Goal: Task Accomplishment & Management: Manage account settings

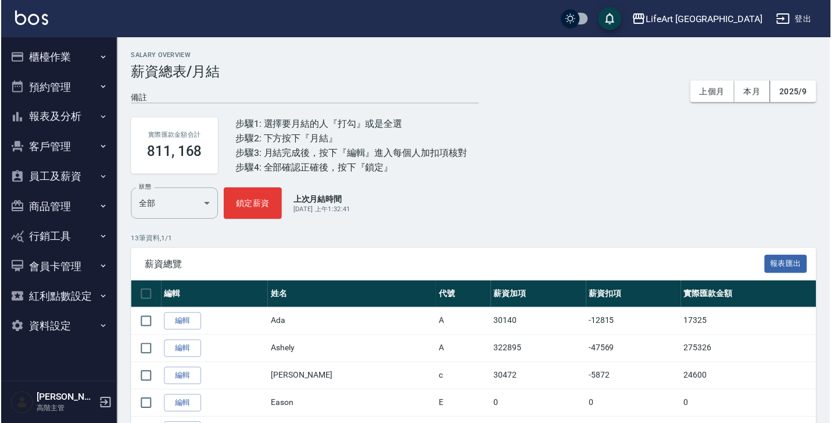
scroll to position [276, 0]
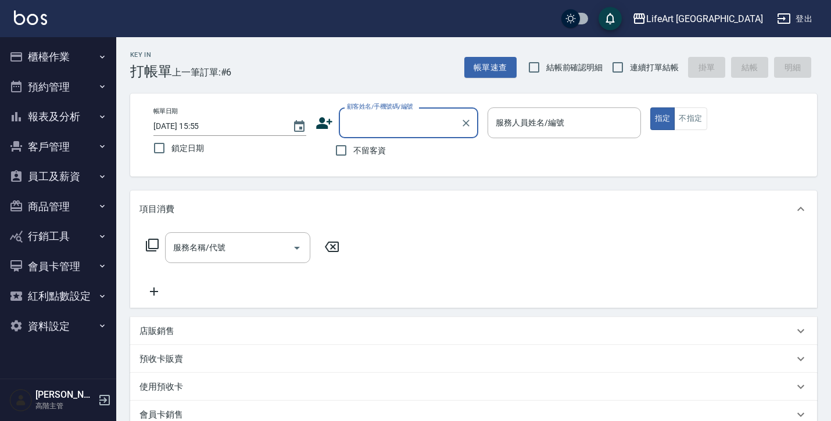
click at [87, 169] on button "員工及薪資" at bounding box center [58, 177] width 107 height 30
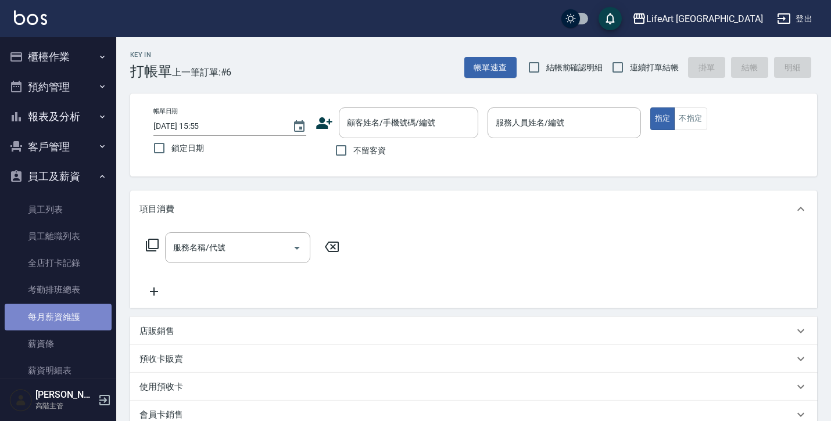
click at [86, 316] on link "每月薪資維護" at bounding box center [58, 317] width 107 height 27
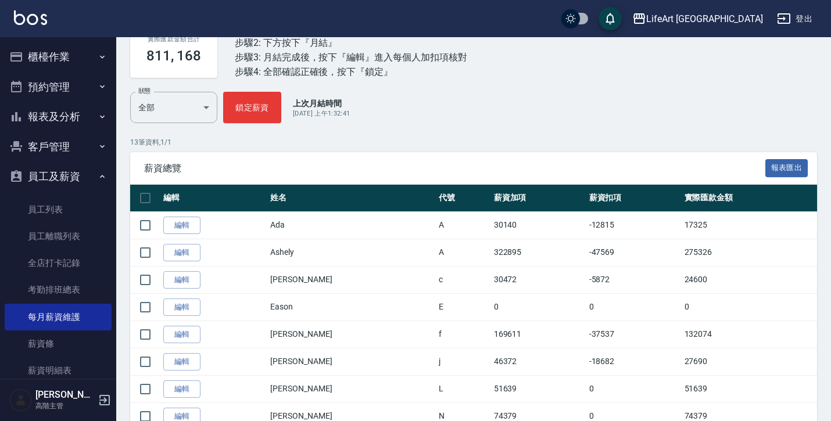
scroll to position [101, 0]
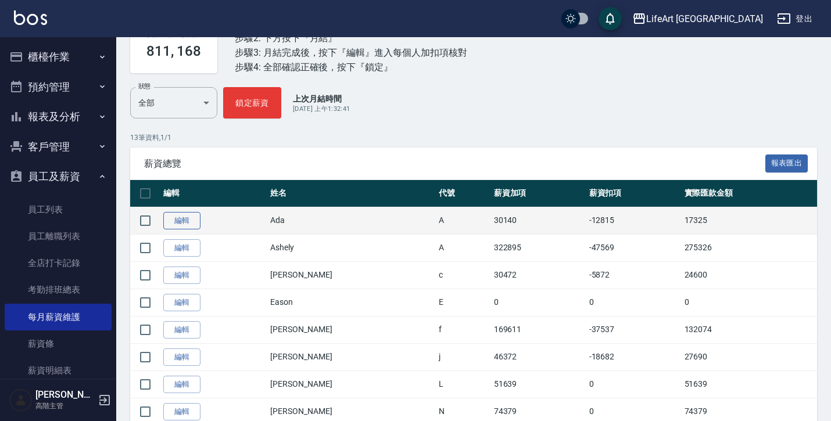
click at [192, 220] on link "編輯" at bounding box center [181, 221] width 37 height 18
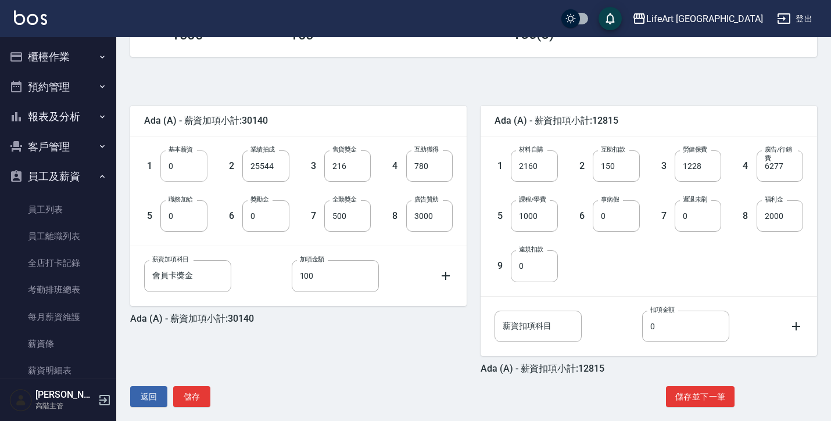
scroll to position [224, 0]
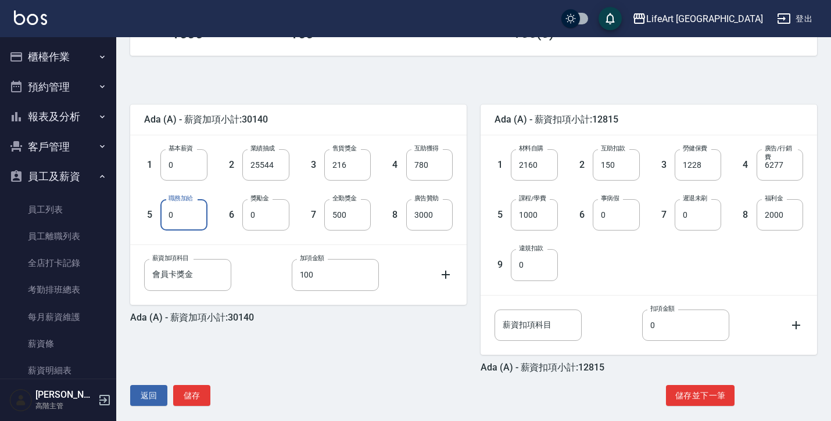
click at [192, 220] on input "0" at bounding box center [183, 214] width 47 height 31
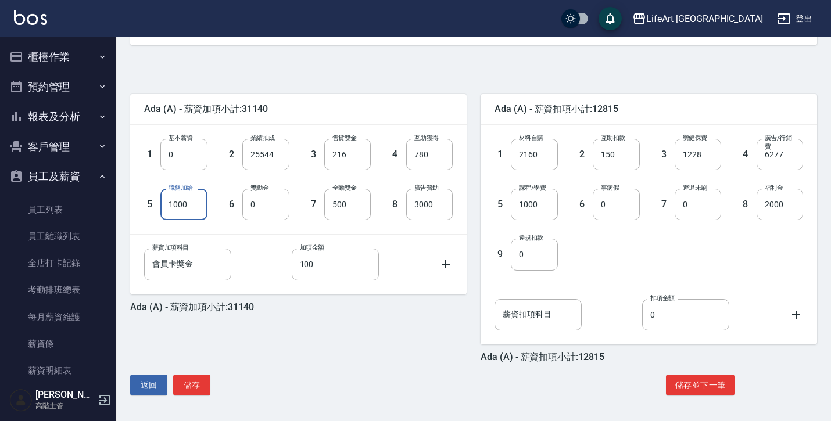
scroll to position [235, 0]
type input "1000"
click at [691, 384] on button "儲存並下一筆" at bounding box center [700, 386] width 69 height 22
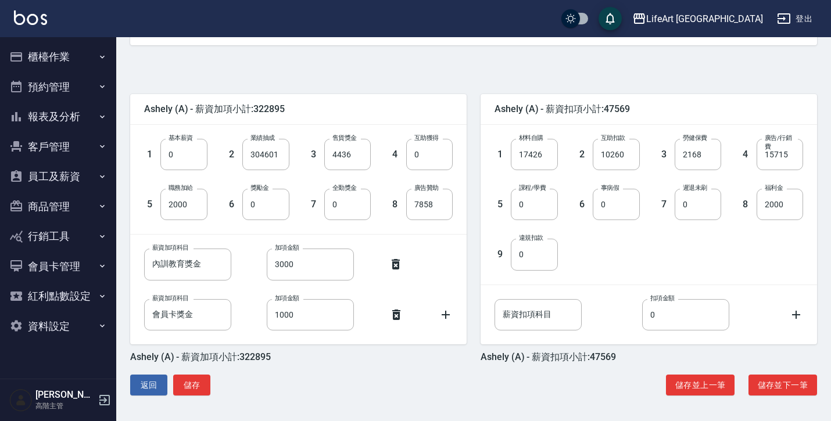
scroll to position [235, 0]
click at [798, 378] on button "儲存並下一筆" at bounding box center [783, 386] width 69 height 22
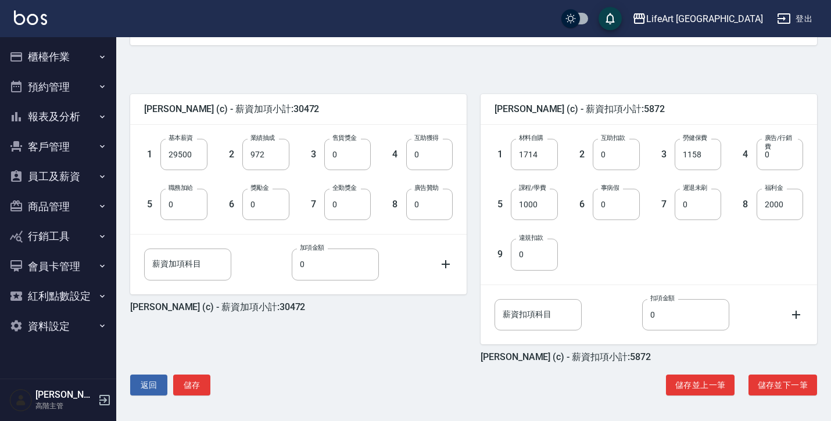
scroll to position [235, 0]
click at [789, 380] on button "儲存並下一筆" at bounding box center [783, 386] width 69 height 22
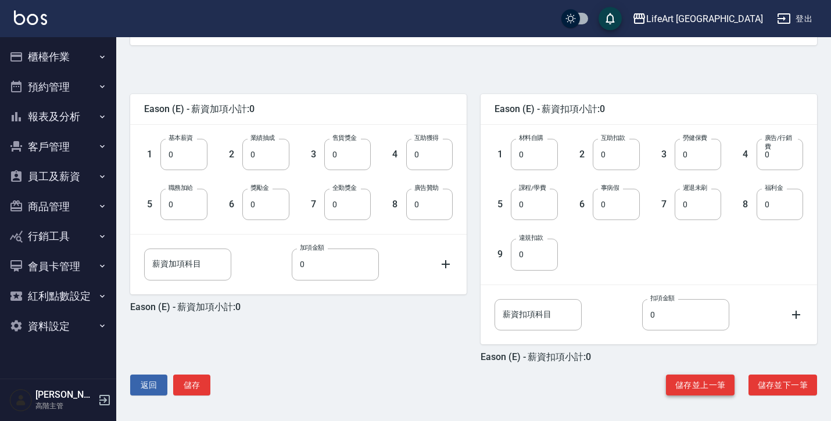
scroll to position [235, 0]
click at [768, 387] on button "儲存並下一筆" at bounding box center [783, 386] width 69 height 22
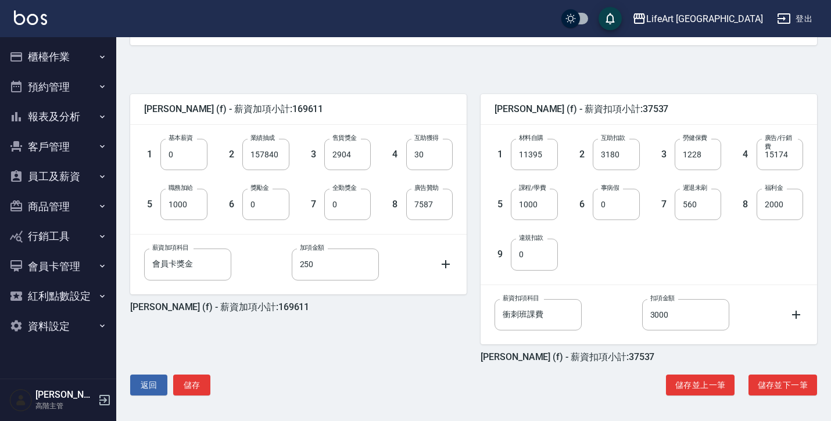
scroll to position [235, 0]
click at [792, 389] on button "儲存並下一筆" at bounding box center [783, 386] width 69 height 22
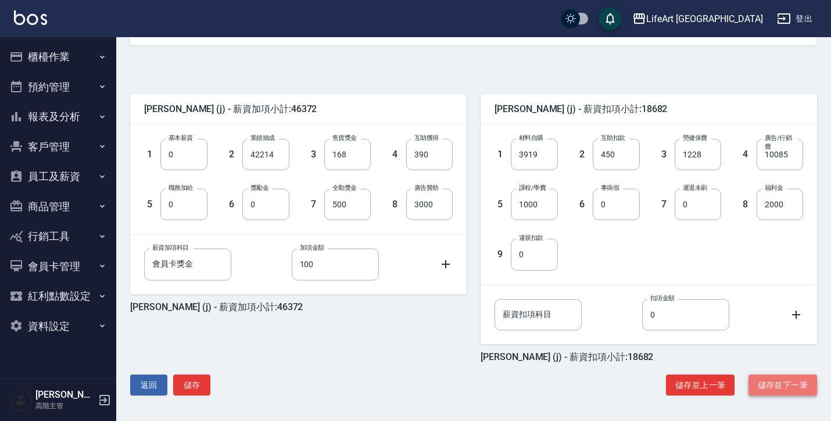
click at [791, 384] on button "儲存並下一筆" at bounding box center [783, 386] width 69 height 22
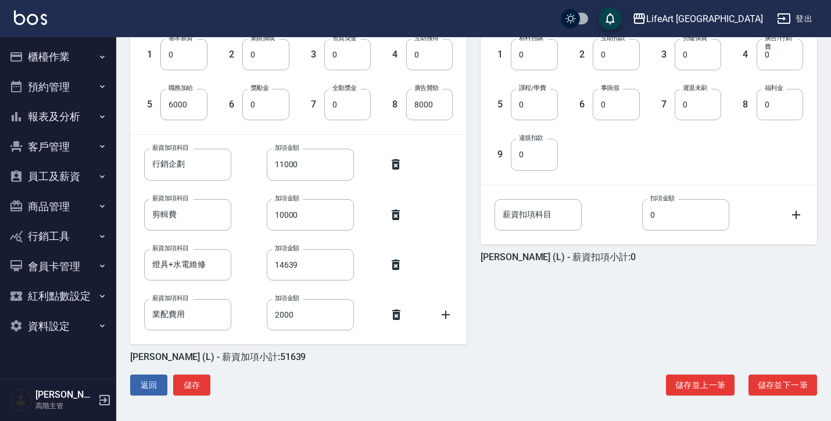
scroll to position [335, 0]
click at [791, 387] on button "儲存並下一筆" at bounding box center [783, 386] width 69 height 22
click at [800, 383] on button "儲存並下一筆" at bounding box center [783, 386] width 69 height 22
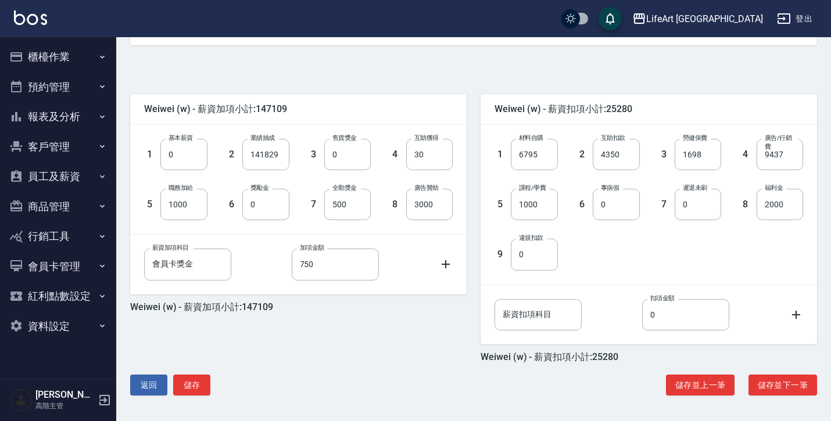
scroll to position [235, 0]
click at [800, 383] on button "儲存並下一筆" at bounding box center [783, 386] width 69 height 22
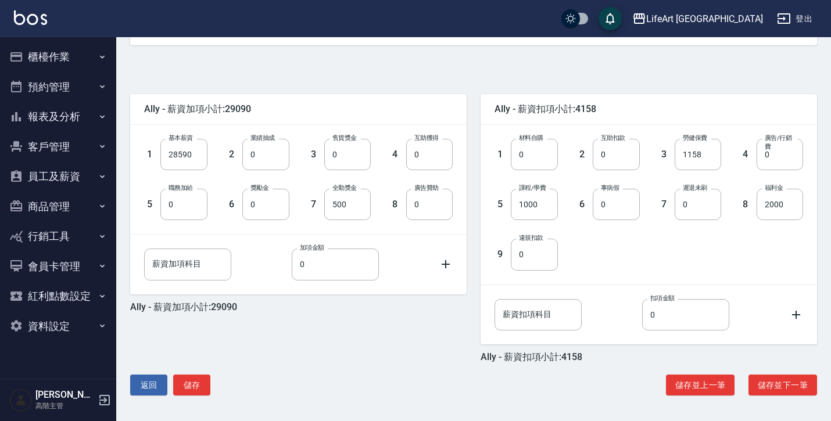
scroll to position [235, 0]
click at [778, 389] on button "儲存並下一筆" at bounding box center [783, 386] width 69 height 22
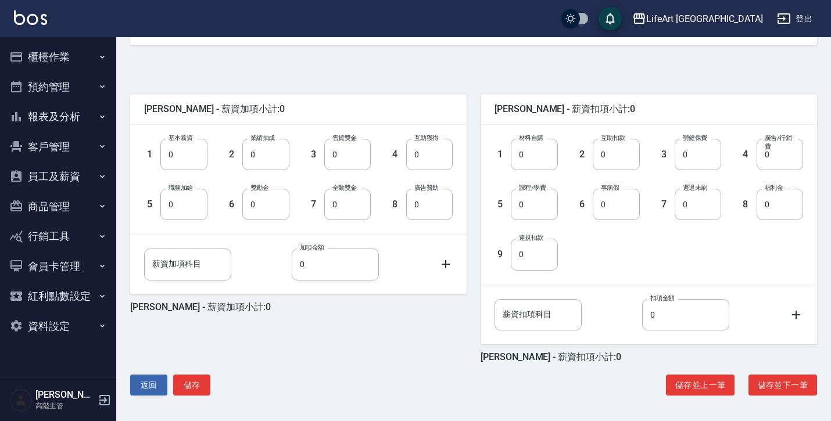
scroll to position [235, 0]
click at [772, 391] on button "儲存並下一筆" at bounding box center [783, 386] width 69 height 22
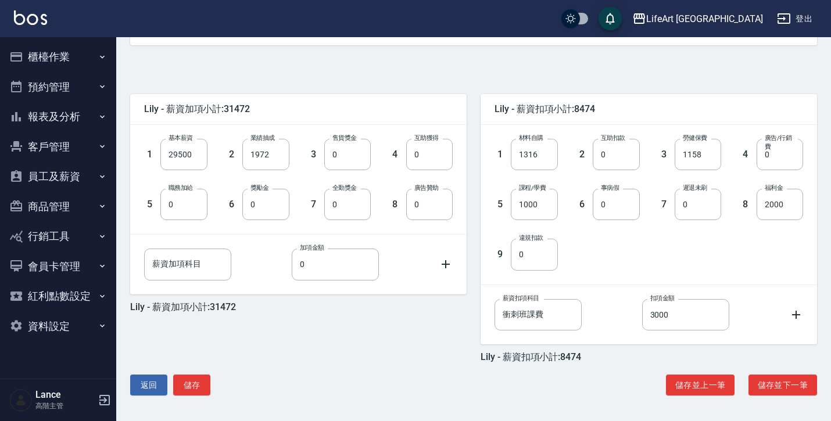
scroll to position [235, 0]
click at [784, 385] on button "儲存並下一筆" at bounding box center [783, 386] width 69 height 22
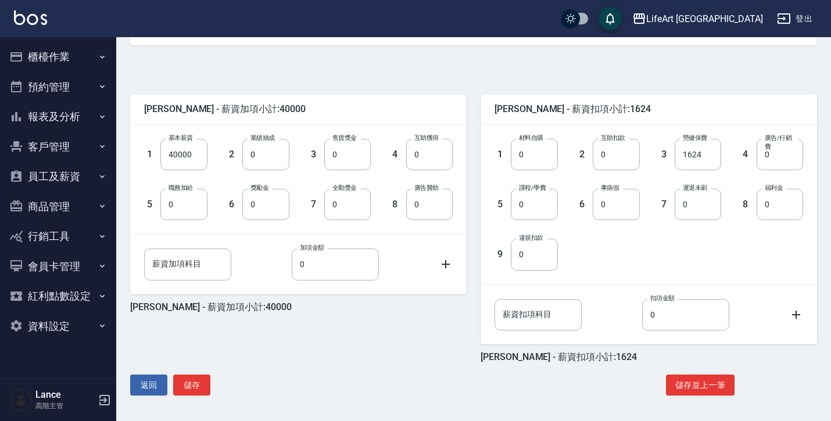
scroll to position [235, 0]
click at [195, 387] on button "儲存" at bounding box center [191, 386] width 37 height 22
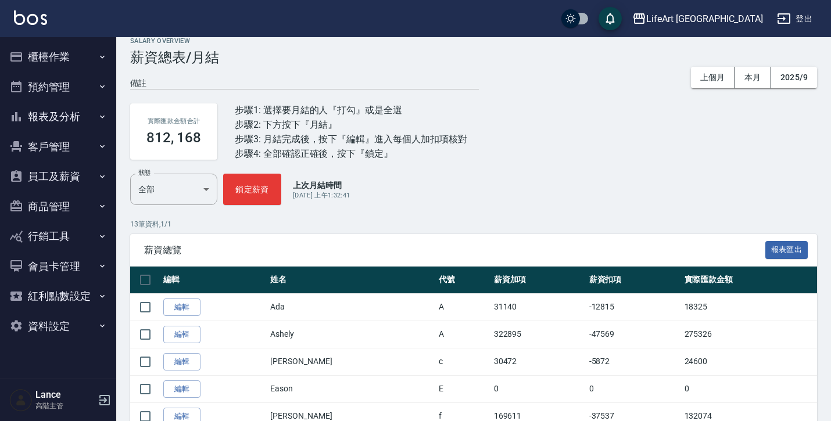
scroll to position [16, 0]
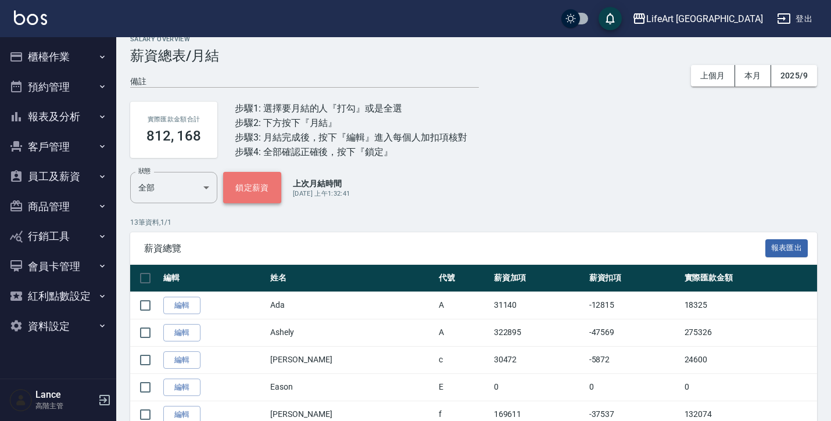
click at [260, 195] on button "鎖定薪資" at bounding box center [252, 187] width 58 height 31
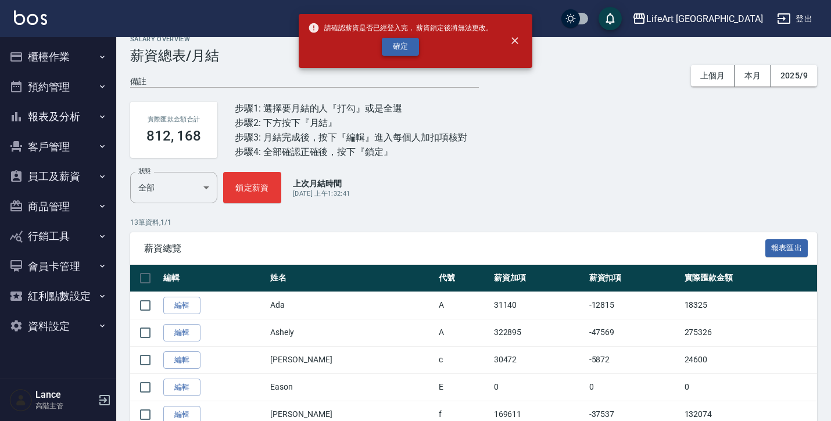
click at [398, 50] on button "確定" at bounding box center [400, 47] width 37 height 18
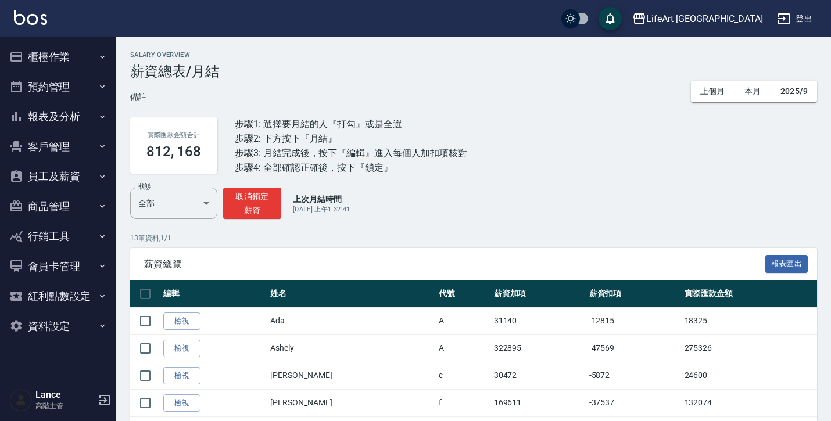
click at [742, 18] on div "LifeArt [GEOGRAPHIC_DATA]" at bounding box center [704, 19] width 117 height 15
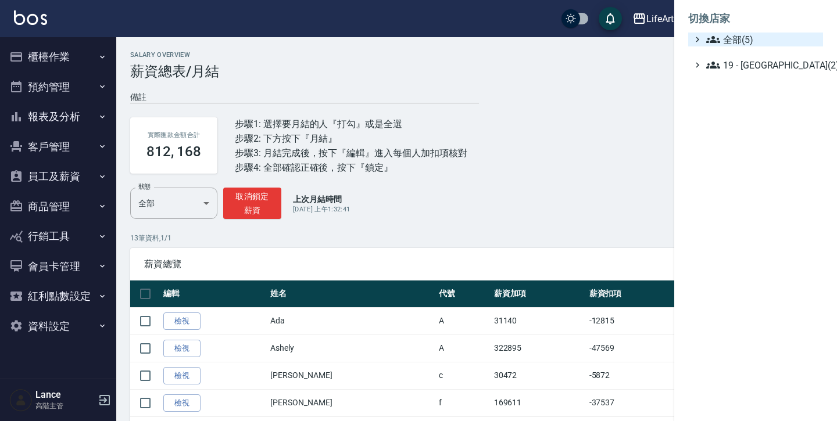
click at [739, 40] on span "全部(5)" at bounding box center [762, 40] width 112 height 14
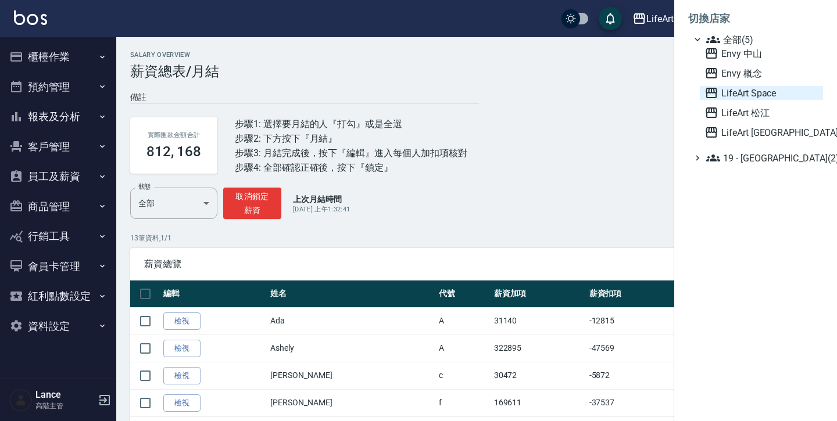
click at [752, 97] on span "LifeArt Space" at bounding box center [762, 93] width 114 height 14
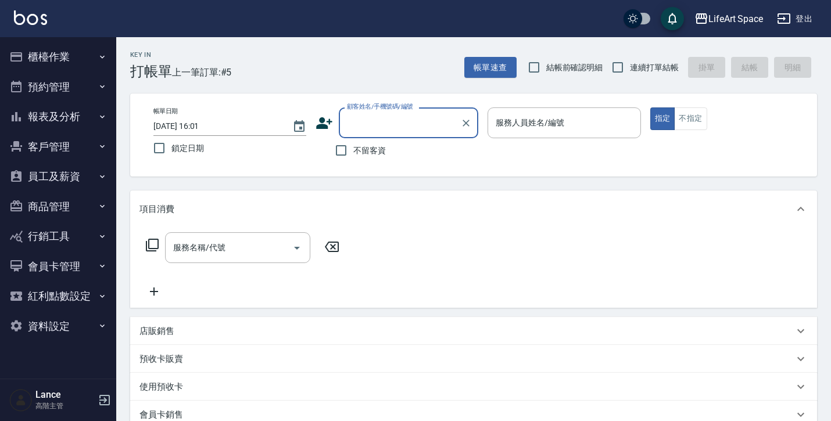
click at [67, 171] on button "員工及薪資" at bounding box center [58, 177] width 107 height 30
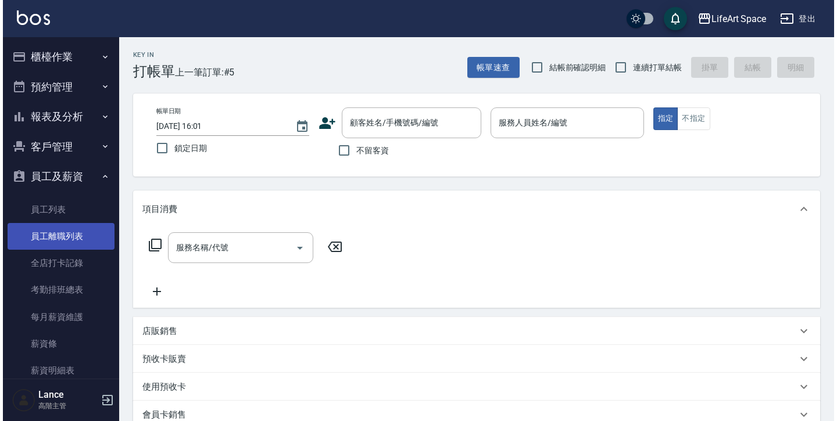
scroll to position [37, 0]
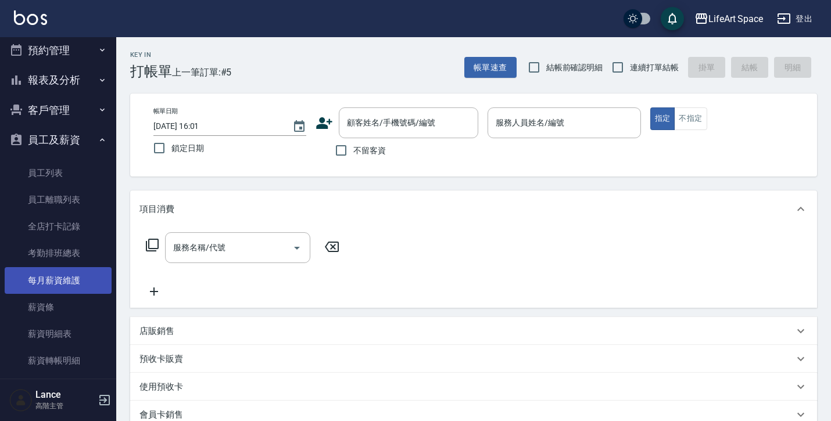
click at [63, 280] on link "每月薪資維護" at bounding box center [58, 280] width 107 height 27
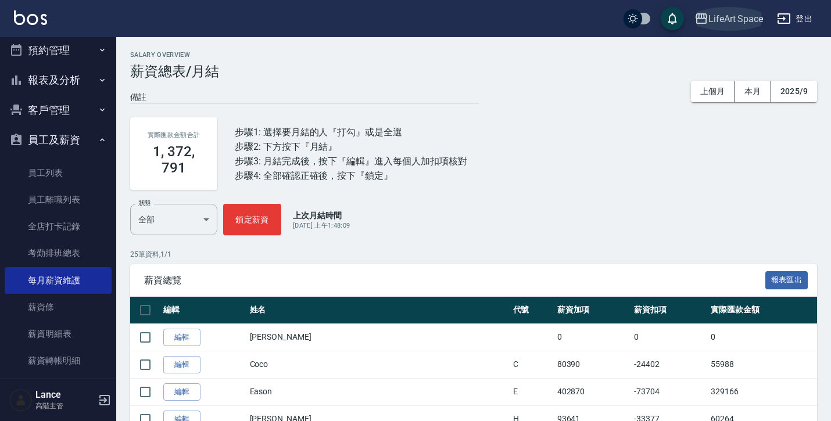
click at [730, 22] on div "LifeArt Space" at bounding box center [736, 19] width 55 height 15
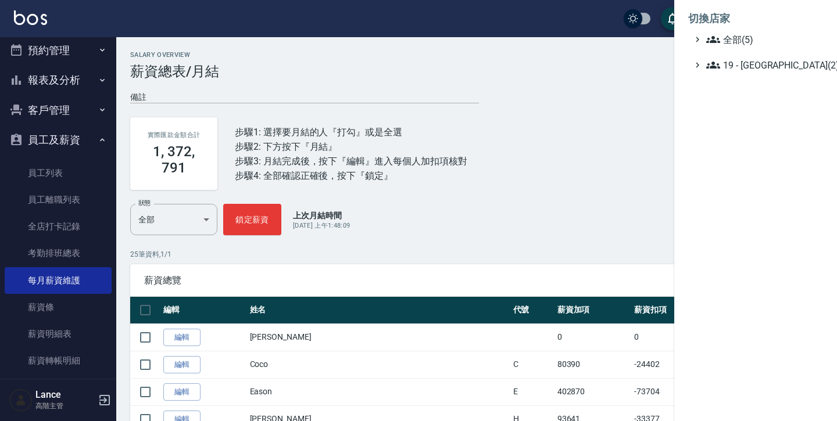
click at [208, 216] on div at bounding box center [418, 210] width 837 height 421
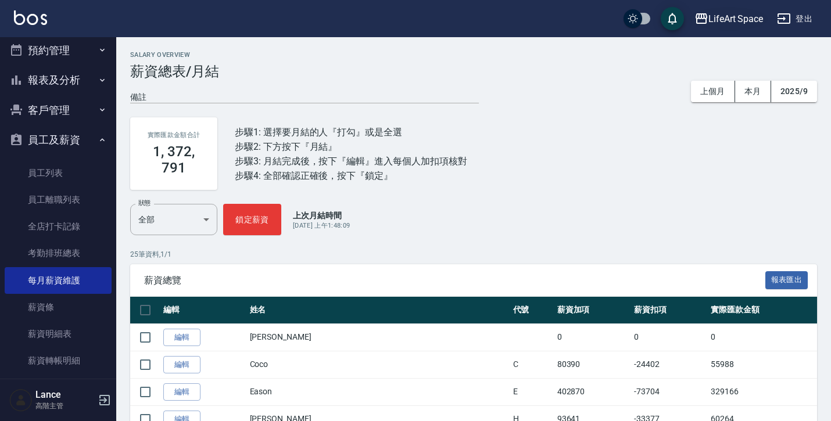
click at [735, 21] on div "LifeArt Space" at bounding box center [736, 19] width 55 height 15
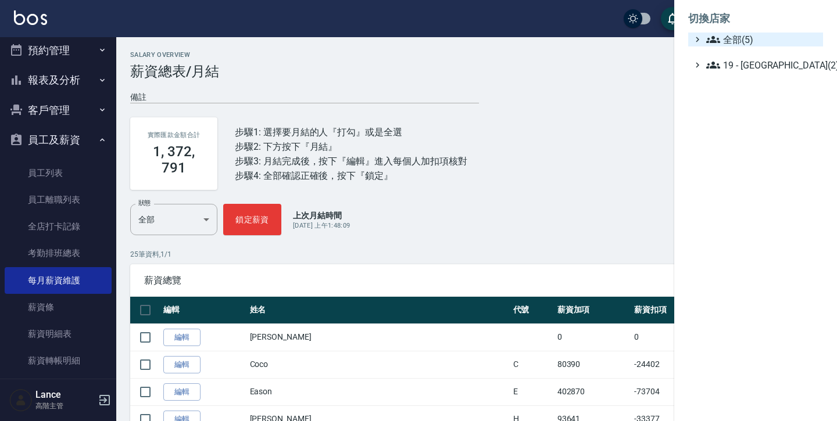
click at [731, 41] on span "全部(5)" at bounding box center [762, 40] width 112 height 14
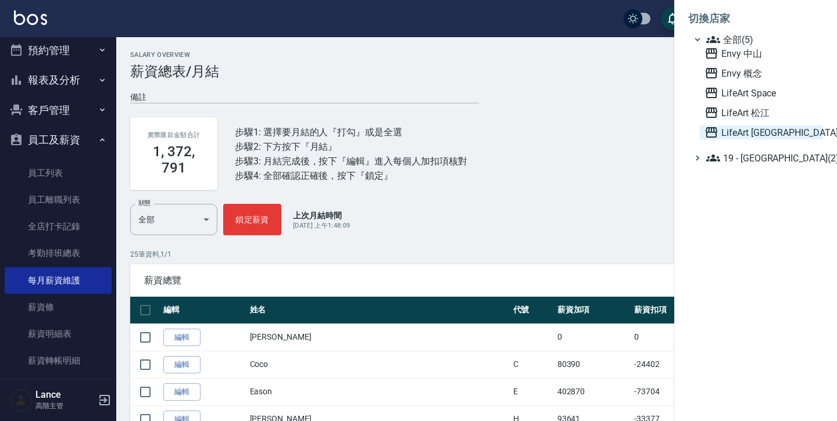
click at [737, 130] on span "LifeArt [GEOGRAPHIC_DATA]" at bounding box center [762, 133] width 114 height 14
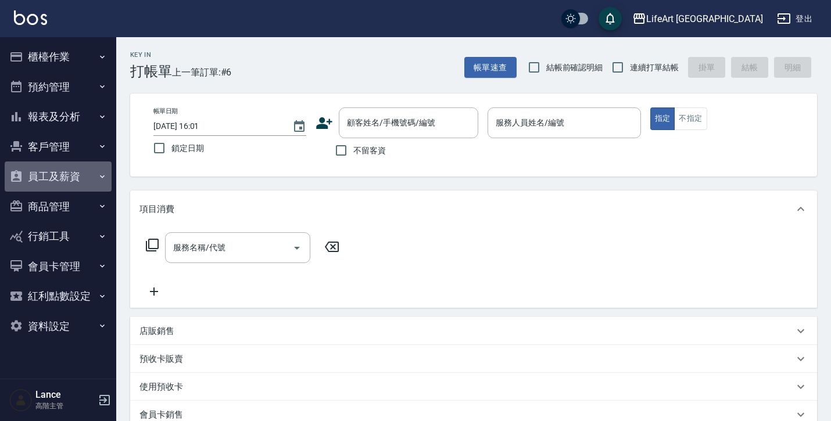
click at [76, 170] on button "員工及薪資" at bounding box center [58, 177] width 107 height 30
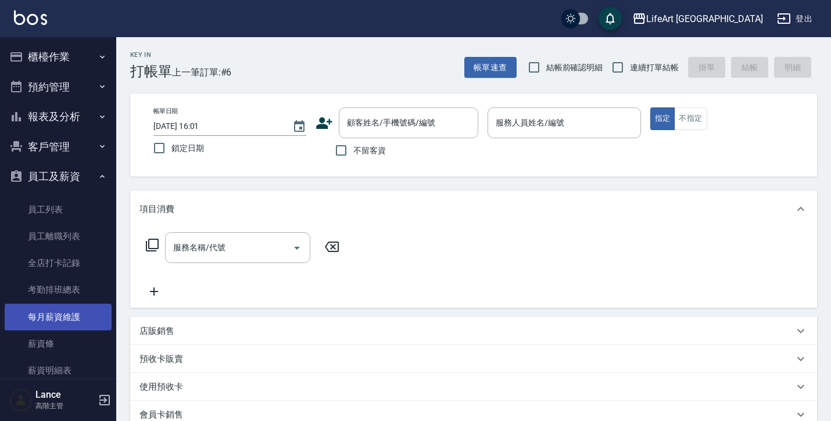
click at [65, 313] on link "每月薪資維護" at bounding box center [58, 317] width 107 height 27
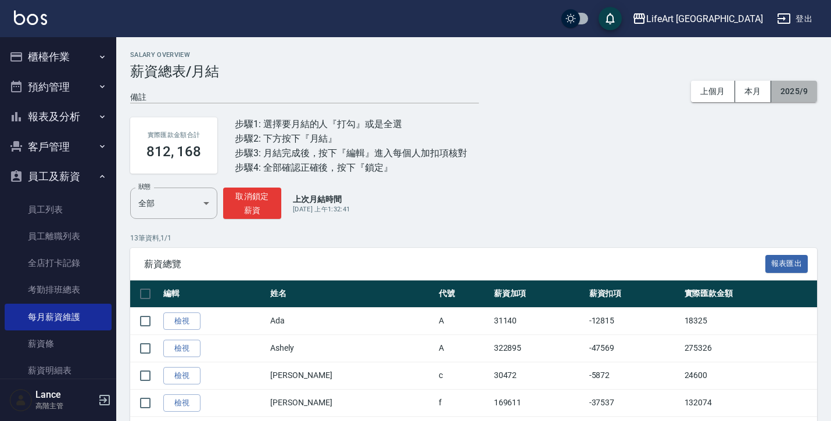
click at [800, 92] on button "2025/9" at bounding box center [794, 92] width 46 height 22
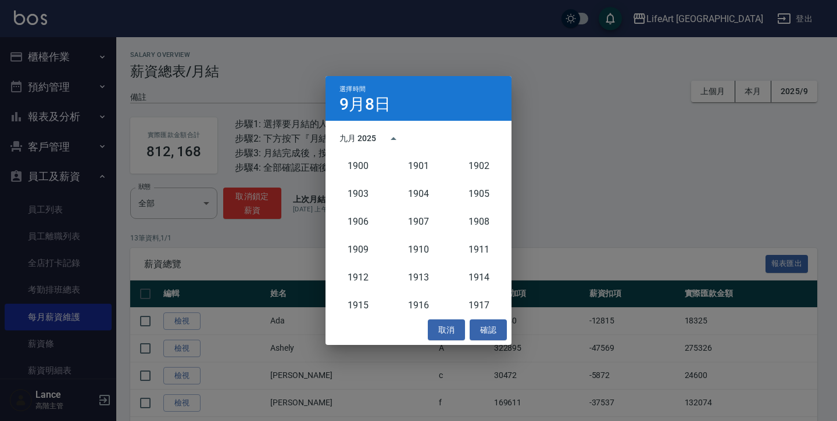
scroll to position [1077, 0]
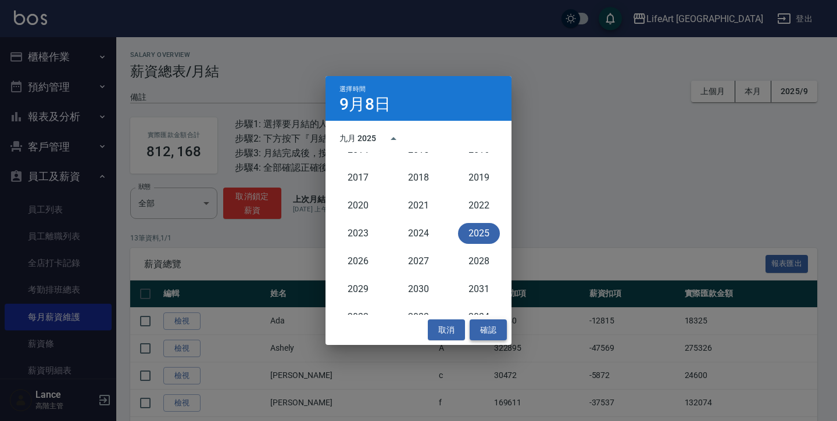
click at [487, 335] on button "確認" at bounding box center [488, 331] width 37 height 22
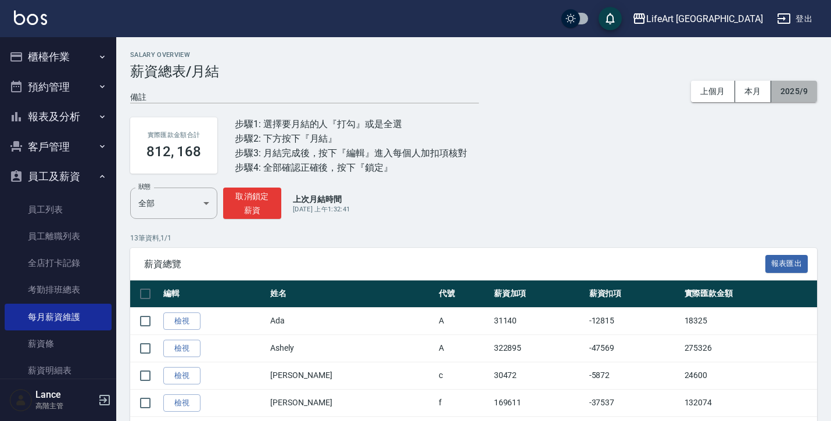
click at [781, 92] on button "2025/9" at bounding box center [794, 92] width 46 height 22
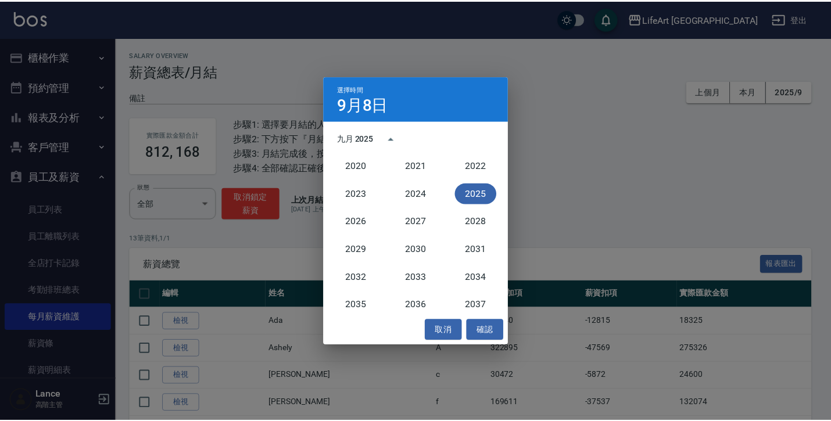
scroll to position [970, 0]
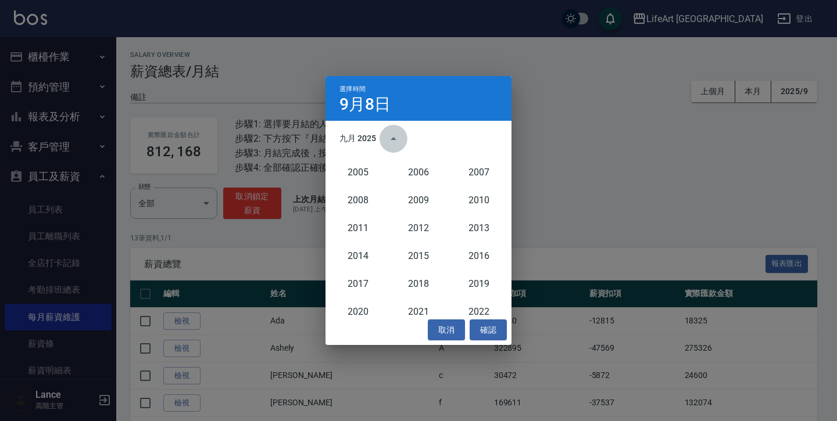
click at [397, 138] on icon "year view is open, switch to calendar view" at bounding box center [394, 139] width 14 height 14
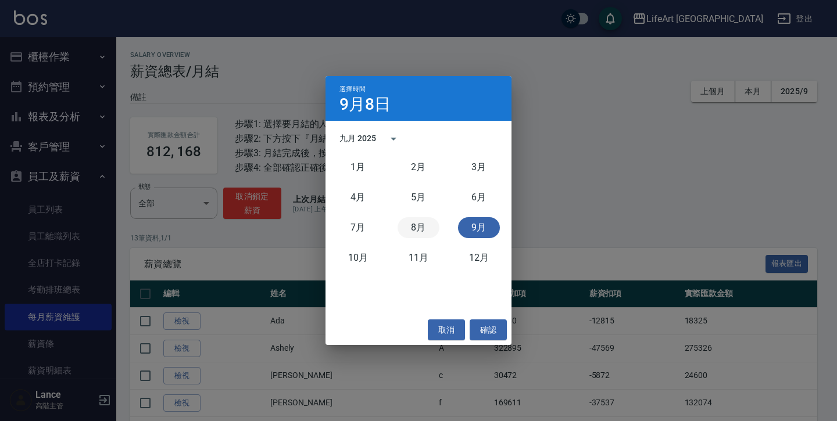
click at [430, 227] on button "8月" at bounding box center [419, 227] width 42 height 21
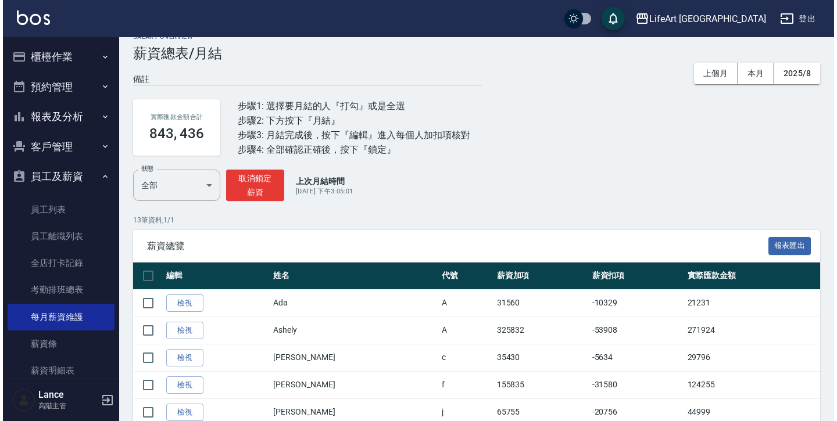
scroll to position [26, 0]
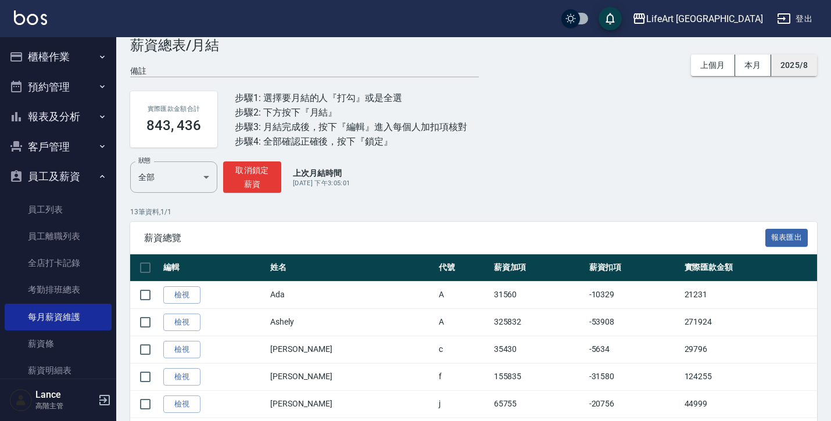
click at [798, 69] on button "2025/8" at bounding box center [794, 66] width 46 height 22
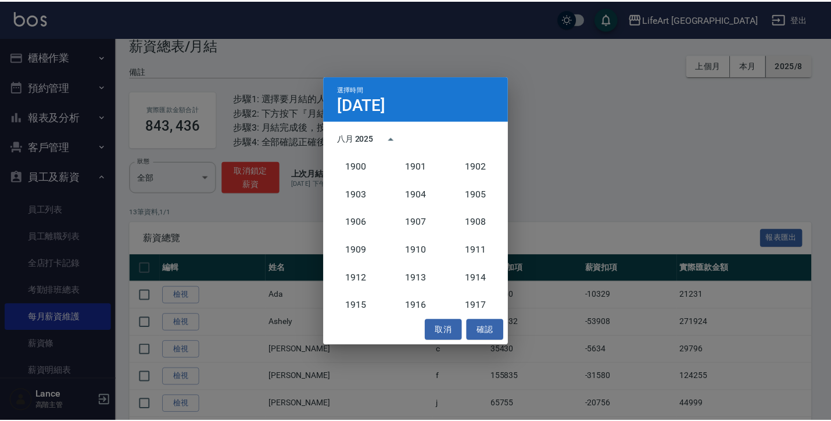
scroll to position [1077, 0]
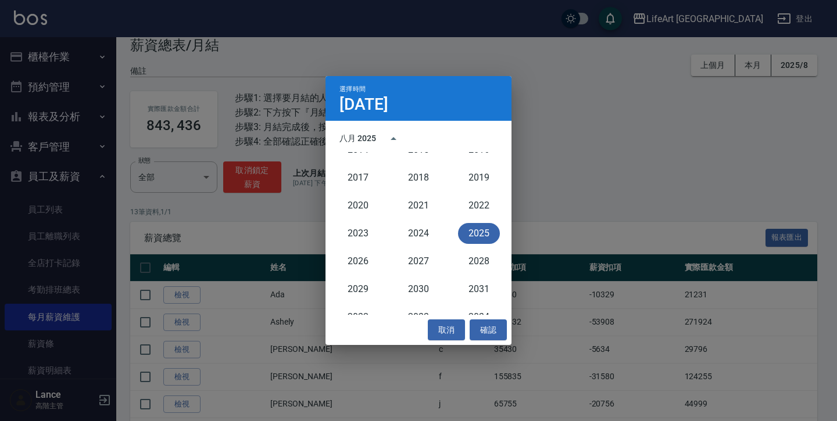
click at [756, 69] on div "選擇時間 8月8日 八月 2025 1900 1901 1902 1903 1904 1905 1906 1907 1908 1909 1910 1911 1…" at bounding box center [418, 210] width 837 height 421
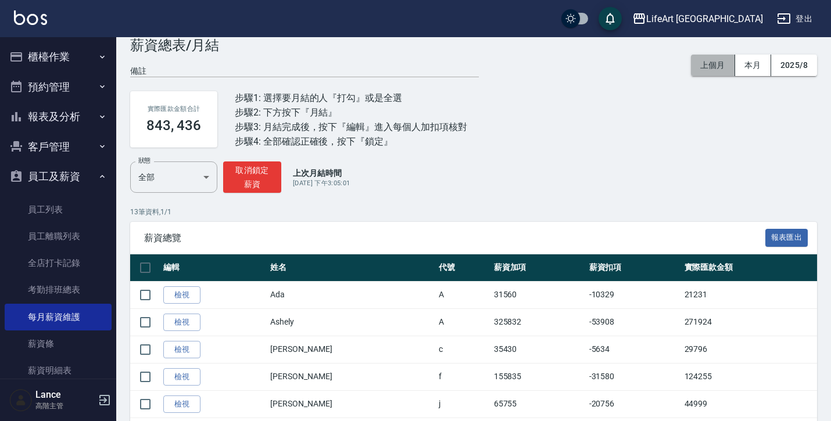
click at [710, 73] on button "上個月" at bounding box center [713, 66] width 44 height 22
click at [718, 62] on button "上個月" at bounding box center [713, 66] width 44 height 22
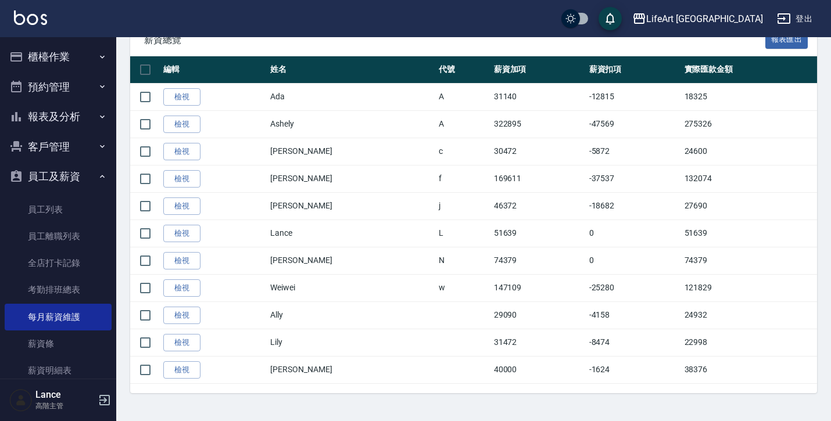
scroll to position [224, 0]
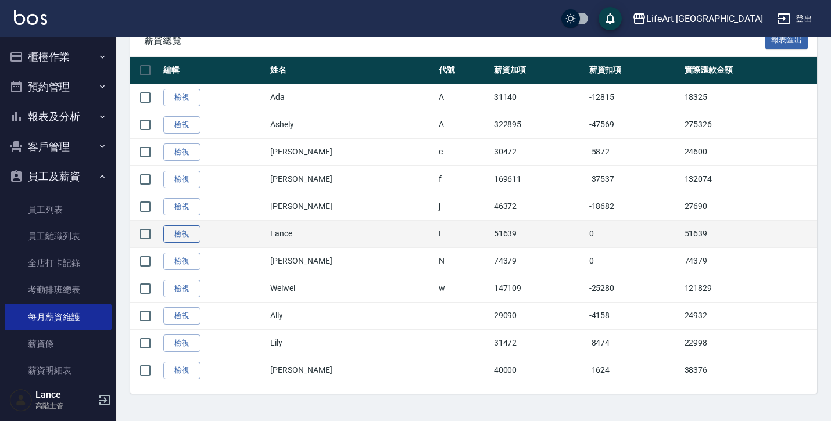
click at [191, 237] on link "檢視" at bounding box center [181, 235] width 37 height 18
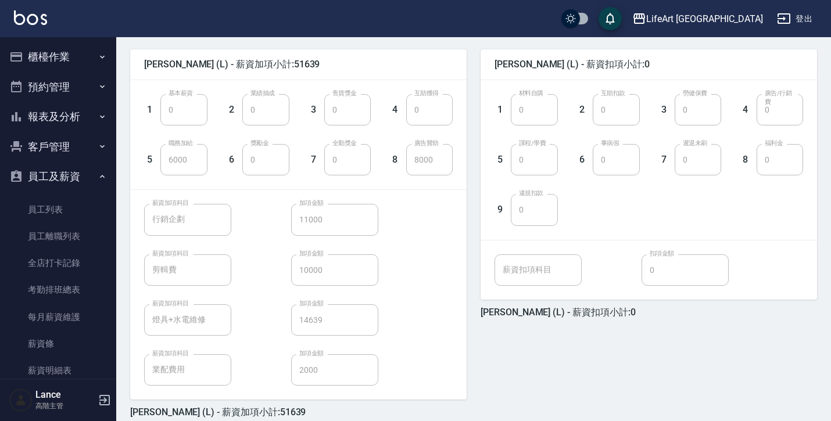
scroll to position [280, 0]
click at [65, 317] on link "每月薪資維護" at bounding box center [58, 317] width 107 height 27
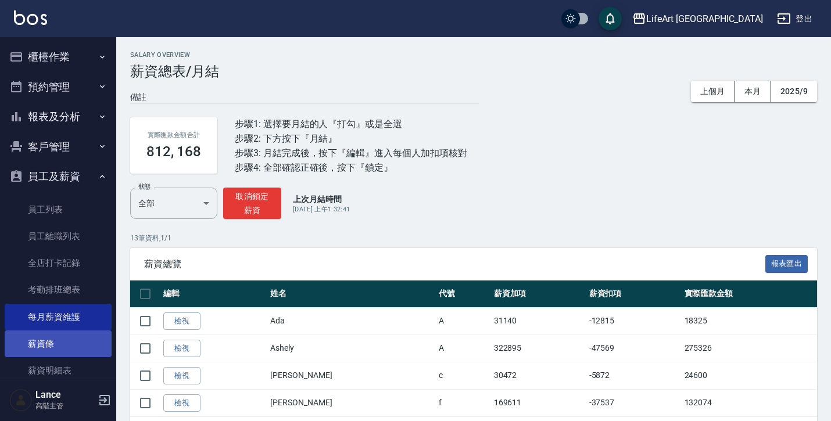
click at [53, 348] on link "薪資條" at bounding box center [58, 344] width 107 height 27
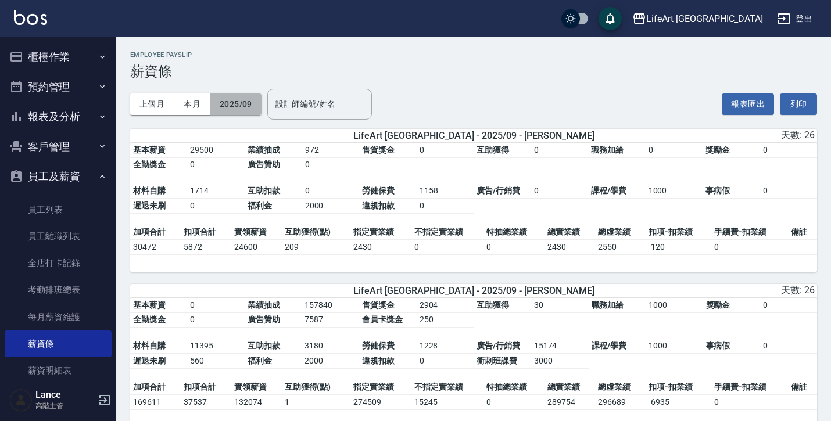
click at [244, 108] on button "2025/09" at bounding box center [235, 105] width 51 height 22
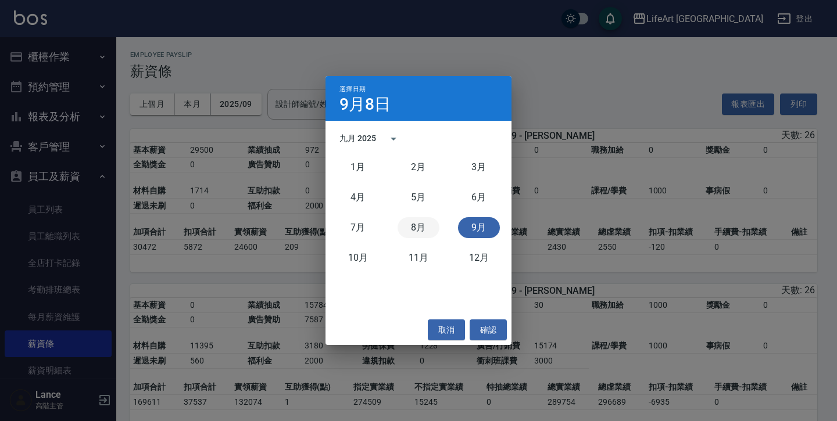
click at [417, 228] on button "8月" at bounding box center [419, 227] width 42 height 21
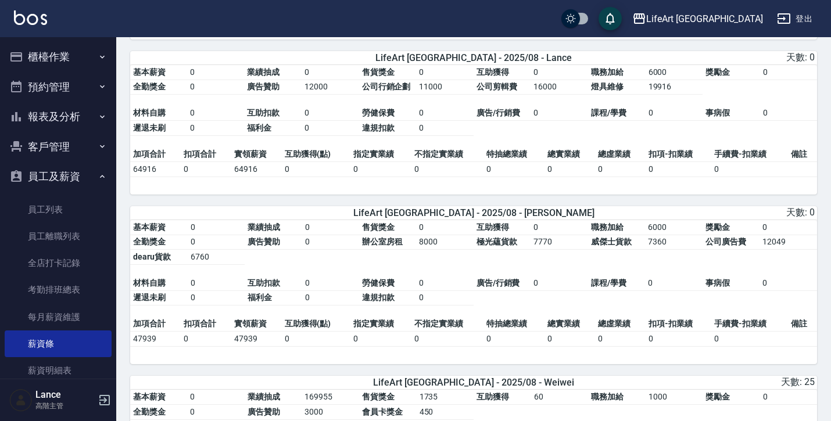
scroll to position [853, 0]
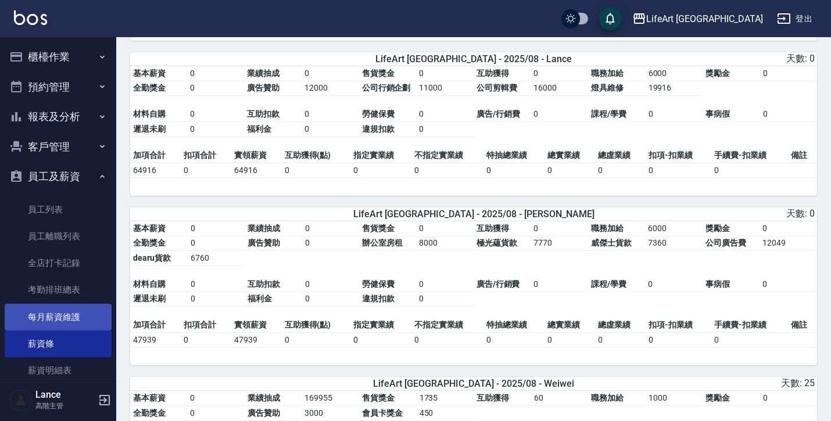
click at [43, 314] on link "每月薪資維護" at bounding box center [58, 317] width 107 height 27
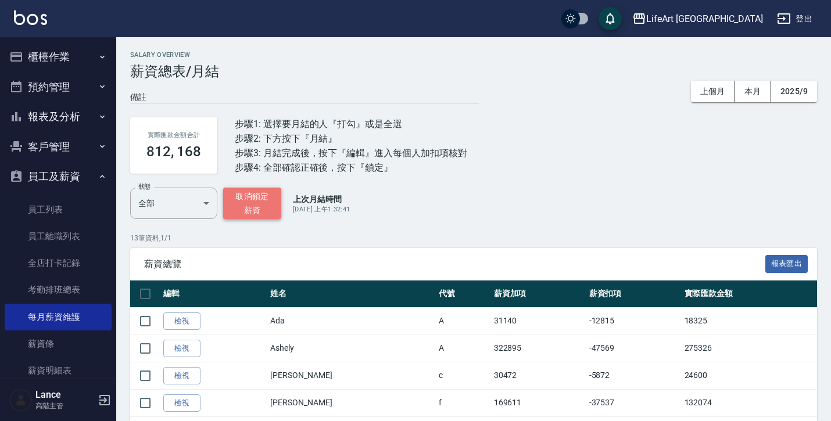
click at [253, 191] on button "取消鎖定薪資" at bounding box center [252, 203] width 58 height 31
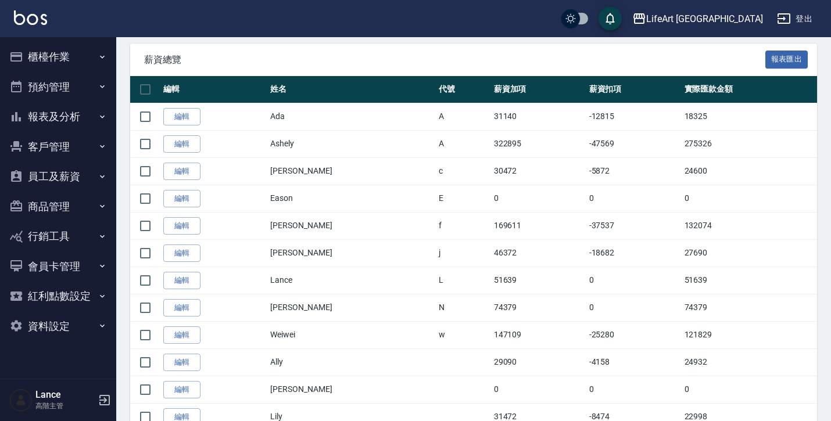
scroll to position [220, 0]
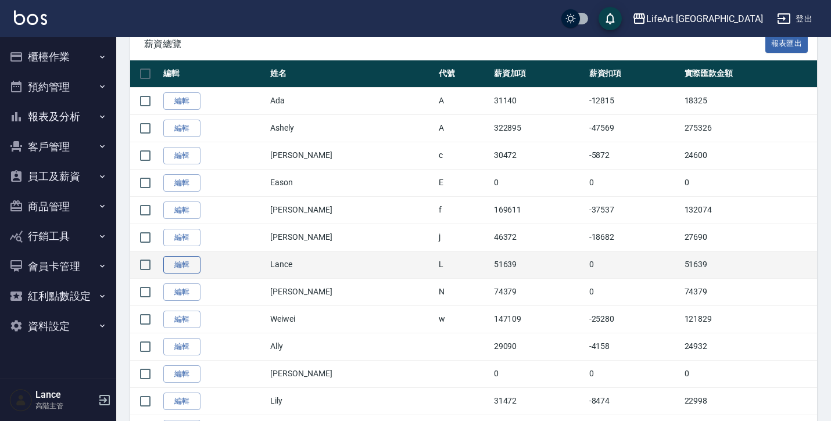
click at [183, 267] on link "編輯" at bounding box center [181, 265] width 37 height 18
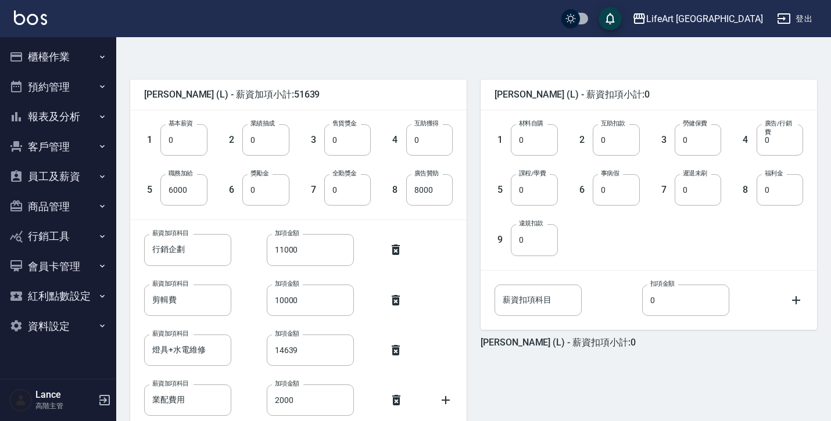
scroll to position [255, 0]
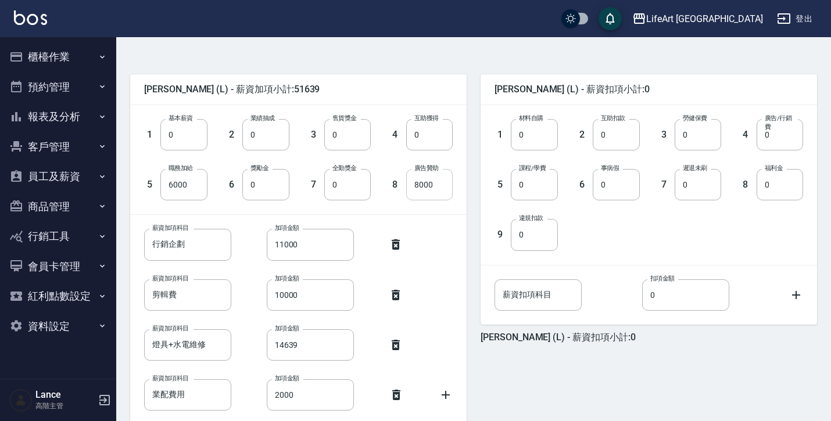
click at [439, 194] on input "8000" at bounding box center [429, 184] width 47 height 31
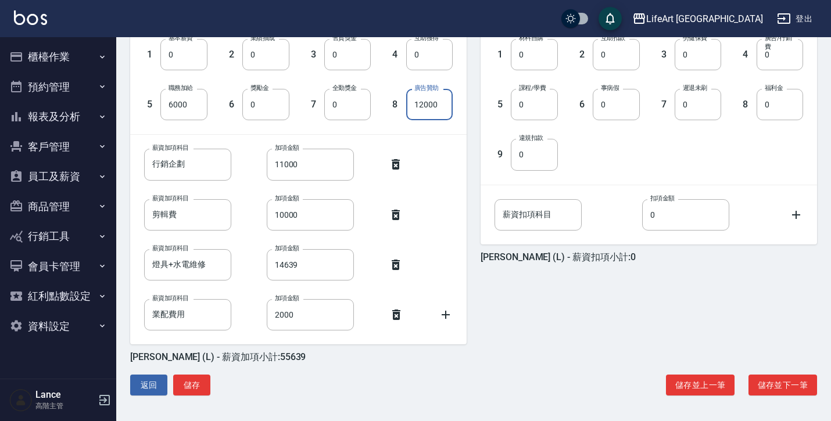
scroll to position [335, 0]
type input "12000"
click at [198, 391] on button "儲存" at bounding box center [191, 386] width 37 height 22
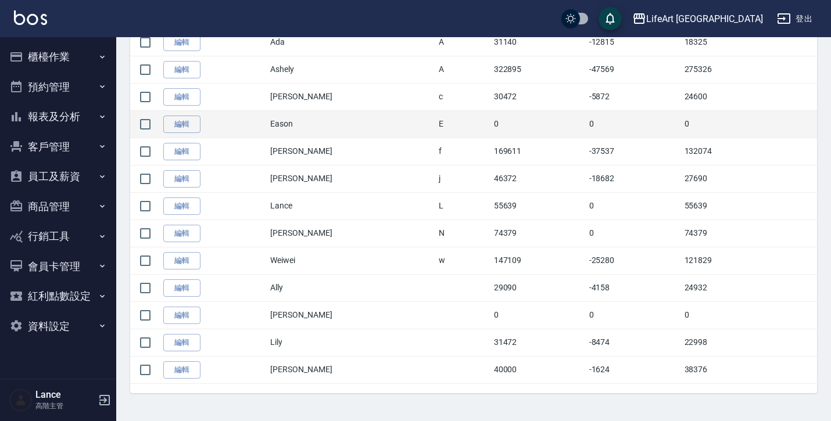
scroll to position [278, 0]
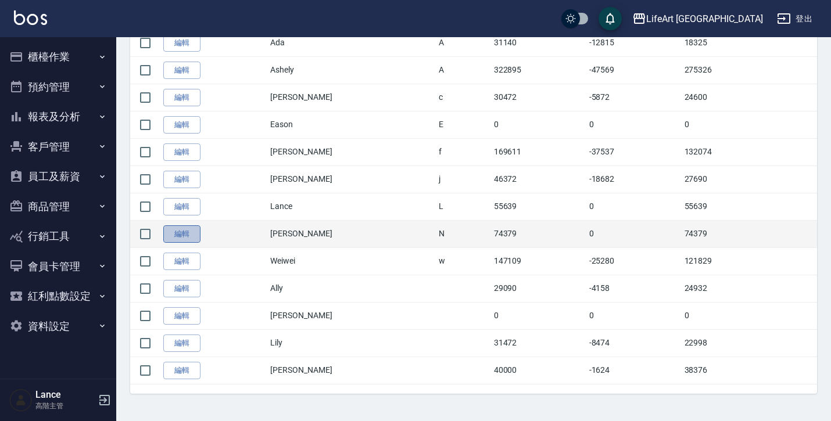
click at [193, 231] on link "編輯" at bounding box center [181, 235] width 37 height 18
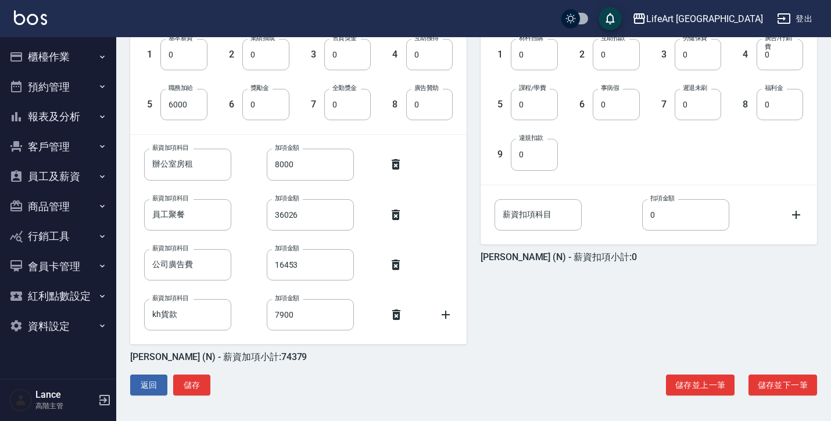
scroll to position [335, 0]
click at [281, 271] on input "16453" at bounding box center [310, 264] width 87 height 31
click at [282, 269] on input "16453" at bounding box center [310, 264] width 87 height 31
type input "18453"
click at [201, 387] on button "儲存" at bounding box center [191, 386] width 37 height 22
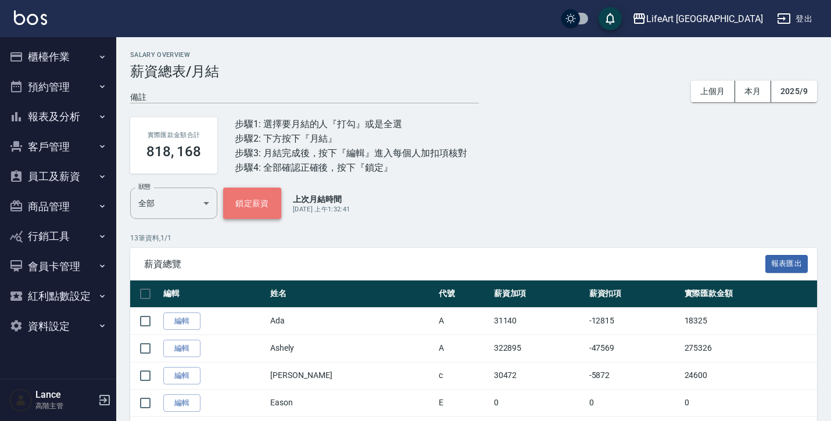
click at [246, 206] on button "鎖定薪資" at bounding box center [252, 203] width 58 height 31
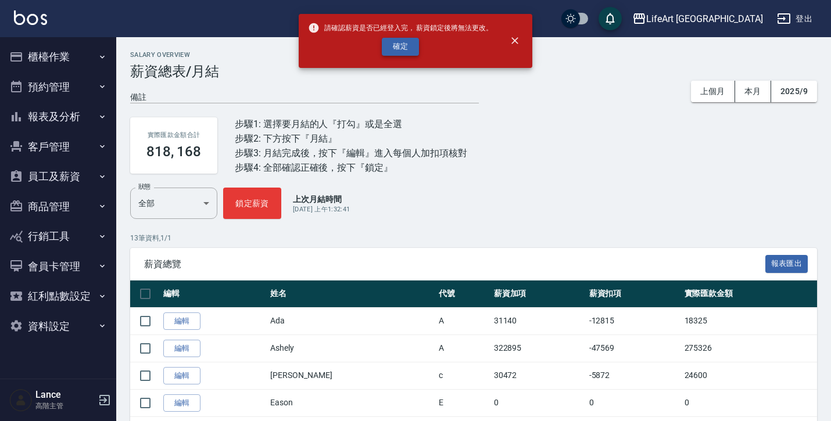
click at [403, 43] on button "確定" at bounding box center [400, 47] width 37 height 18
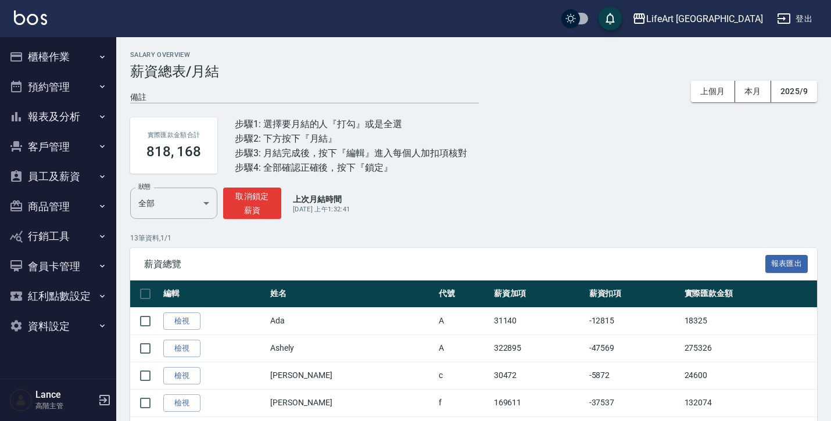
click at [749, 23] on div "LifeArt [GEOGRAPHIC_DATA]" at bounding box center [704, 19] width 117 height 15
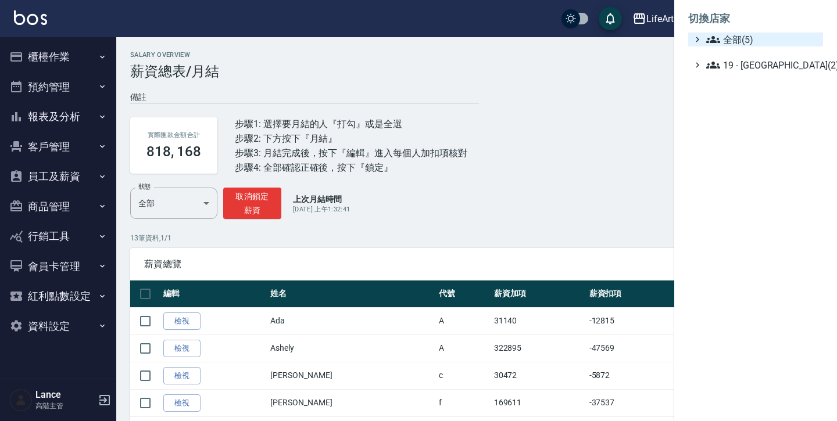
click at [735, 45] on span "全部(5)" at bounding box center [762, 40] width 112 height 14
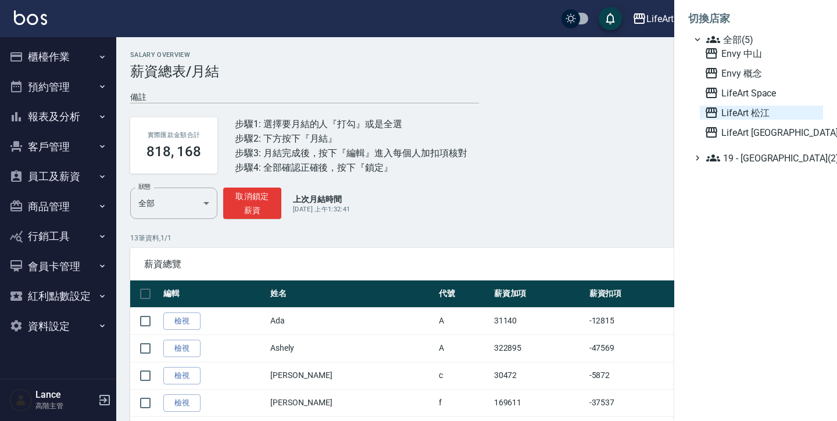
click at [732, 118] on span "LifeArt 松江" at bounding box center [762, 113] width 114 height 14
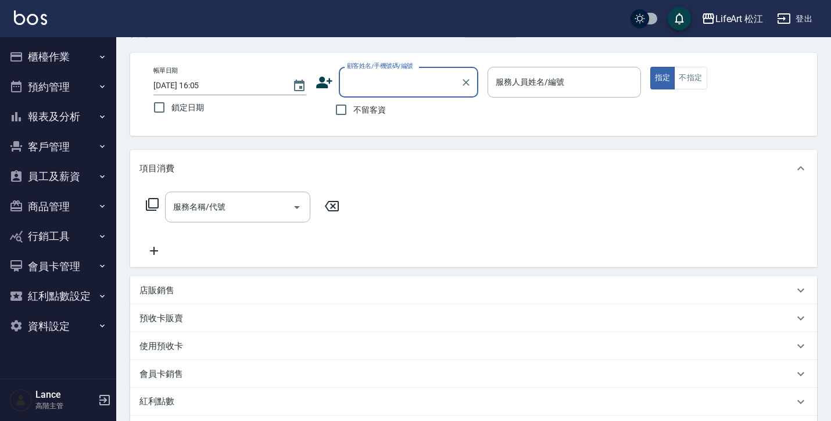
scroll to position [41, 0]
click at [94, 181] on button "員工及薪資" at bounding box center [58, 177] width 107 height 30
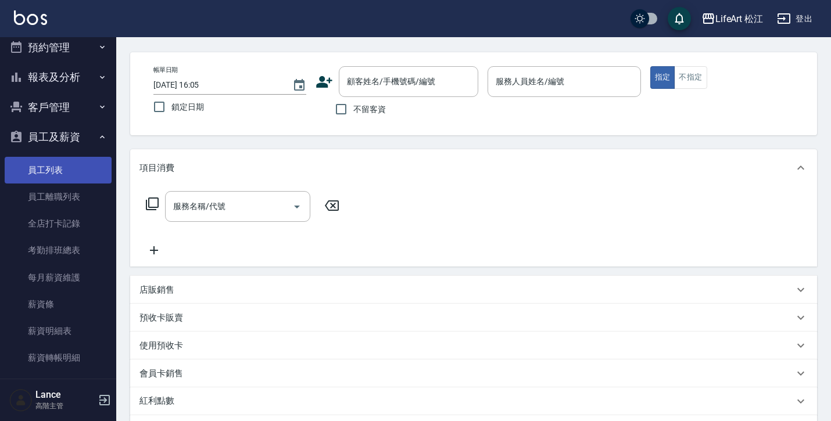
scroll to position [41, 0]
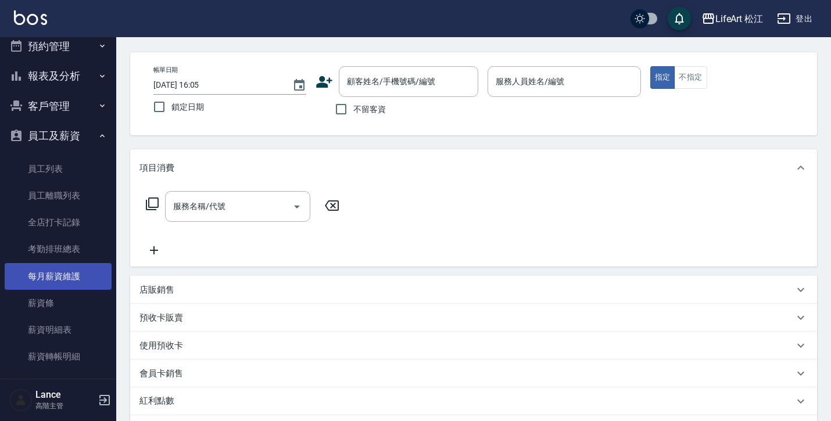
click at [83, 278] on link "每月薪資維護" at bounding box center [58, 276] width 107 height 27
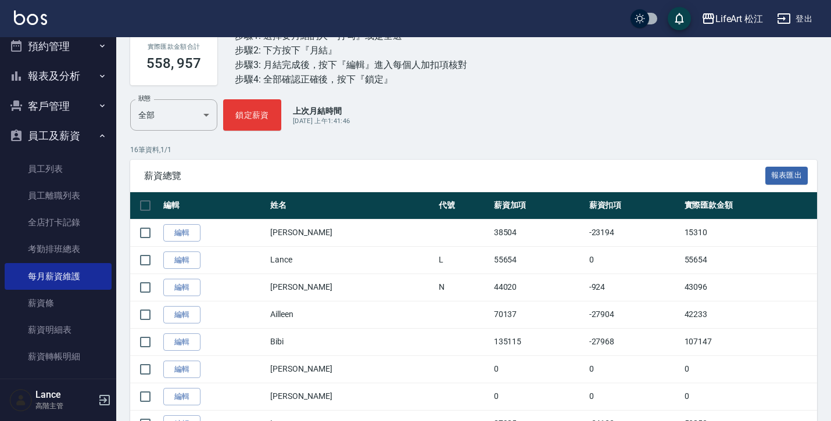
scroll to position [98, 0]
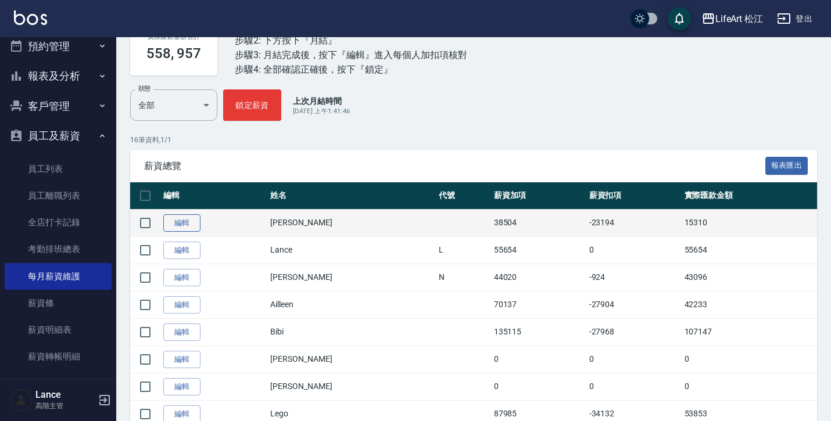
click at [192, 221] on link "編輯" at bounding box center [181, 223] width 37 height 18
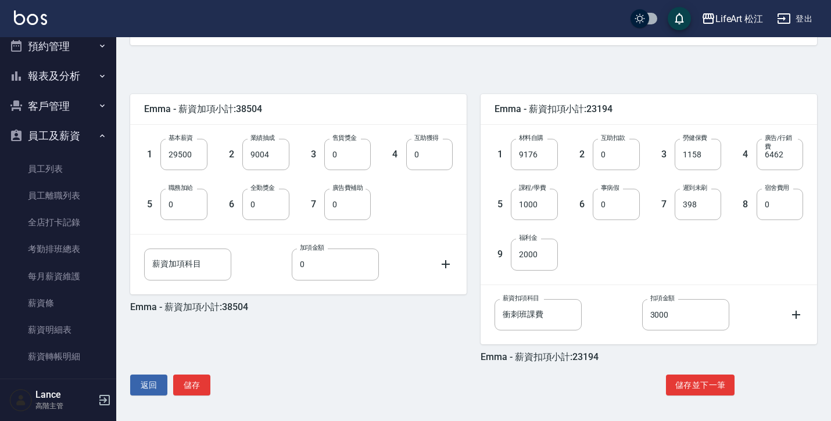
scroll to position [235, 0]
click at [699, 382] on button "儲存並下一筆" at bounding box center [700, 386] width 69 height 22
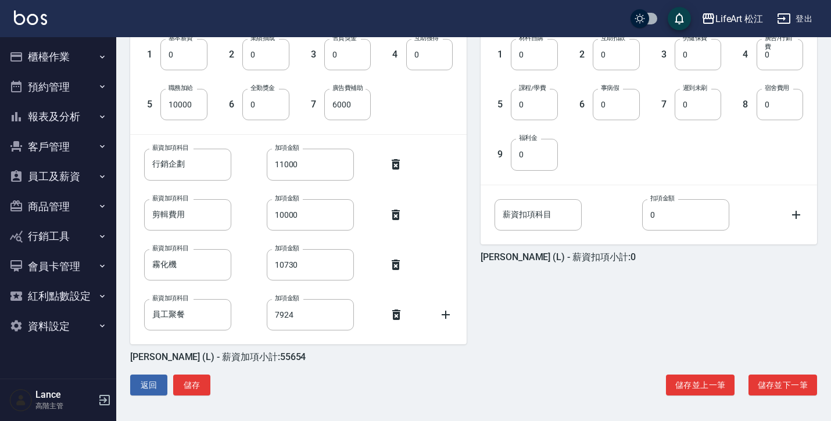
scroll to position [335, 0]
click at [338, 106] on input "6000" at bounding box center [347, 104] width 47 height 31
type input "8000"
click at [804, 382] on button "儲存並下一筆" at bounding box center [783, 386] width 69 height 22
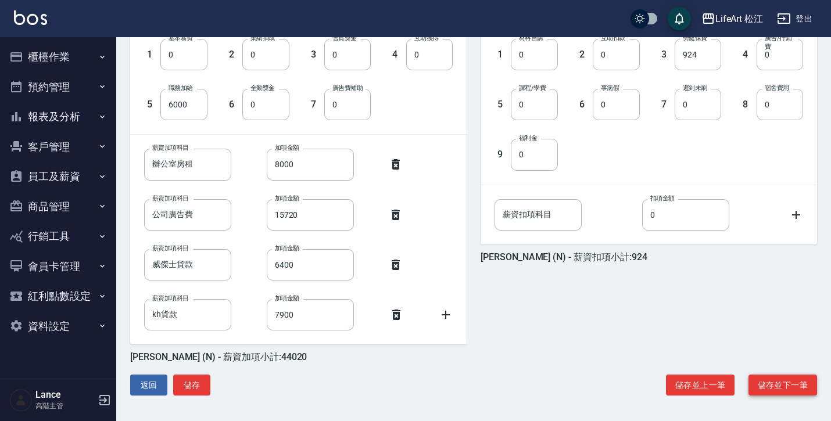
click at [784, 389] on button "儲存並下一筆" at bounding box center [783, 386] width 69 height 22
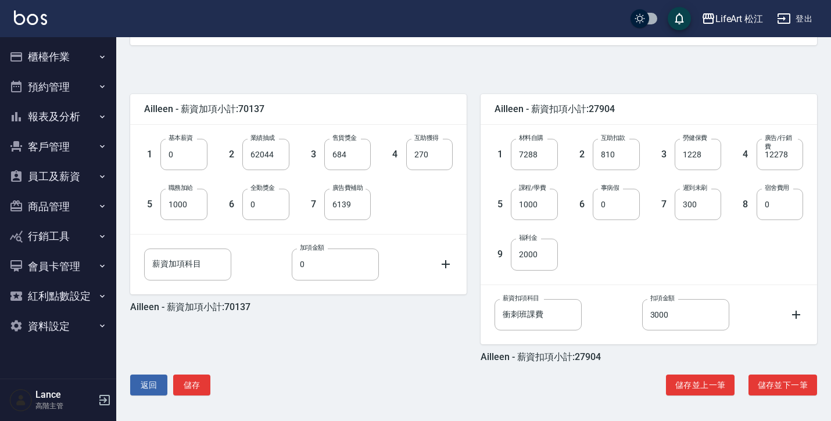
scroll to position [235, 0]
click at [786, 386] on button "儲存並下一筆" at bounding box center [783, 386] width 69 height 22
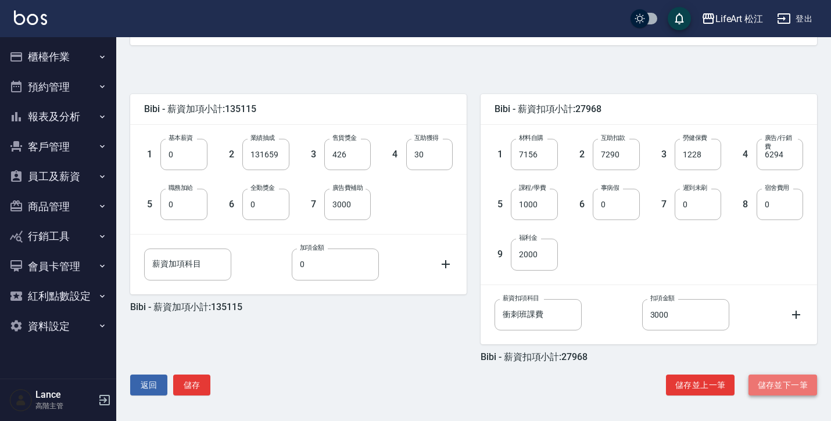
click at [778, 384] on button "儲存並下一筆" at bounding box center [783, 386] width 69 height 22
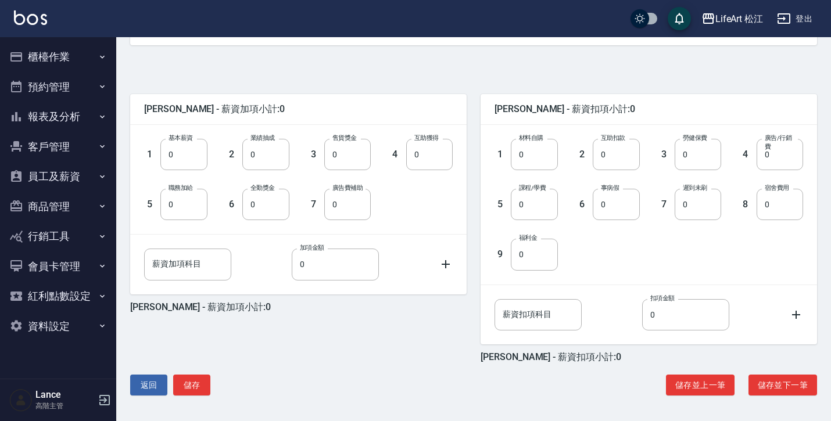
scroll to position [235, 0]
click at [778, 387] on button "儲存並下一筆" at bounding box center [783, 386] width 69 height 22
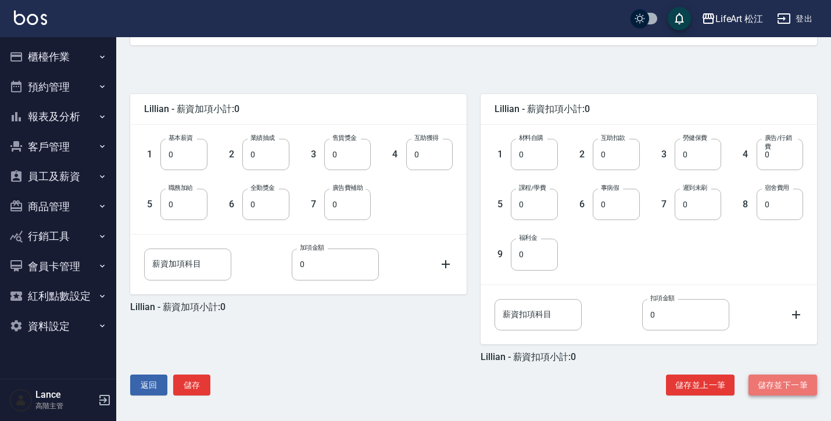
click at [785, 385] on button "儲存並下一筆" at bounding box center [783, 386] width 69 height 22
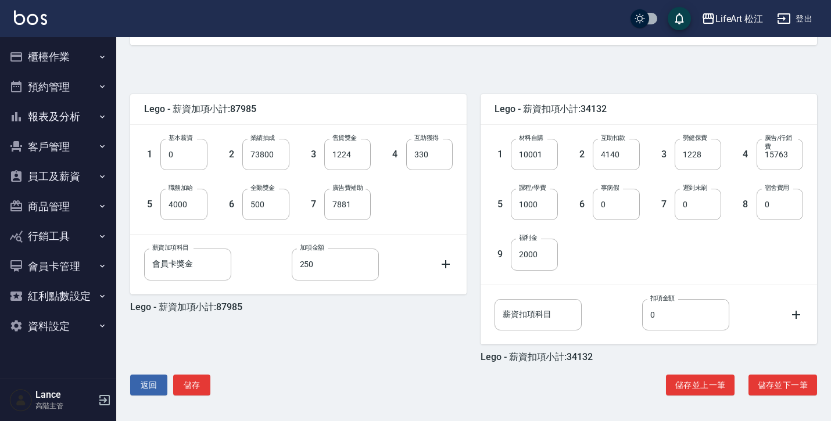
scroll to position [235, 0]
click at [787, 381] on button "儲存並下一筆" at bounding box center [783, 386] width 69 height 22
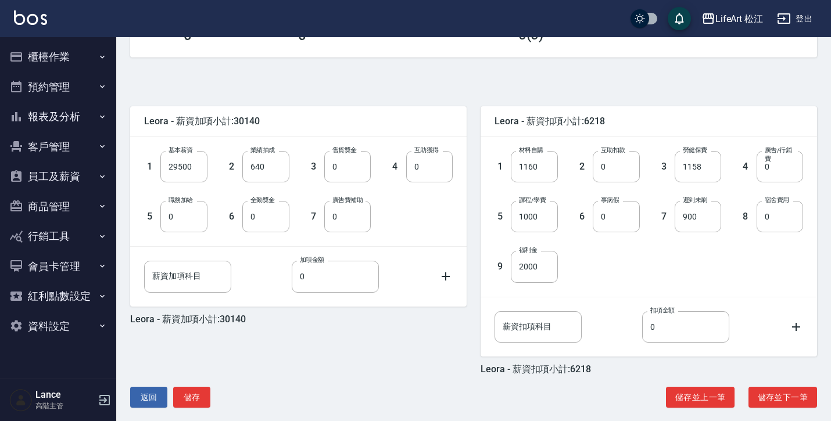
scroll to position [225, 0]
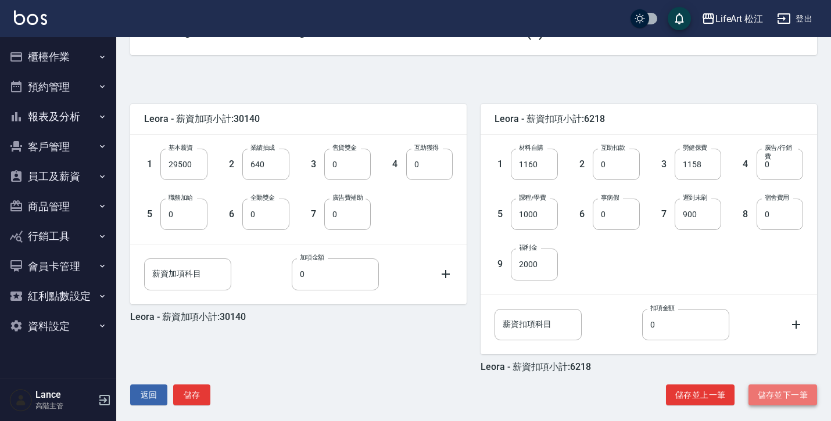
click at [791, 393] on button "儲存並下一筆" at bounding box center [783, 396] width 69 height 22
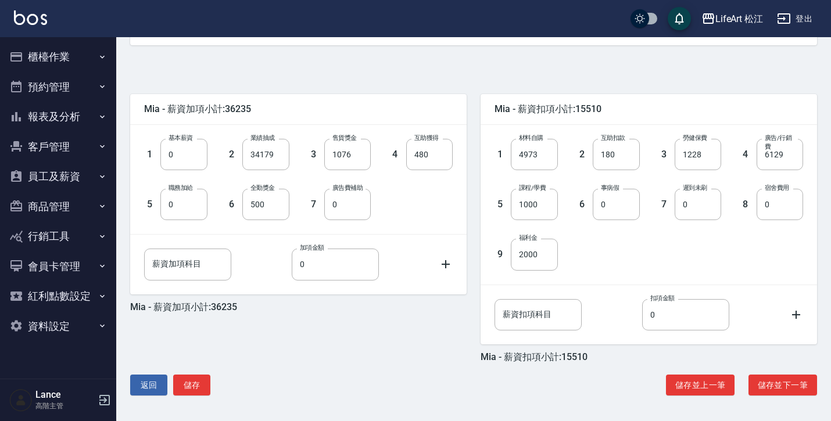
scroll to position [235, 0]
click at [803, 148] on input "6129" at bounding box center [780, 154] width 47 height 31
click at [798, 152] on input "6129" at bounding box center [780, 154] width 47 height 31
type input "6127"
click at [773, 385] on button "儲存並下一筆" at bounding box center [783, 386] width 69 height 22
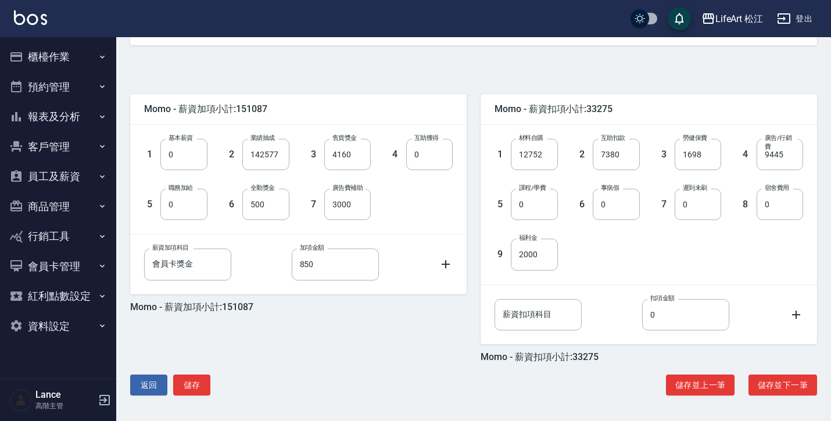
scroll to position [235, 0]
click at [782, 381] on button "儲存並下一筆" at bounding box center [783, 386] width 69 height 22
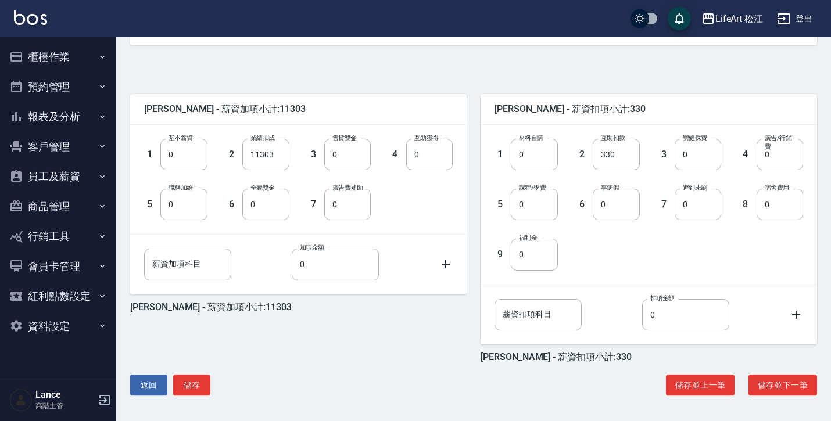
scroll to position [235, 0]
click at [779, 384] on button "儲存並下一筆" at bounding box center [783, 386] width 69 height 22
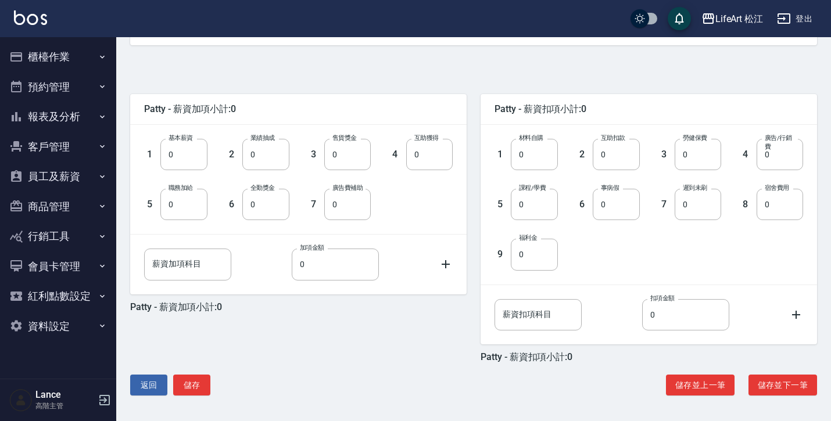
scroll to position [235, 0]
click at [764, 396] on div "Patty - 薪資加項小計:0 1 基本薪資 0 基本薪資 2 業績抽成 0 業績抽成 3 售貨獎金 0 售貨獎金 4 互助獲得 0 互助獲得 5 職務加給…" at bounding box center [469, 233] width 696 height 348
click at [767, 389] on button "儲存並下一筆" at bounding box center [783, 386] width 69 height 22
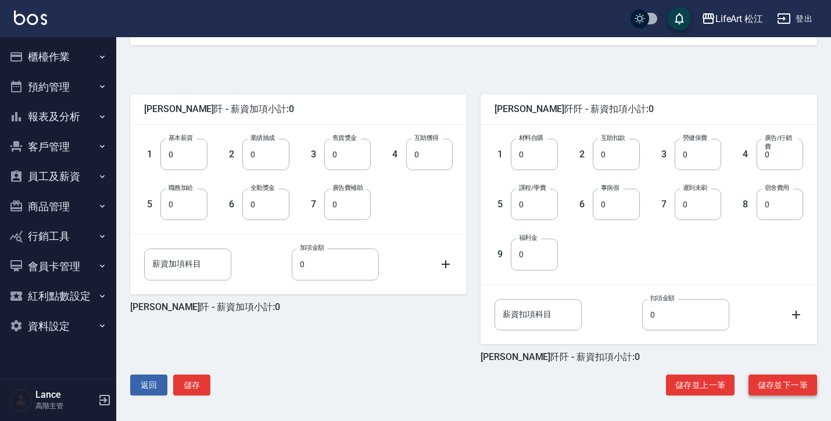
scroll to position [235, 0]
click at [776, 382] on button "儲存並下一筆" at bounding box center [783, 386] width 69 height 22
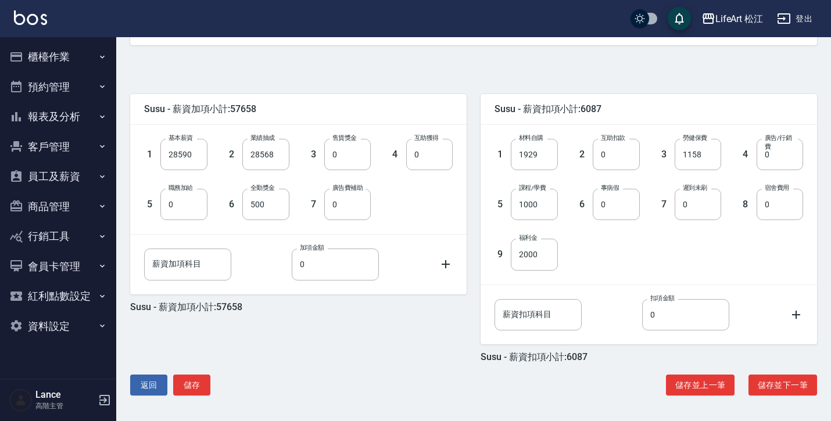
scroll to position [235, 0]
click at [783, 385] on button "儲存並下一筆" at bounding box center [783, 386] width 69 height 22
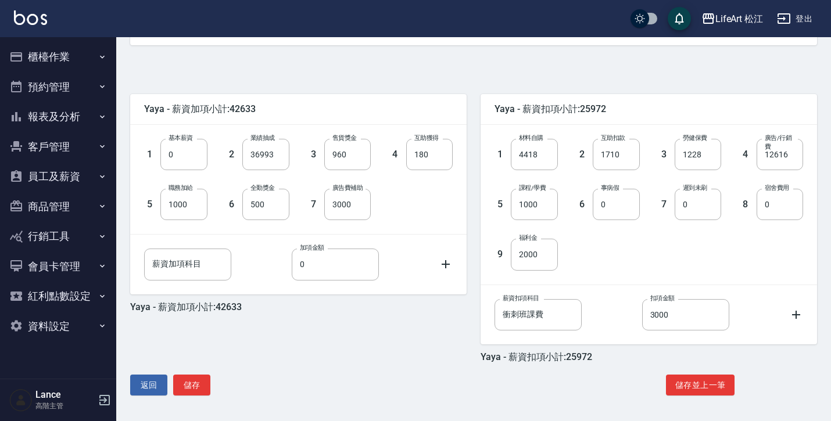
scroll to position [235, 0]
click at [205, 382] on button "儲存" at bounding box center [191, 386] width 37 height 22
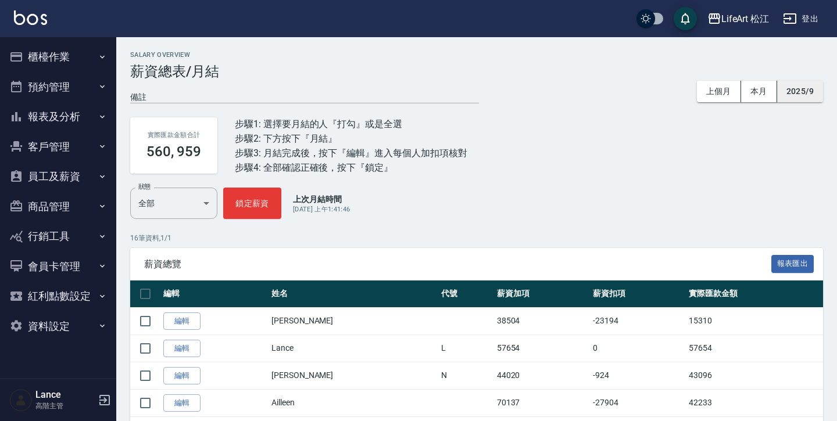
click at [795, 91] on button "2025/9" at bounding box center [800, 92] width 46 height 22
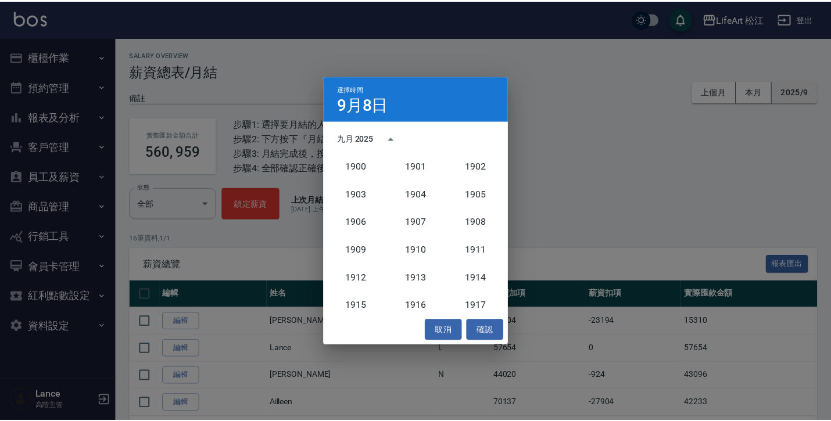
scroll to position [1077, 0]
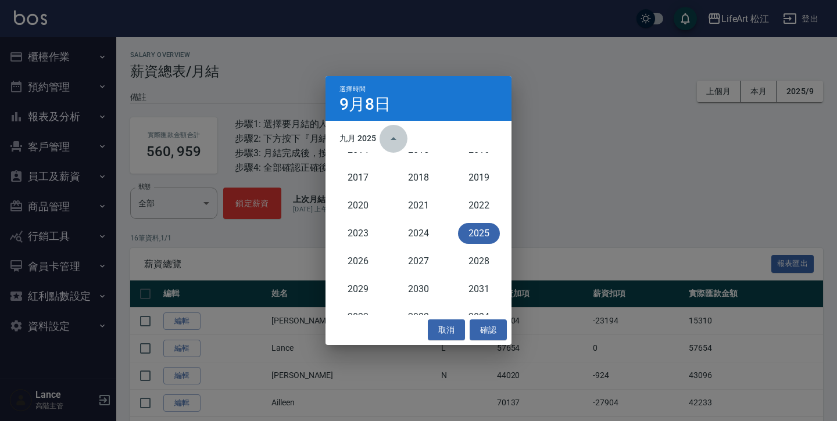
click at [388, 130] on button "year view is open, switch to calendar view" at bounding box center [394, 139] width 28 height 28
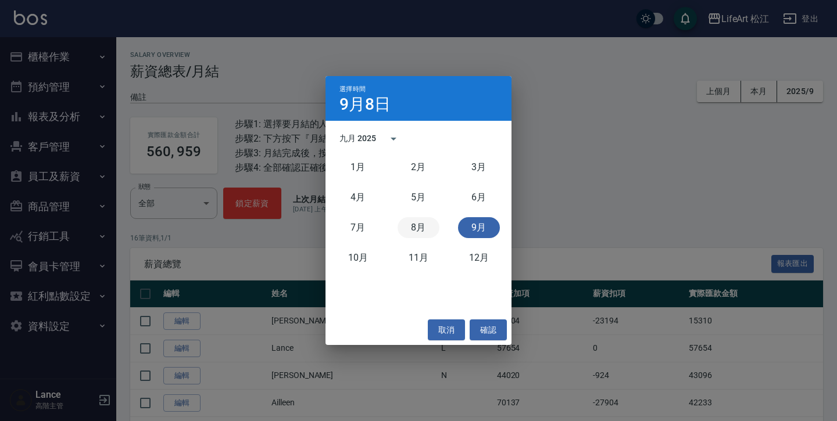
click at [431, 224] on button "8月" at bounding box center [419, 227] width 42 height 21
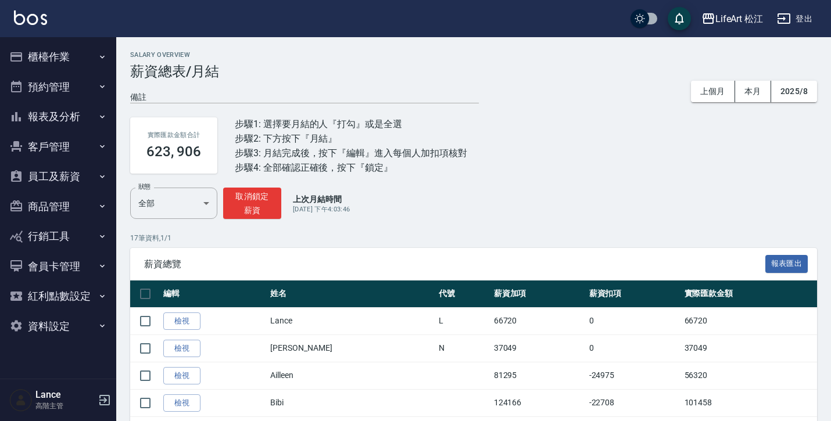
click at [94, 175] on button "員工及薪資" at bounding box center [58, 177] width 107 height 30
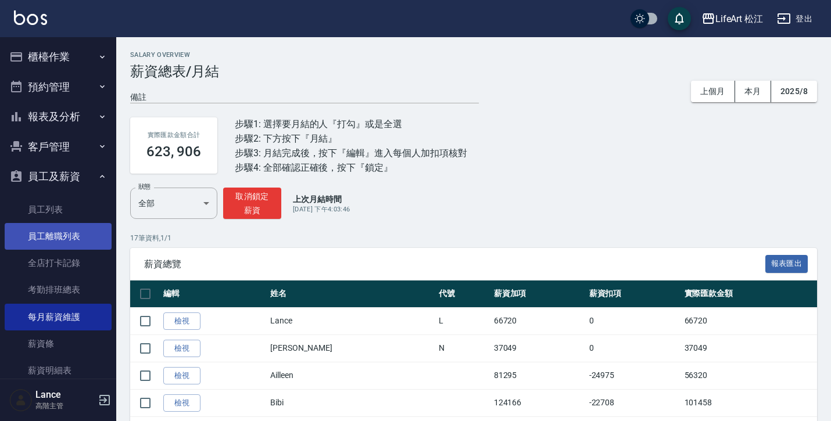
scroll to position [66, 0]
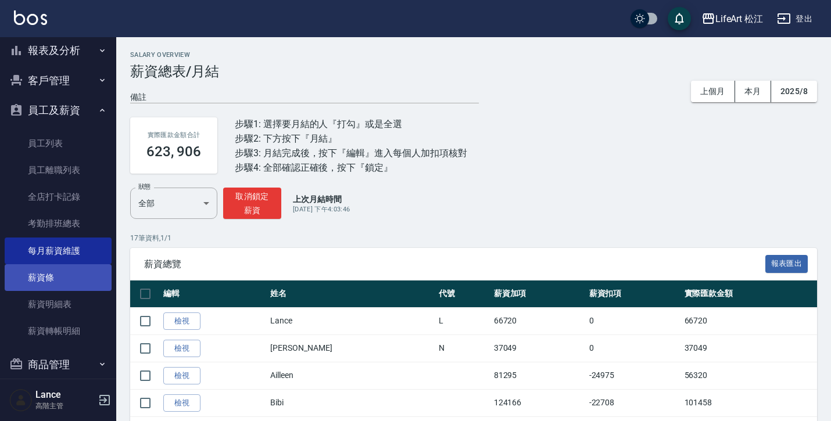
click at [85, 278] on link "薪資條" at bounding box center [58, 277] width 107 height 27
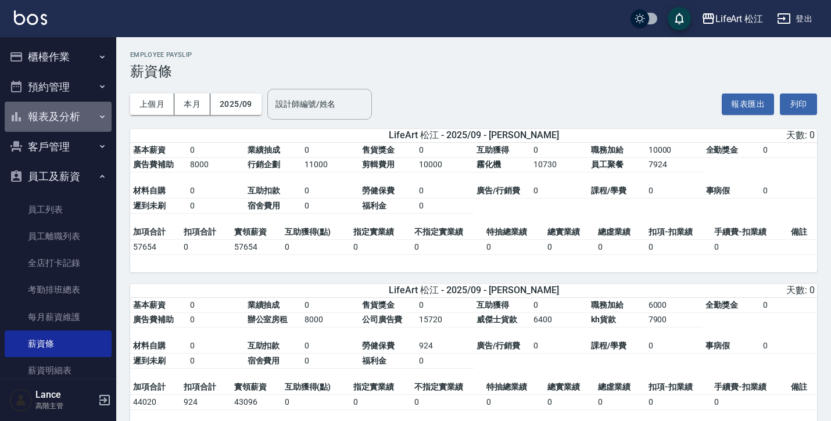
click at [84, 121] on button "報表及分析" at bounding box center [58, 117] width 107 height 30
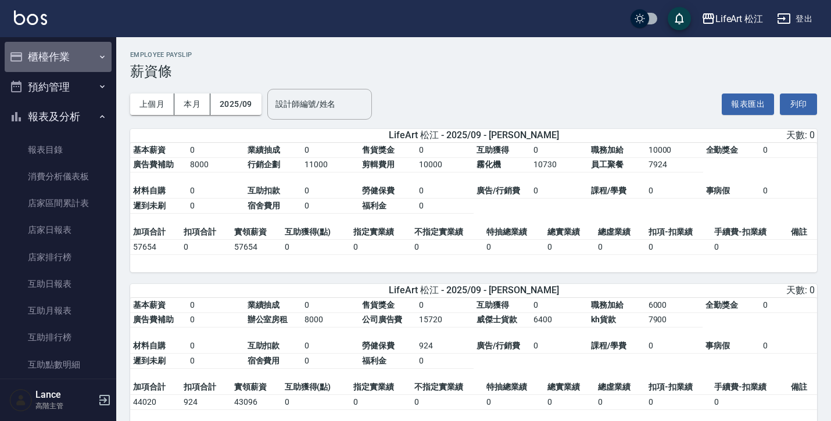
click at [88, 56] on button "櫃檯作業" at bounding box center [58, 57] width 107 height 30
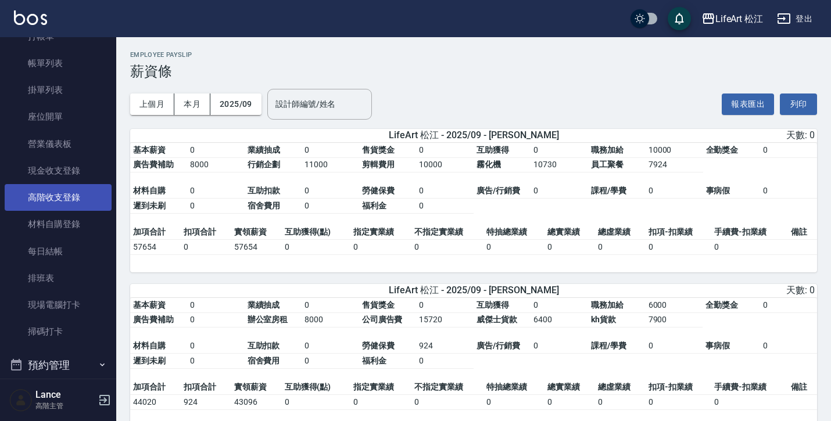
scroll to position [54, 0]
click at [77, 205] on link "高階收支登錄" at bounding box center [58, 197] width 107 height 27
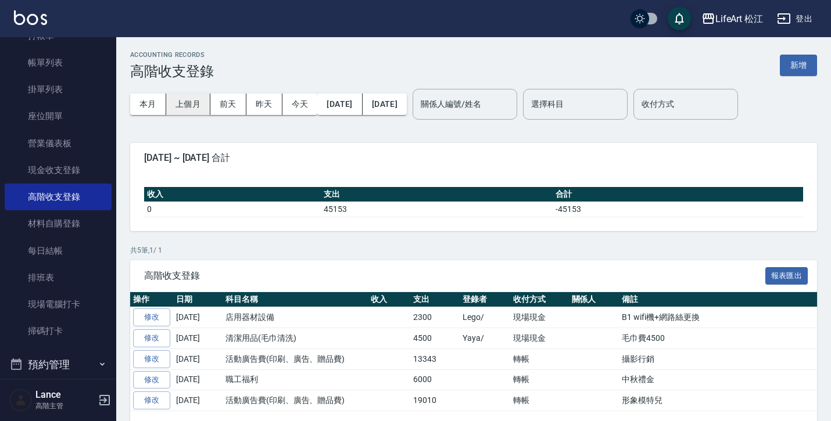
click at [200, 102] on button "上個月" at bounding box center [188, 105] width 44 height 22
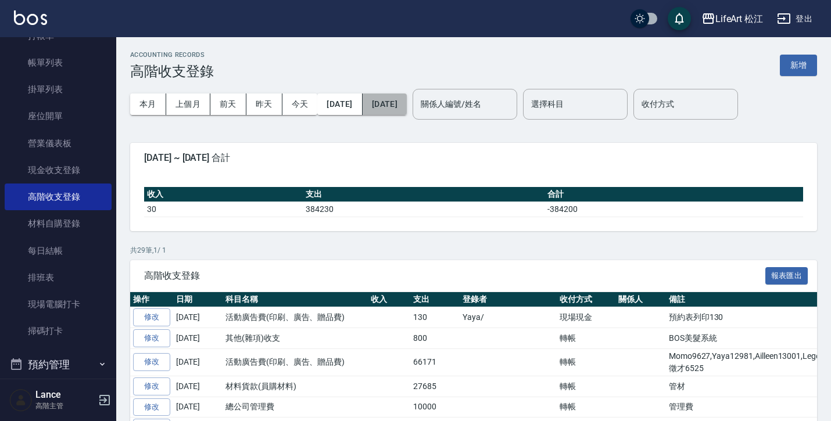
click at [407, 102] on button "[DATE]" at bounding box center [385, 105] width 44 height 22
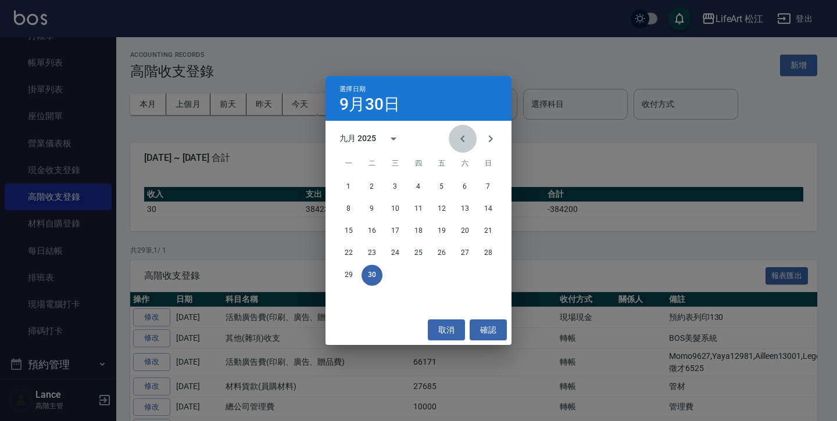
click at [456, 140] on icon "Previous month" at bounding box center [463, 139] width 14 height 14
click at [488, 279] on button "31" at bounding box center [488, 275] width 21 height 21
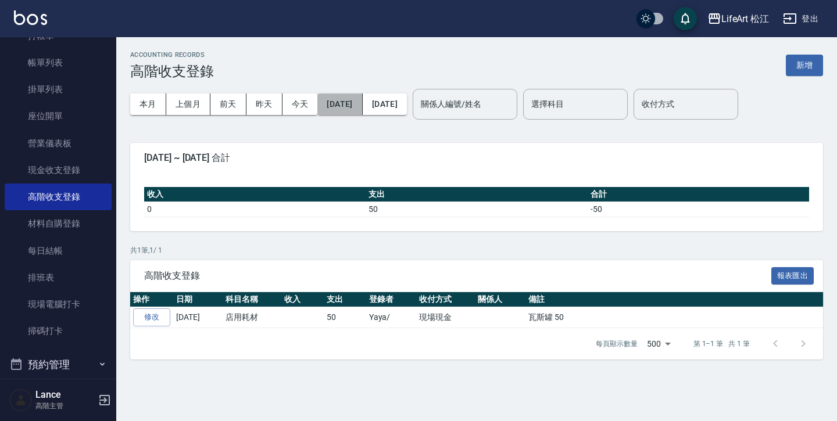
click at [362, 109] on button "2025/08/31" at bounding box center [339, 105] width 45 height 22
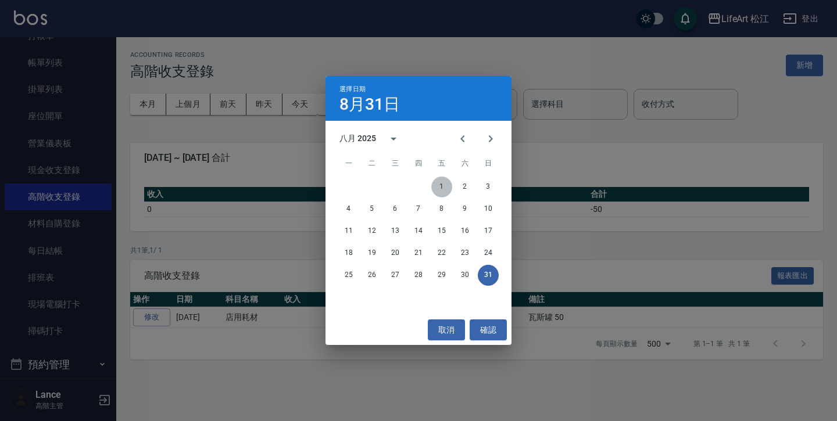
click at [437, 186] on button "1" at bounding box center [441, 187] width 21 height 21
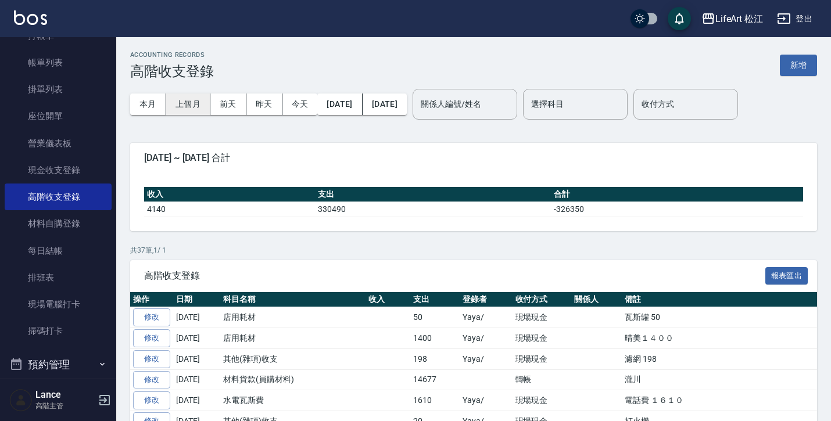
click at [201, 105] on button "上個月" at bounding box center [188, 105] width 44 height 22
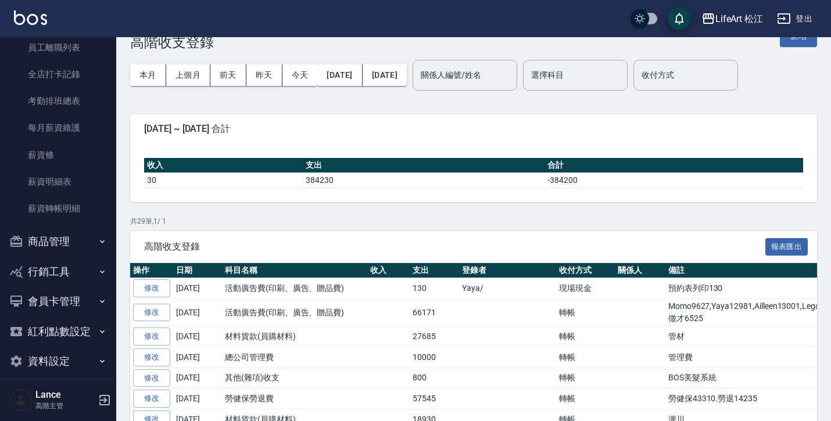
scroll to position [1686, 0]
click at [64, 124] on link "每月薪資維護" at bounding box center [58, 128] width 107 height 27
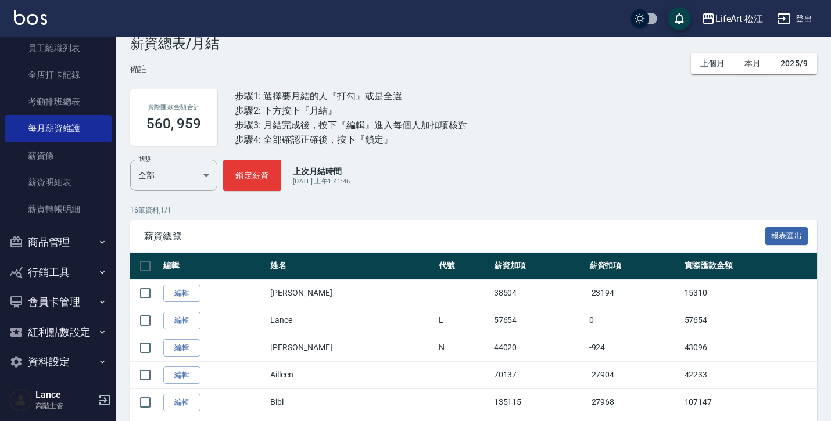
scroll to position [35, 0]
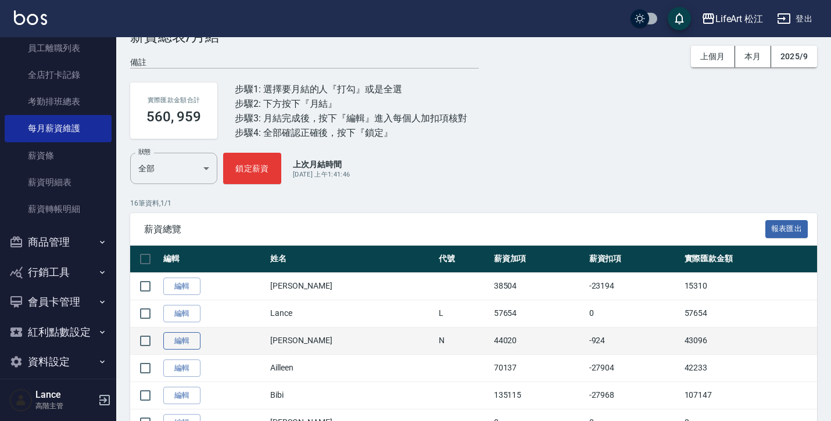
click at [185, 346] on link "編輯" at bounding box center [181, 341] width 37 height 18
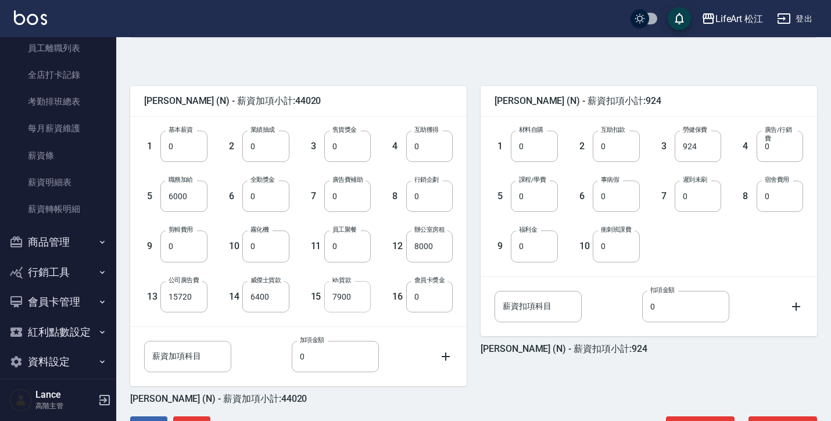
scroll to position [244, 0]
click at [287, 303] on input "6400" at bounding box center [265, 296] width 47 height 31
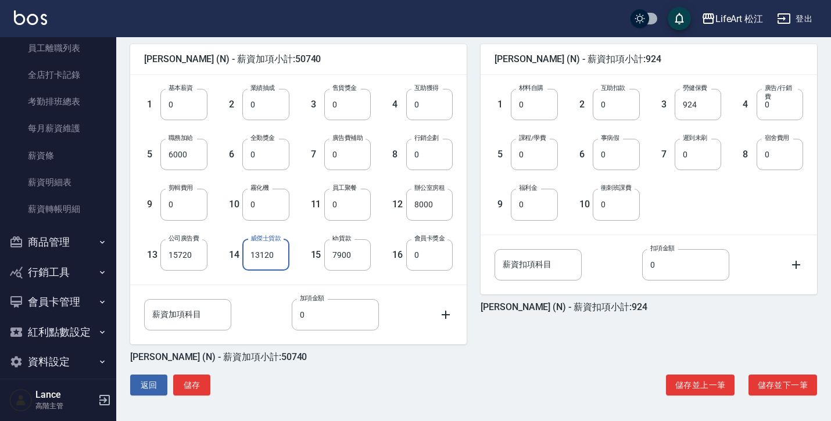
scroll to position [285, 0]
type input "13120"
click at [203, 388] on button "儲存" at bounding box center [191, 386] width 37 height 22
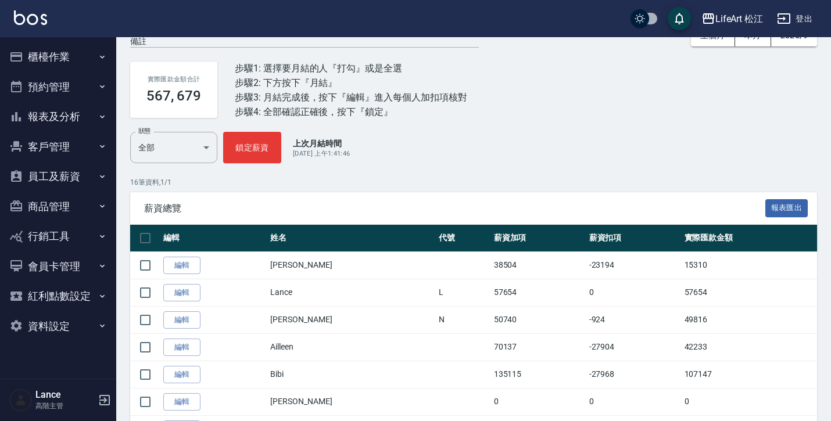
scroll to position [62, 0]
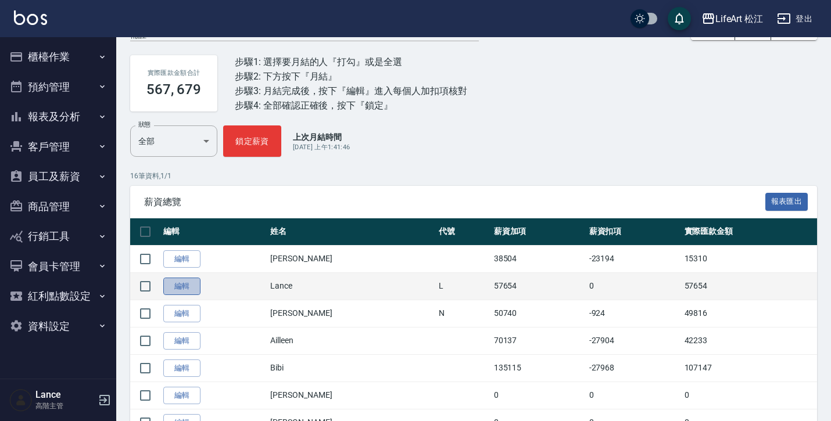
click at [192, 293] on link "編輯" at bounding box center [181, 287] width 37 height 18
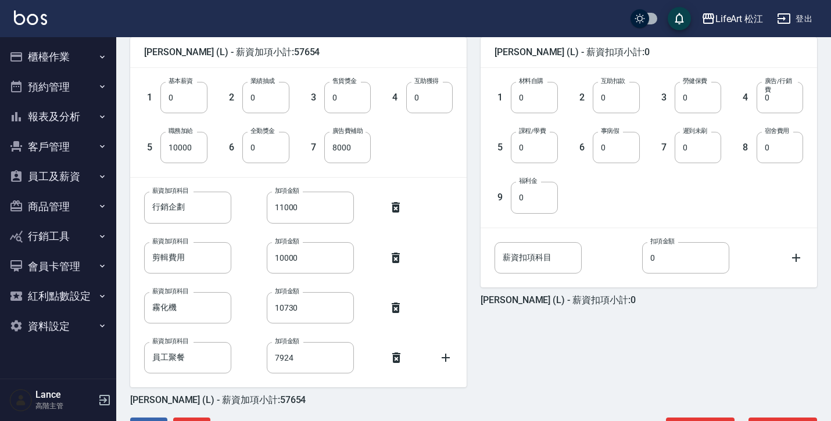
scroll to position [296, 0]
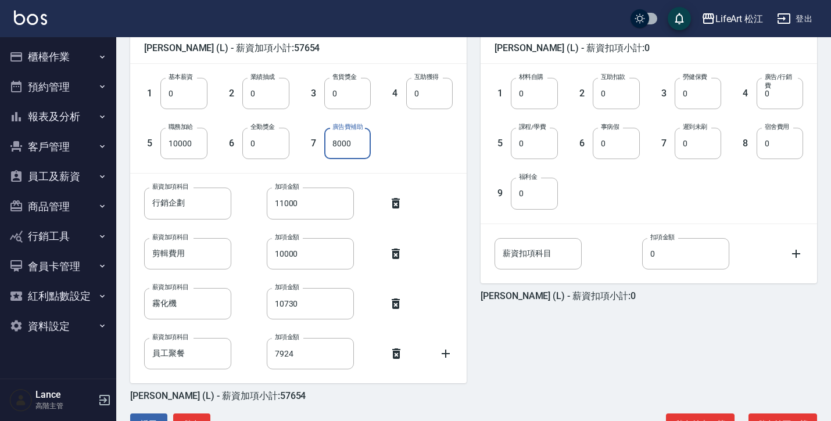
click at [360, 152] on input "8000" at bounding box center [347, 143] width 47 height 31
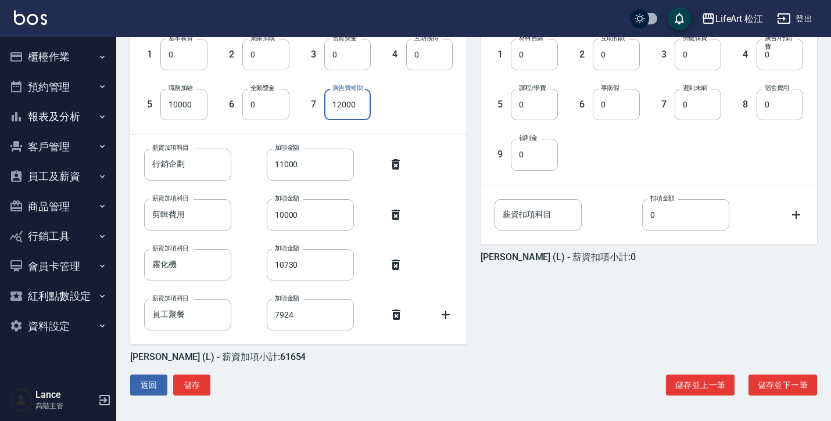
scroll to position [335, 0]
type input "12000"
click at [205, 382] on button "儲存" at bounding box center [191, 386] width 37 height 22
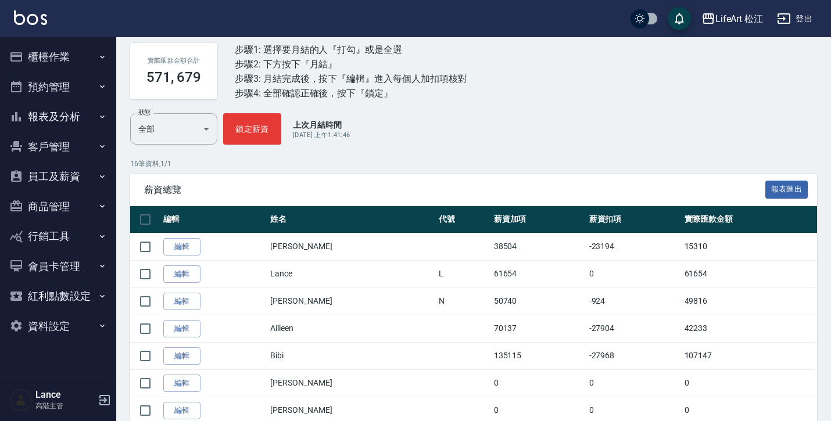
scroll to position [76, 0]
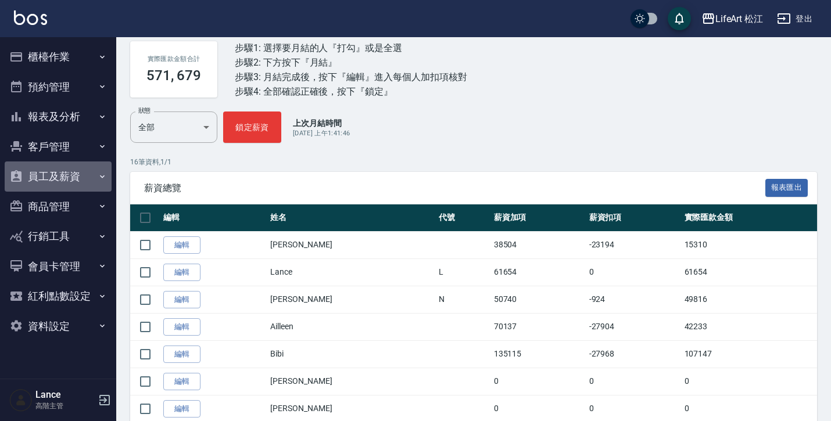
click at [93, 174] on button "員工及薪資" at bounding box center [58, 177] width 107 height 30
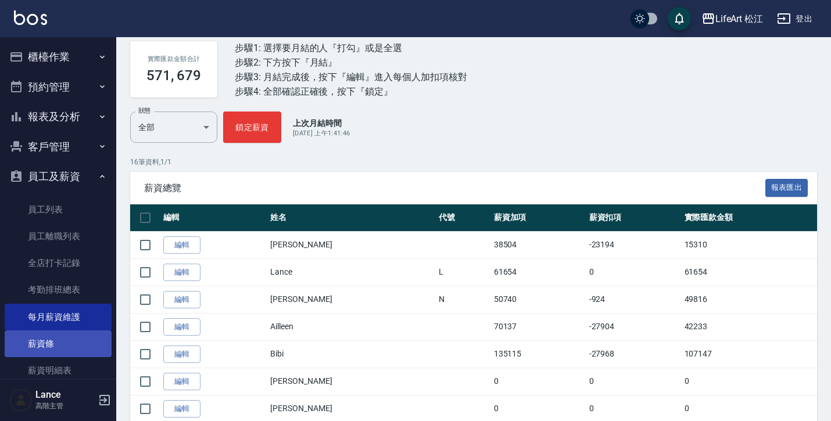
click at [67, 339] on link "薪資條" at bounding box center [58, 344] width 107 height 27
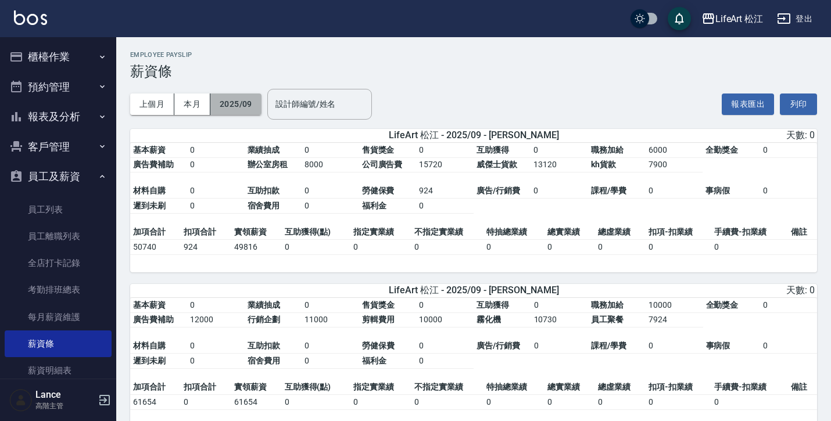
click at [250, 108] on button "2025/09" at bounding box center [235, 105] width 51 height 22
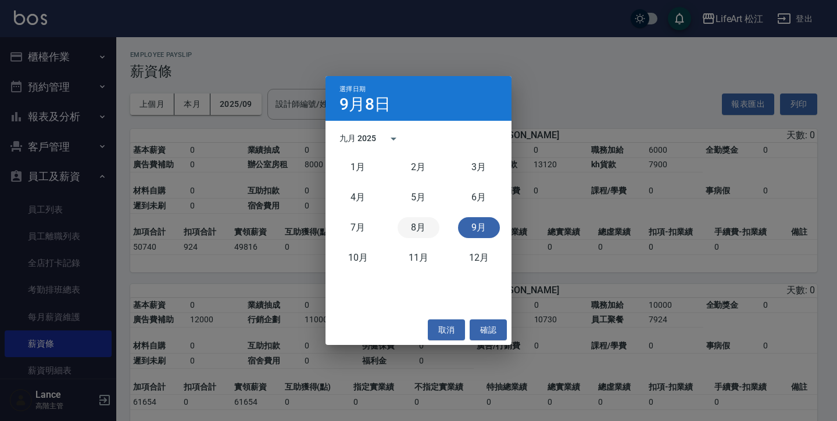
click at [409, 228] on button "8月" at bounding box center [419, 227] width 42 height 21
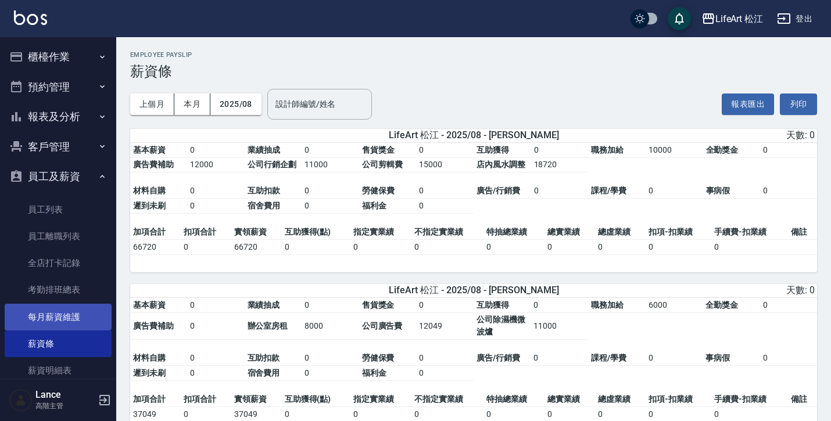
click at [70, 320] on link "每月薪資維護" at bounding box center [58, 317] width 107 height 27
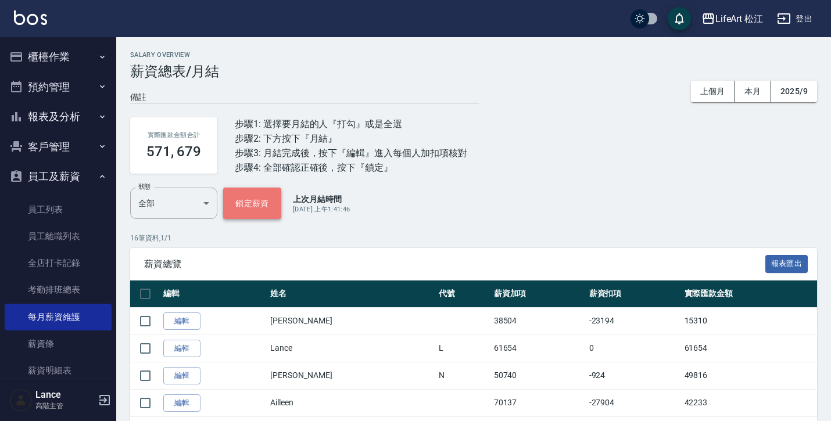
click at [270, 212] on button "鎖定薪資" at bounding box center [252, 203] width 58 height 31
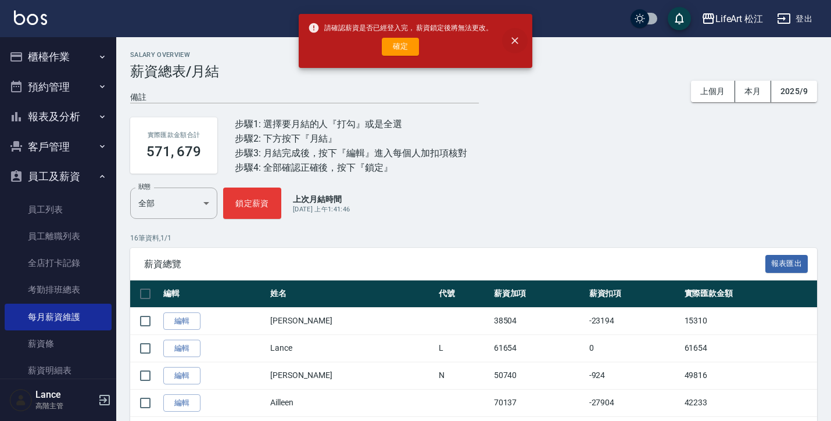
click at [513, 46] on icon "close" at bounding box center [515, 41] width 12 height 12
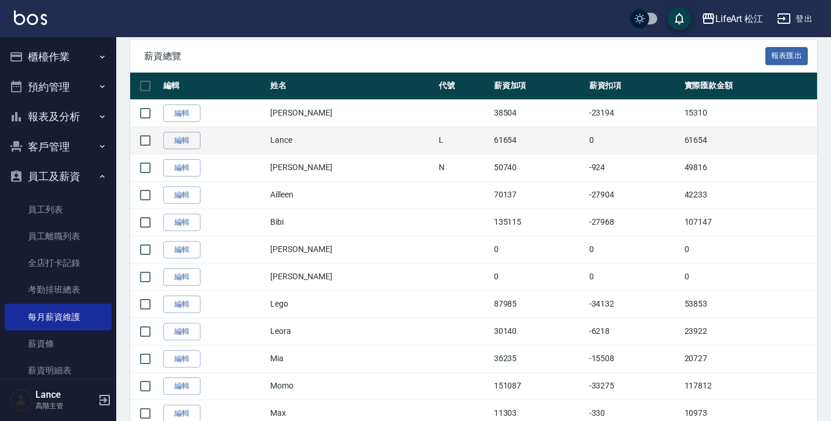
scroll to position [210, 0]
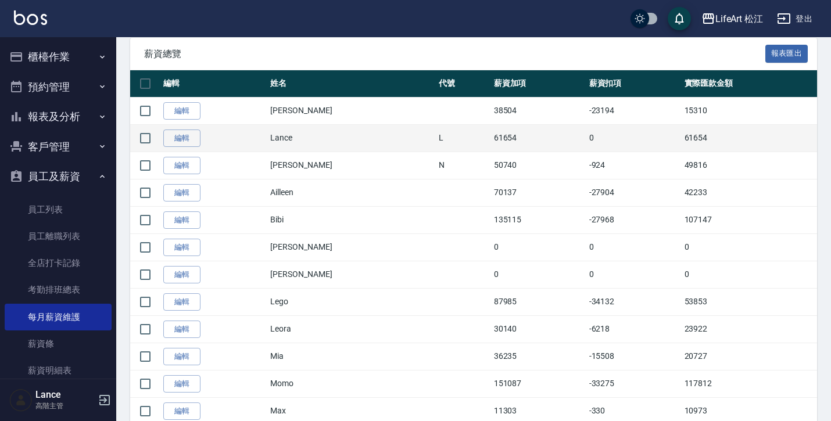
click at [587, 146] on td "0" at bounding box center [634, 137] width 95 height 27
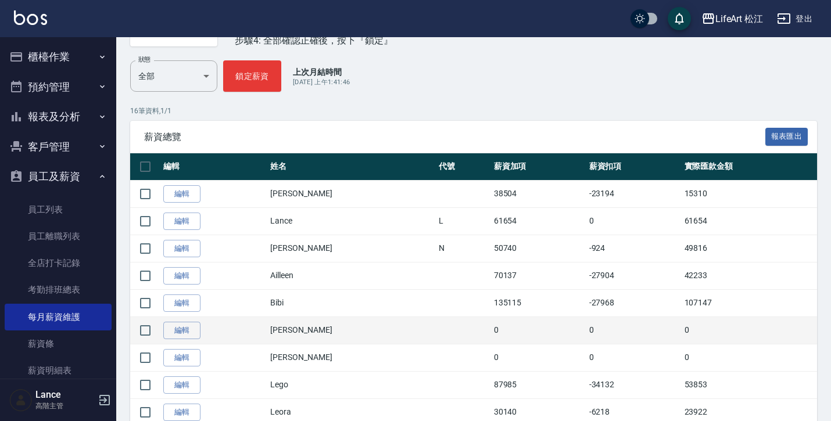
scroll to position [82, 0]
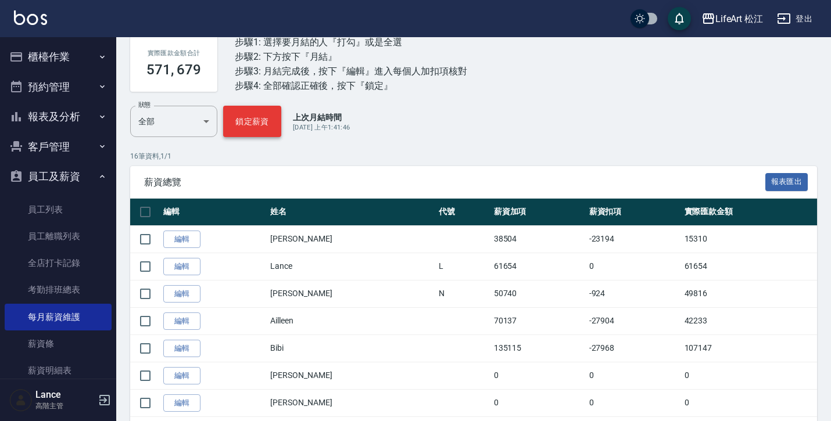
click at [259, 127] on button "鎖定薪資" at bounding box center [252, 121] width 58 height 31
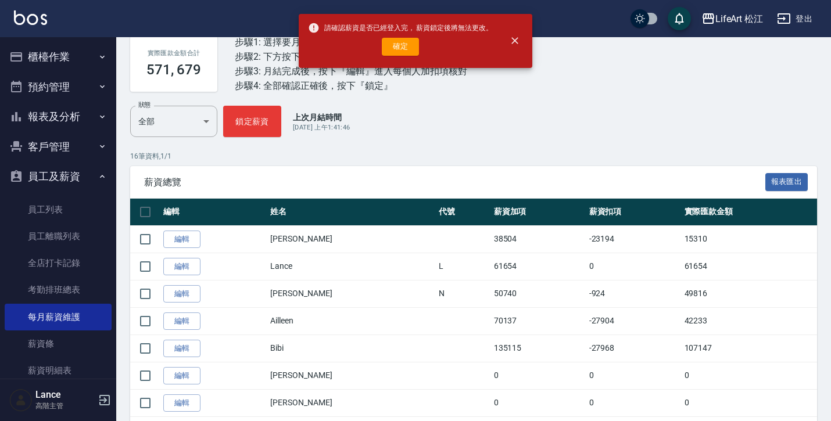
click at [408, 56] on div "請確認薪資是否已經登入完， 薪資鎖定後將無法更改。 確定" at bounding box center [400, 40] width 185 height 47
click at [405, 47] on button "確定" at bounding box center [400, 47] width 37 height 18
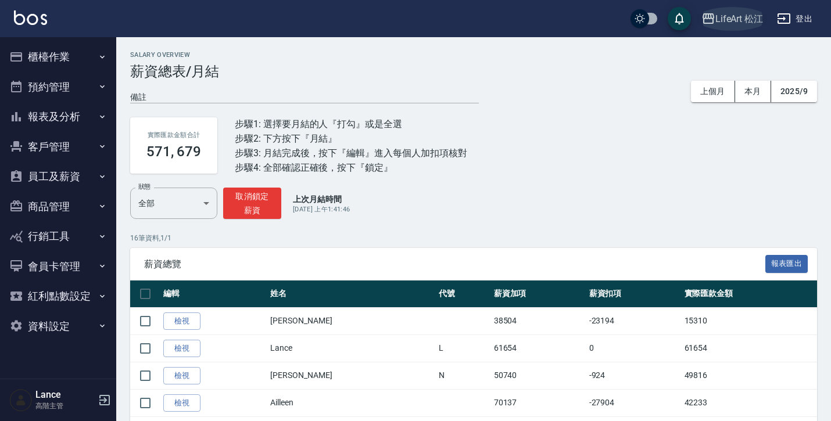
click at [753, 16] on div "LifeArt 松江" at bounding box center [740, 19] width 48 height 15
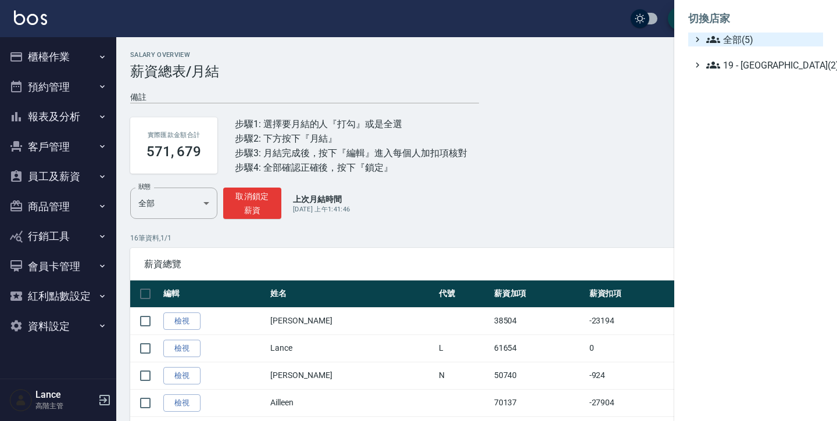
click at [742, 45] on span "全部(5)" at bounding box center [762, 40] width 112 height 14
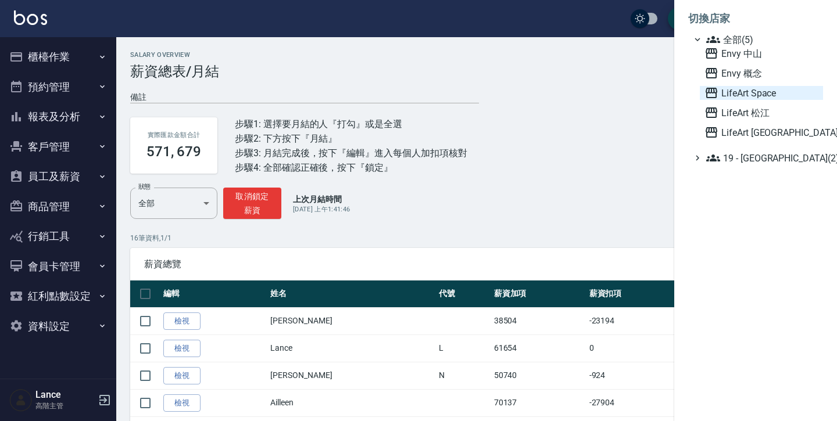
click at [751, 91] on span "LifeArt Space" at bounding box center [762, 93] width 114 height 14
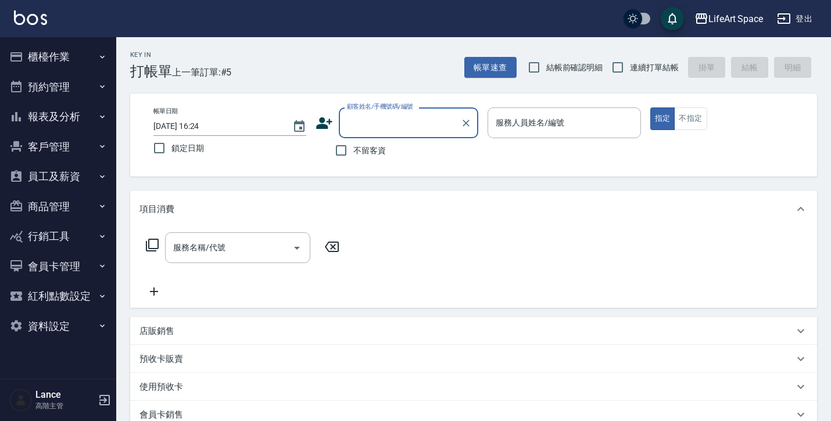
click at [101, 183] on button "員工及薪資" at bounding box center [58, 177] width 107 height 30
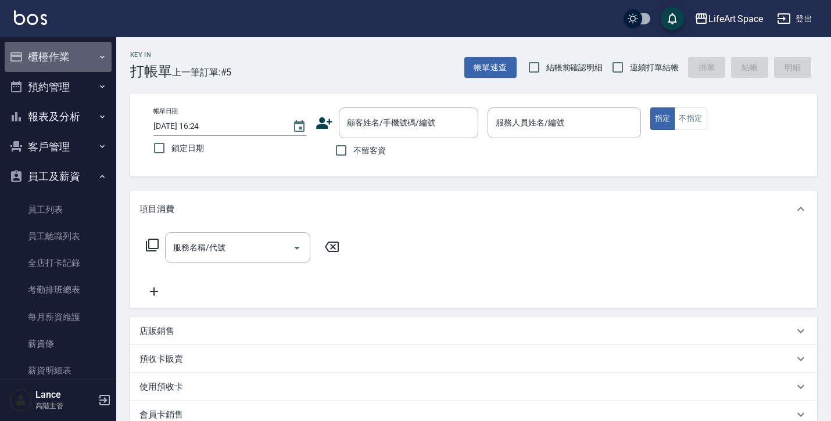
click at [76, 70] on button "櫃檯作業" at bounding box center [58, 57] width 107 height 30
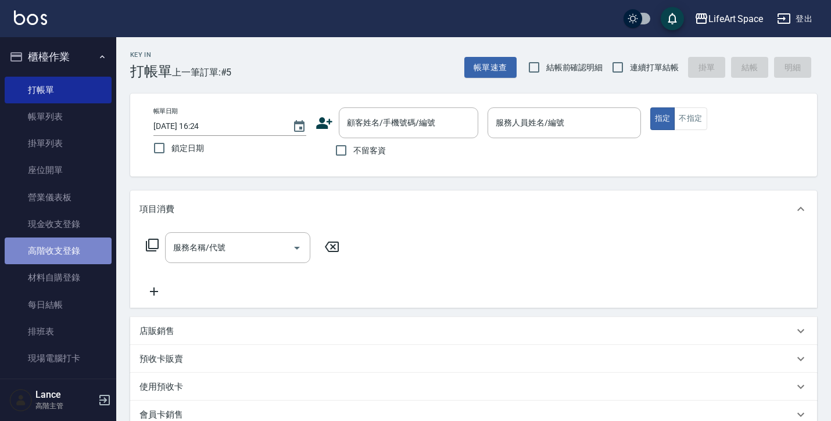
click at [68, 251] on link "高階收支登錄" at bounding box center [58, 251] width 107 height 27
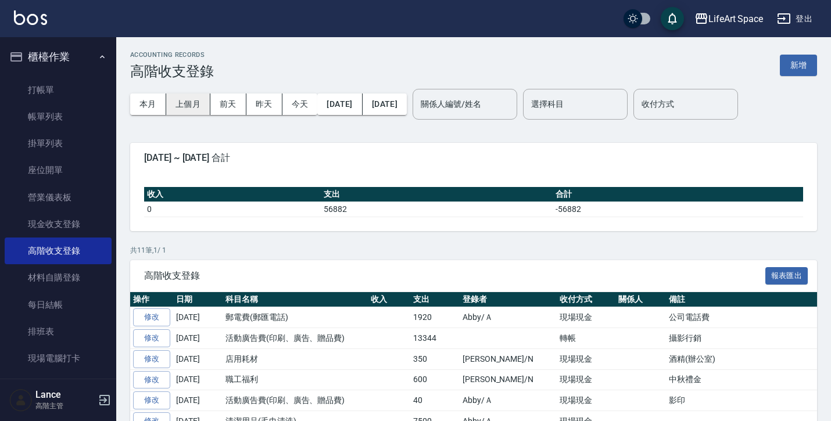
click at [191, 105] on button "上個月" at bounding box center [188, 105] width 44 height 22
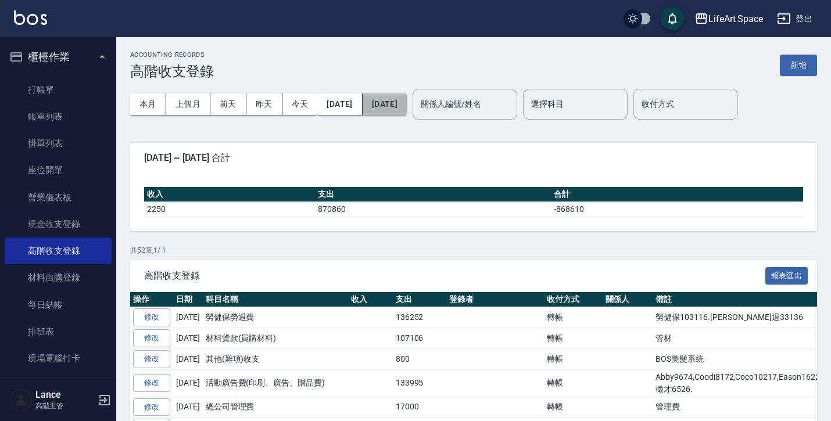
click at [407, 103] on button "[DATE]" at bounding box center [385, 105] width 44 height 22
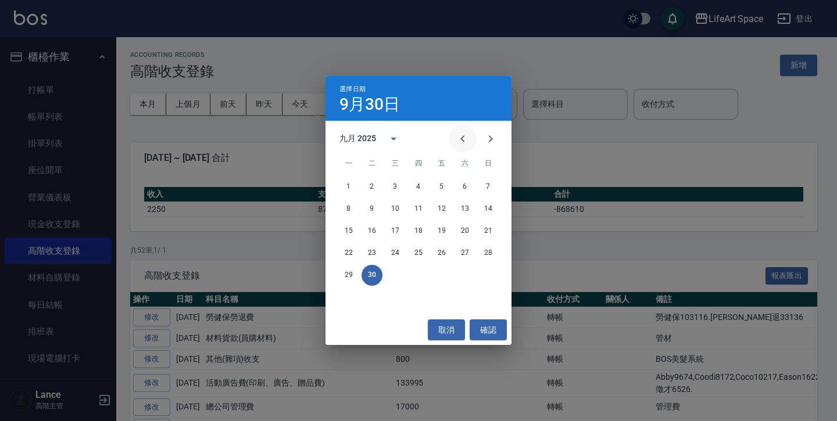
click at [453, 141] on button "Previous month" at bounding box center [463, 139] width 28 height 28
click at [488, 281] on button "31" at bounding box center [488, 275] width 21 height 21
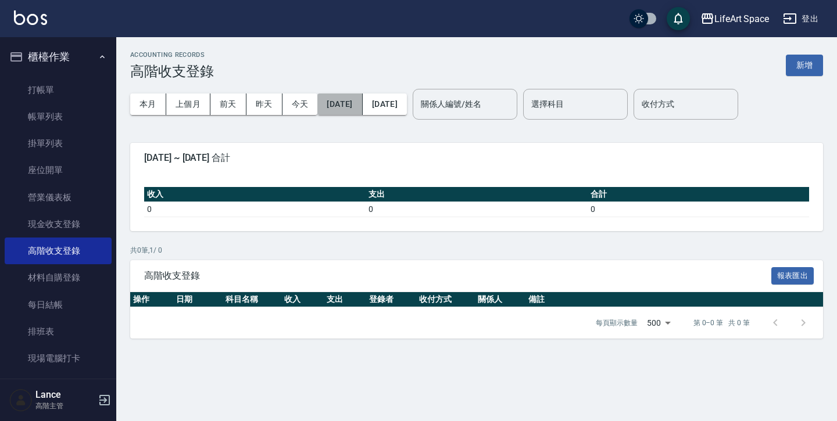
click at [356, 107] on button "[DATE]" at bounding box center [339, 105] width 45 height 22
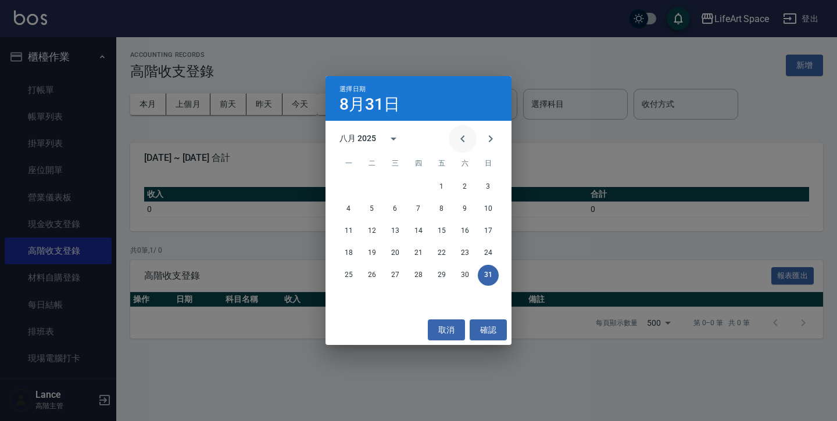
click at [457, 142] on icon "Previous month" at bounding box center [463, 139] width 14 height 14
click at [491, 145] on icon "Next month" at bounding box center [491, 139] width 14 height 14
click at [442, 188] on button "1" at bounding box center [441, 187] width 21 height 21
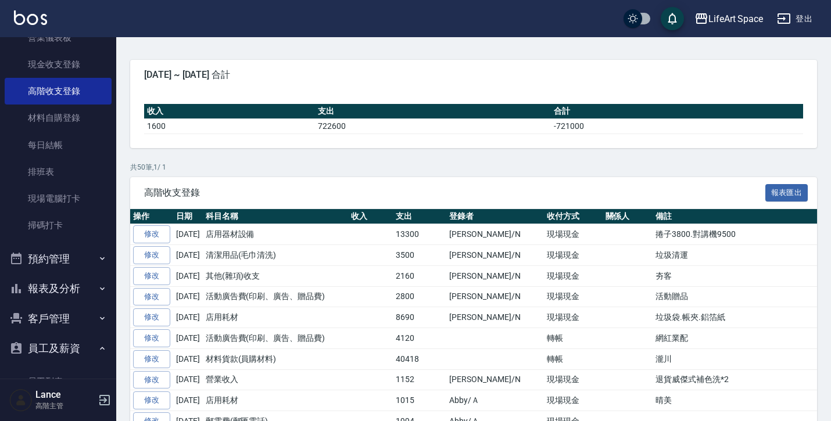
scroll to position [219, 0]
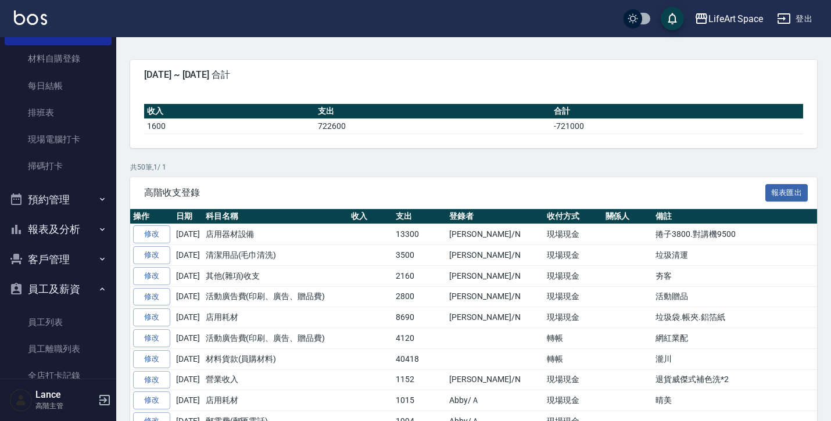
click at [81, 287] on button "員工及薪資" at bounding box center [58, 289] width 107 height 30
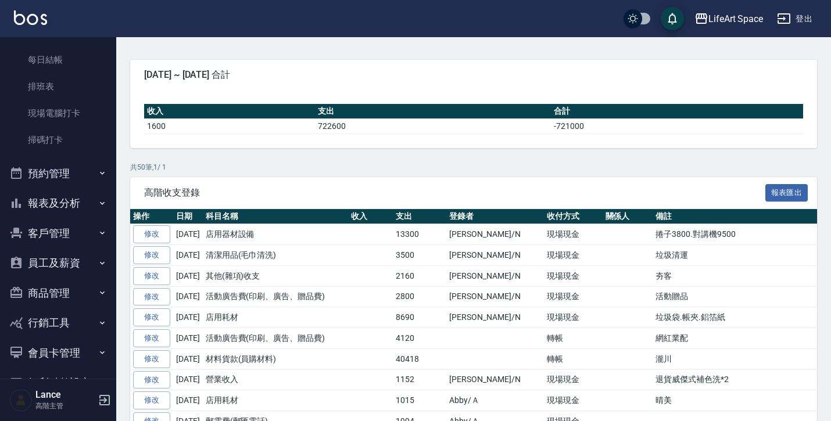
scroll to position [253, 0]
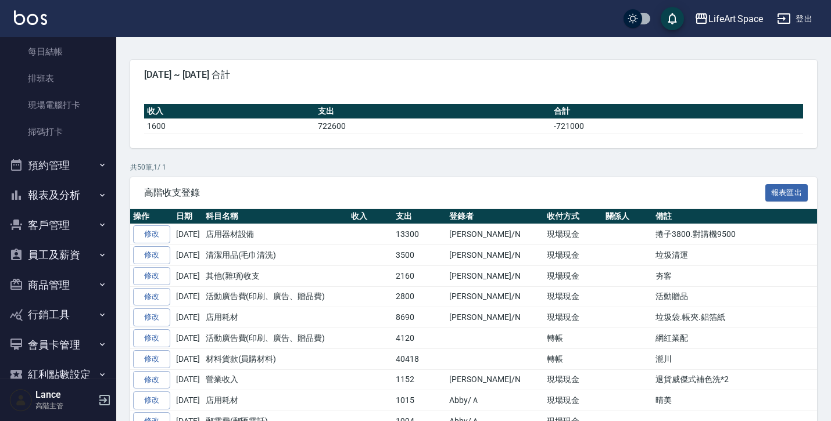
click at [75, 251] on button "員工及薪資" at bounding box center [58, 255] width 107 height 30
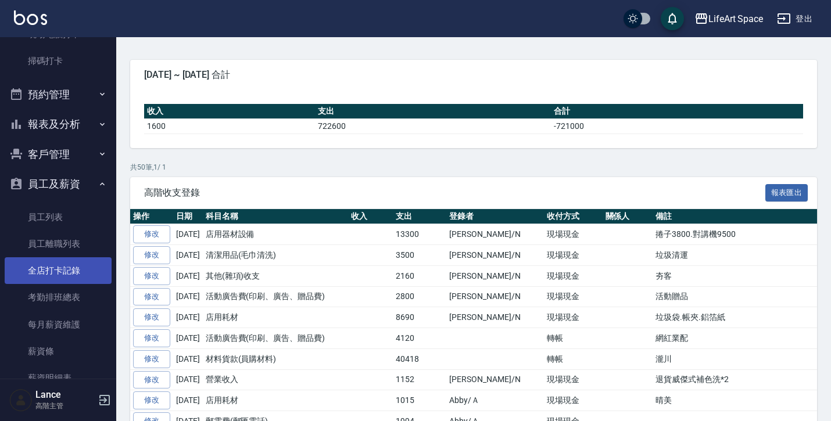
scroll to position [327, 0]
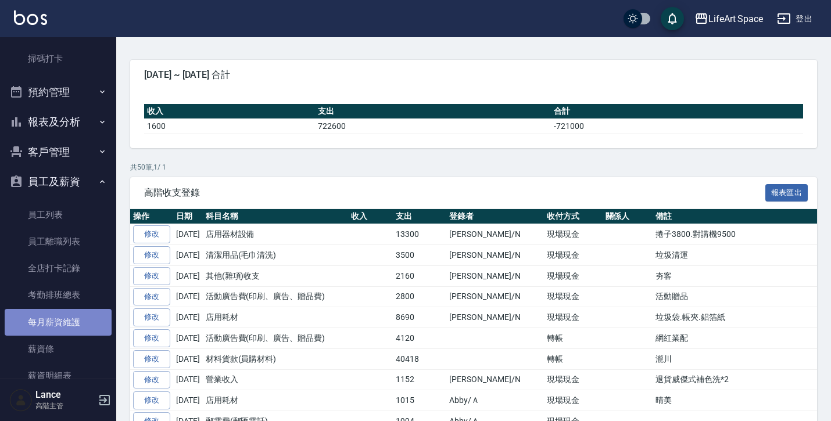
click at [81, 314] on link "每月薪資維護" at bounding box center [58, 322] width 107 height 27
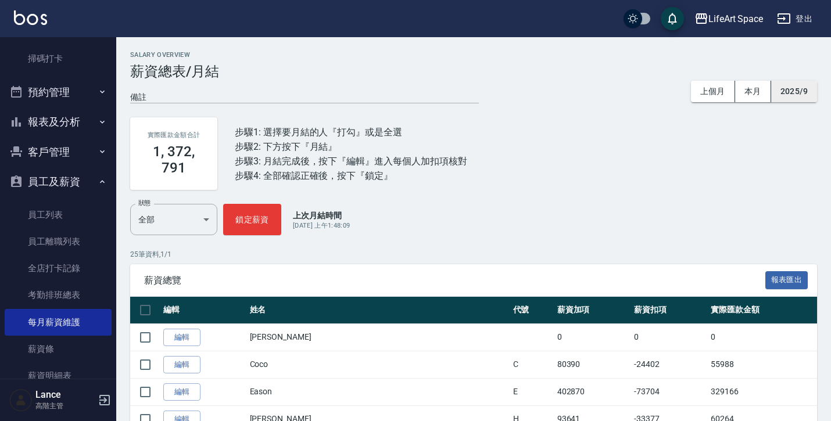
click at [802, 93] on button "2025/9" at bounding box center [794, 92] width 46 height 22
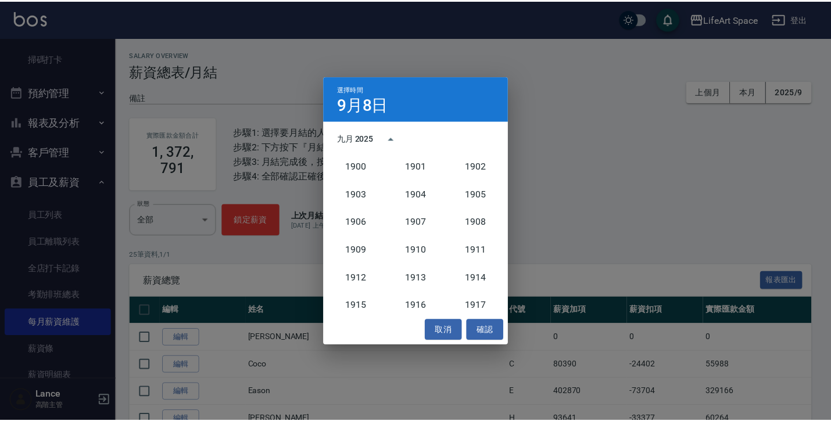
scroll to position [1077, 0]
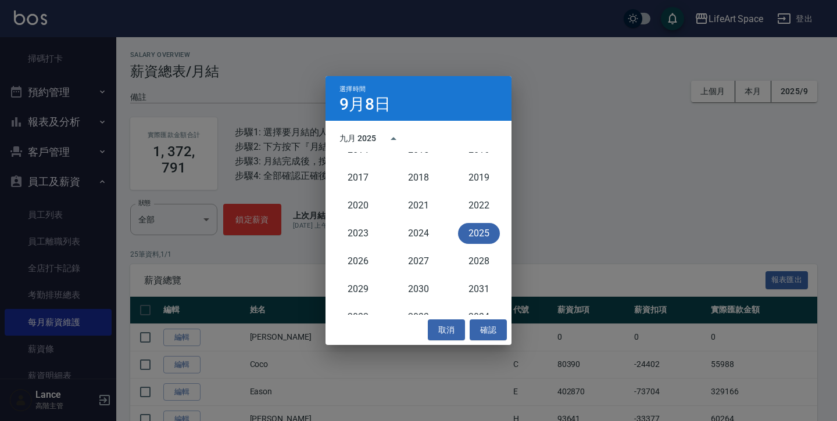
click at [373, 140] on div "九月 2025" at bounding box center [357, 139] width 37 height 12
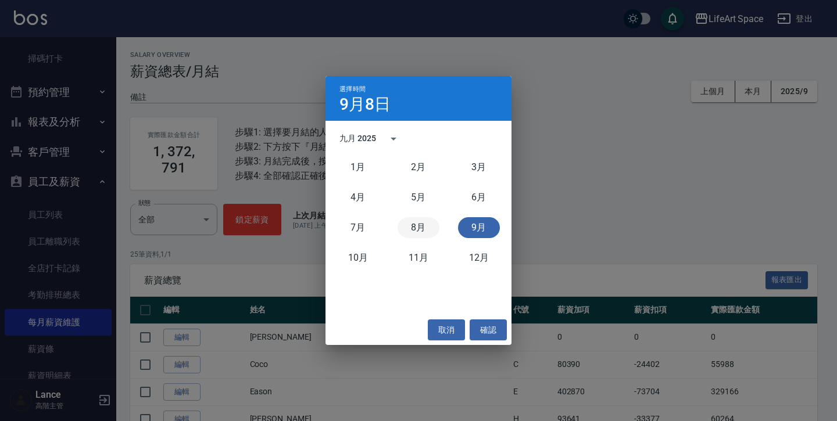
click at [427, 228] on button "8月" at bounding box center [419, 227] width 42 height 21
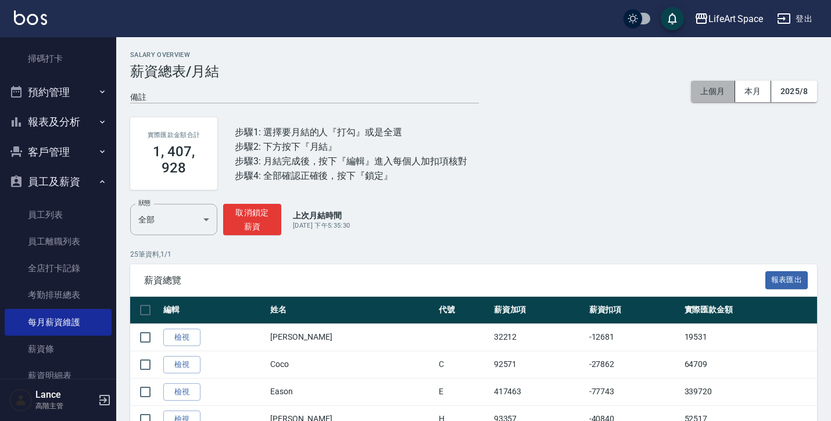
click at [706, 97] on button "上個月" at bounding box center [713, 92] width 44 height 22
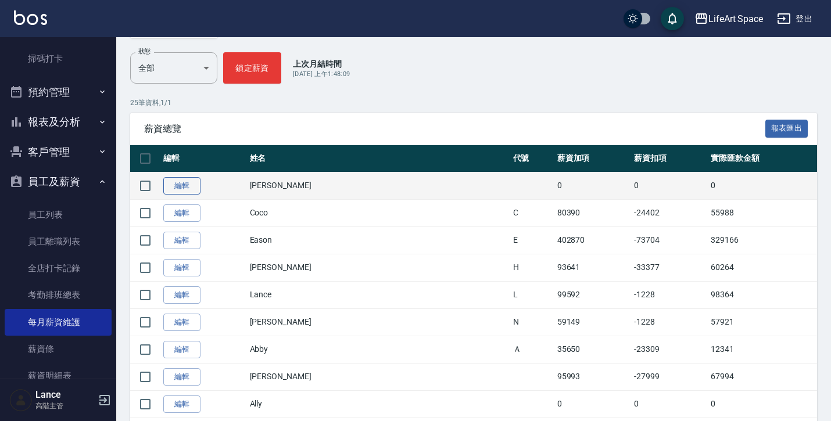
scroll to position [153, 0]
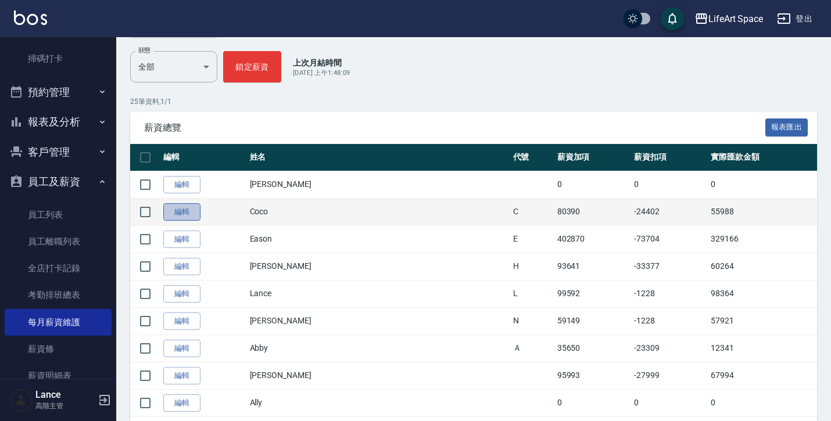
click at [194, 215] on link "編輯" at bounding box center [181, 212] width 37 height 18
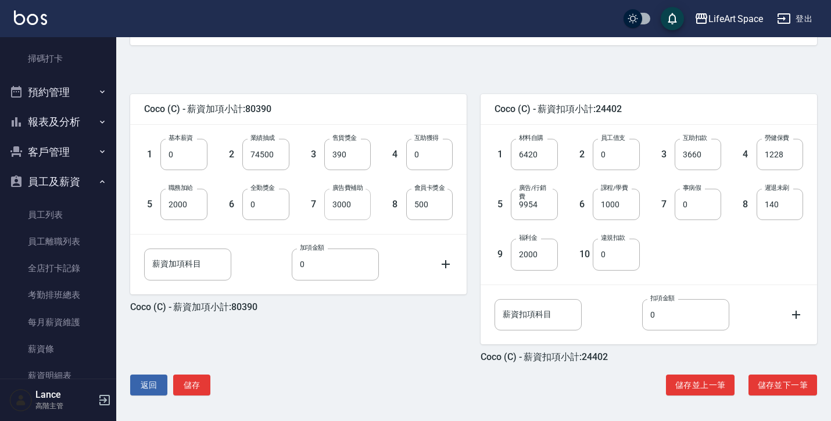
scroll to position [235, 0]
click at [770, 378] on button "儲存並下一筆" at bounding box center [783, 386] width 69 height 22
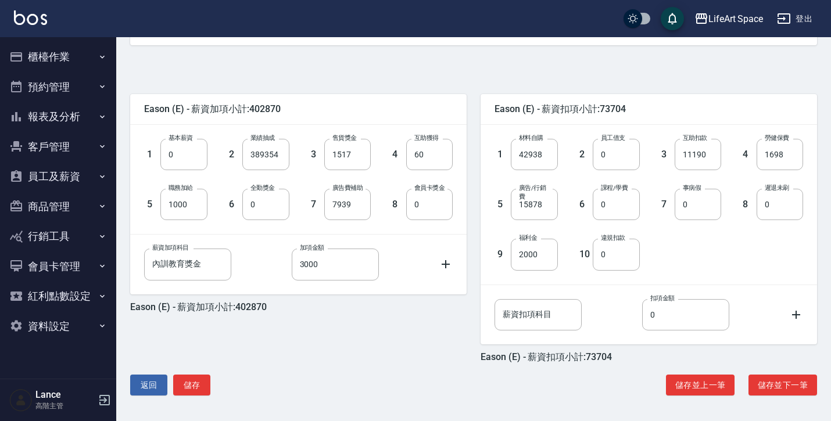
scroll to position [235, 0]
click at [788, 381] on button "儲存並下一筆" at bounding box center [783, 386] width 69 height 22
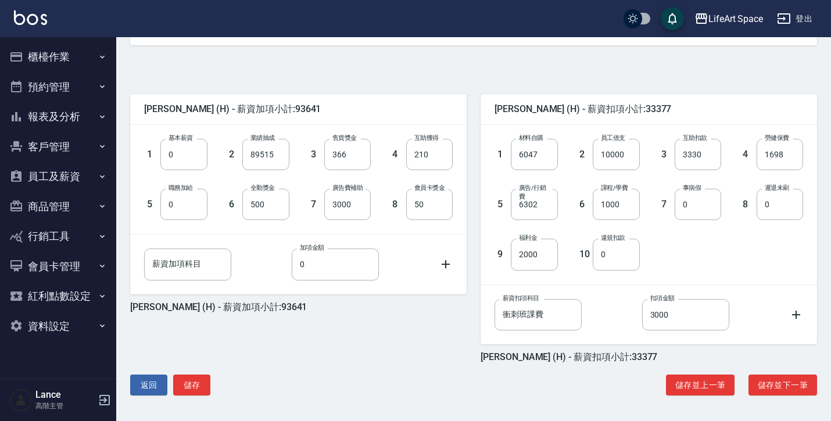
scroll to position [235, 0]
click at [772, 383] on button "儲存並下一筆" at bounding box center [783, 386] width 69 height 22
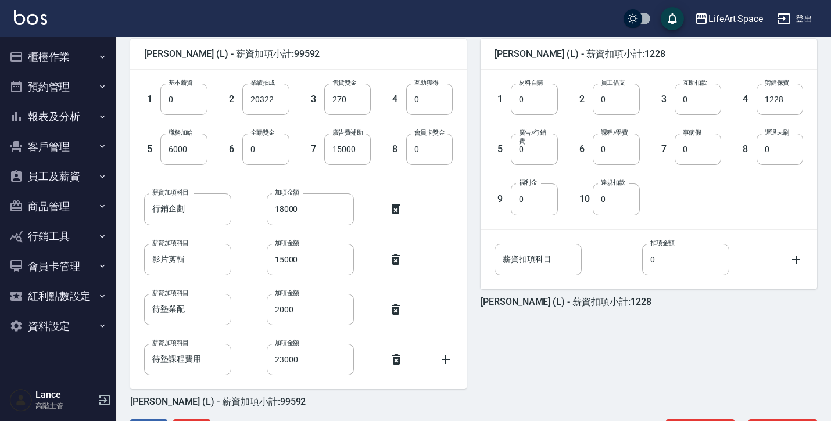
scroll to position [292, 0]
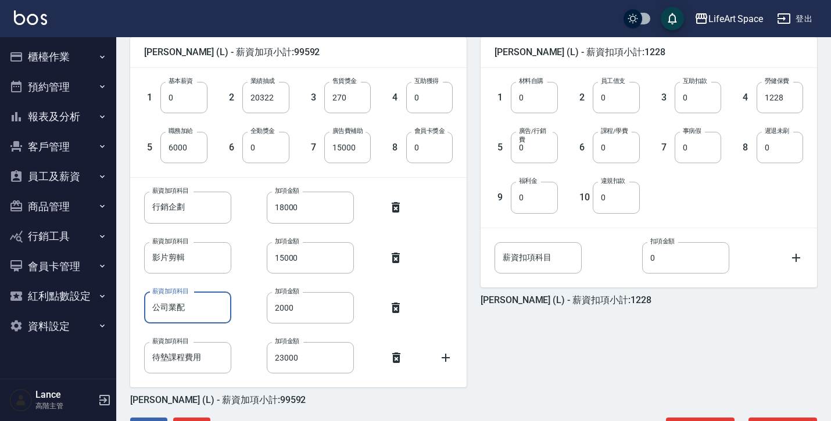
type input "公司業配"
click at [169, 360] on input "待墊課程費用" at bounding box center [187, 357] width 87 height 31
type input "公司課程費用"
click at [210, 364] on input "公司課程費用" at bounding box center [187, 357] width 87 height 31
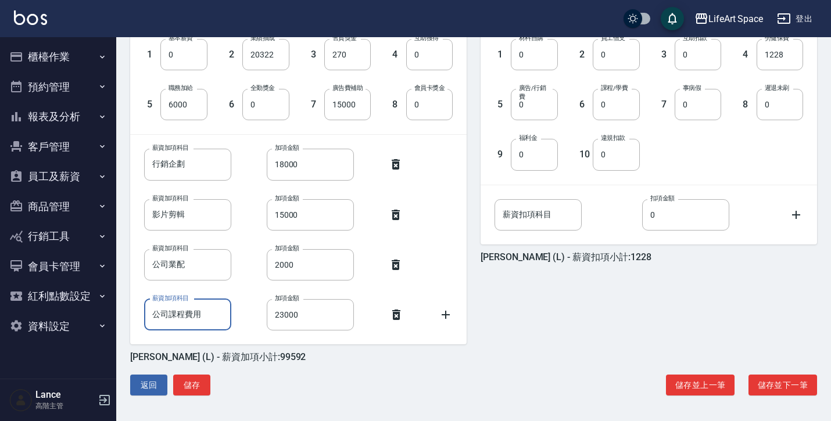
scroll to position [335, 0]
click at [804, 382] on button "儲存並下一筆" at bounding box center [783, 386] width 69 height 22
click at [779, 387] on button "儲存並下一筆" at bounding box center [783, 386] width 69 height 22
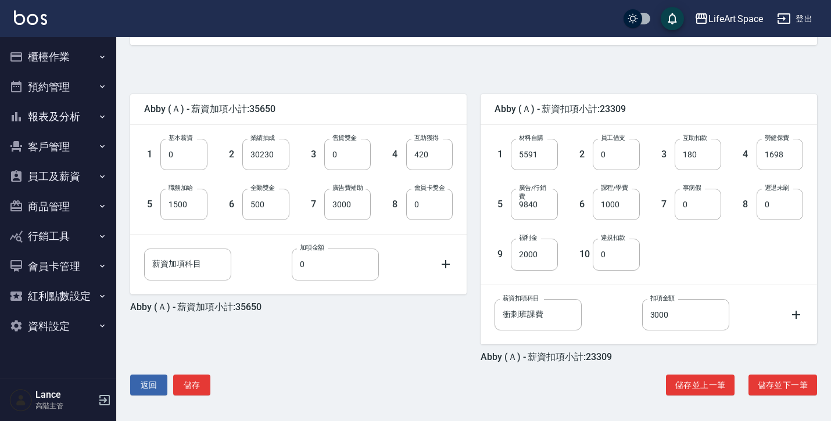
scroll to position [235, 0]
click at [768, 388] on button "儲存並下一筆" at bounding box center [783, 386] width 69 height 22
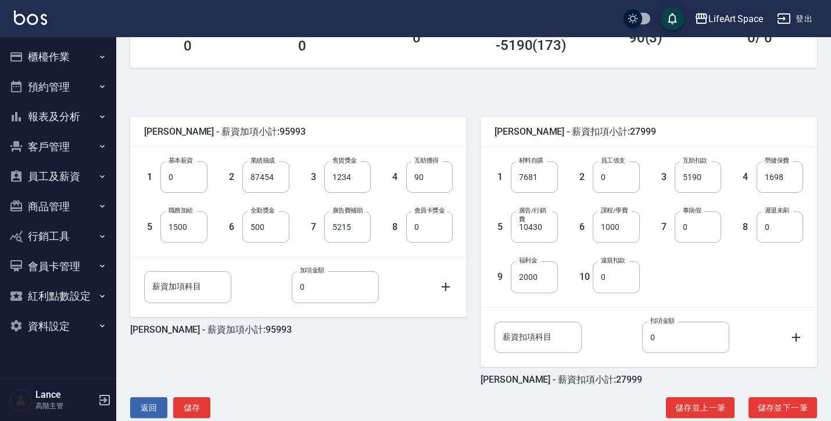
scroll to position [227, 0]
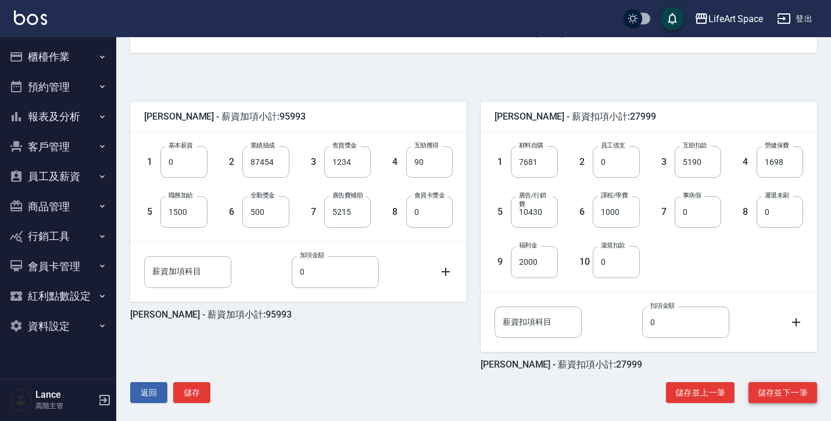
click at [771, 396] on button "儲存並下一筆" at bounding box center [783, 393] width 69 height 22
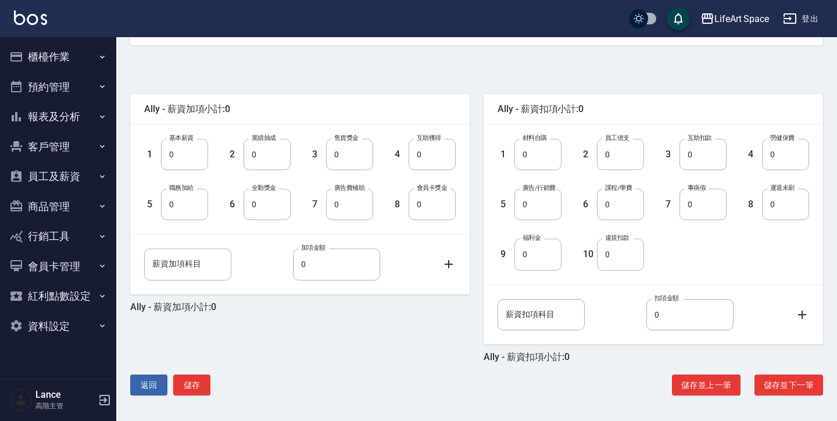
scroll to position [235, 0]
click at [785, 391] on button "儲存並下一筆" at bounding box center [788, 386] width 69 height 22
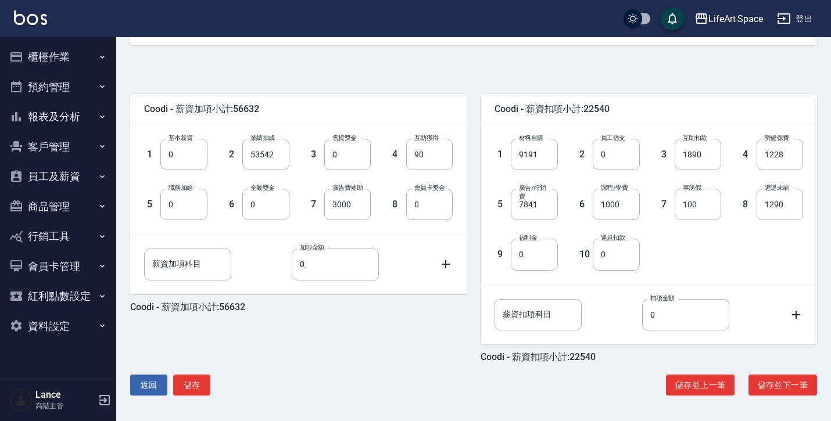
scroll to position [235, 0]
click at [777, 387] on button "儲存並下一筆" at bounding box center [783, 386] width 69 height 22
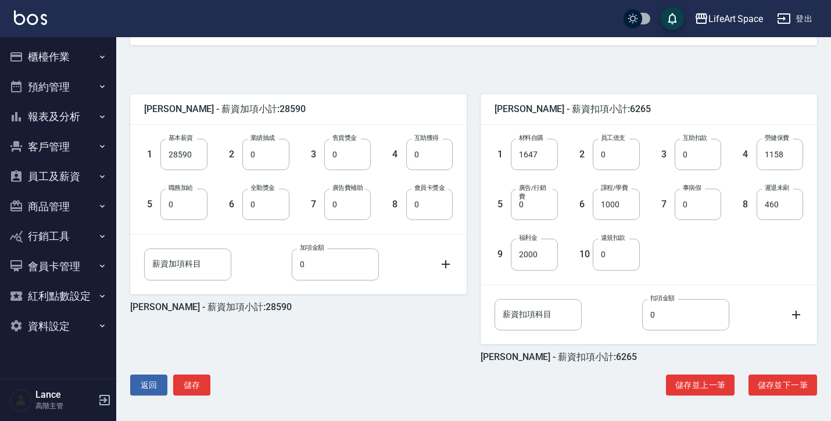
scroll to position [235, 0]
click at [783, 382] on button "儲存並下一筆" at bounding box center [783, 386] width 69 height 22
click at [763, 390] on button "儲存並下一筆" at bounding box center [783, 386] width 69 height 22
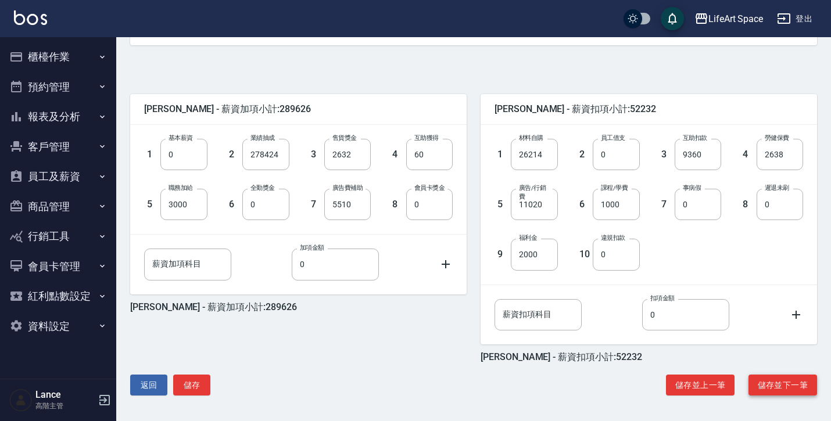
click at [781, 388] on button "儲存並下一筆" at bounding box center [783, 386] width 69 height 22
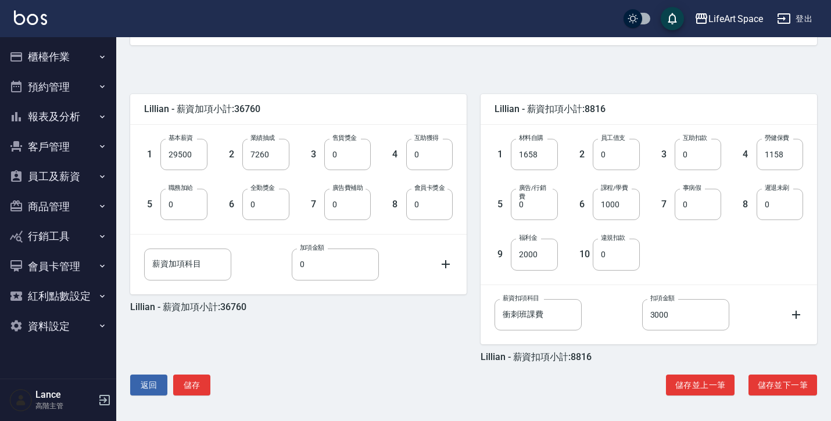
scroll to position [235, 0]
click at [771, 380] on button "儲存並下一筆" at bounding box center [783, 386] width 69 height 22
click at [776, 393] on button "儲存並下一筆" at bounding box center [783, 386] width 69 height 22
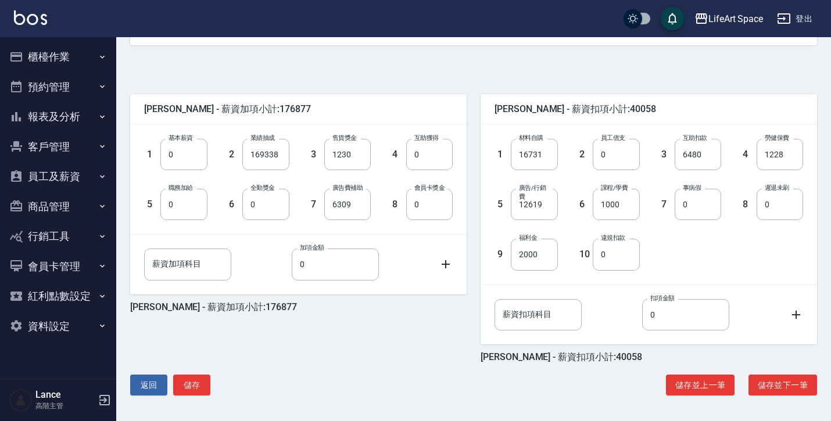
scroll to position [235, 0]
click at [784, 381] on button "儲存並下一筆" at bounding box center [783, 386] width 69 height 22
click at [760, 385] on button "儲存並下一筆" at bounding box center [783, 386] width 69 height 22
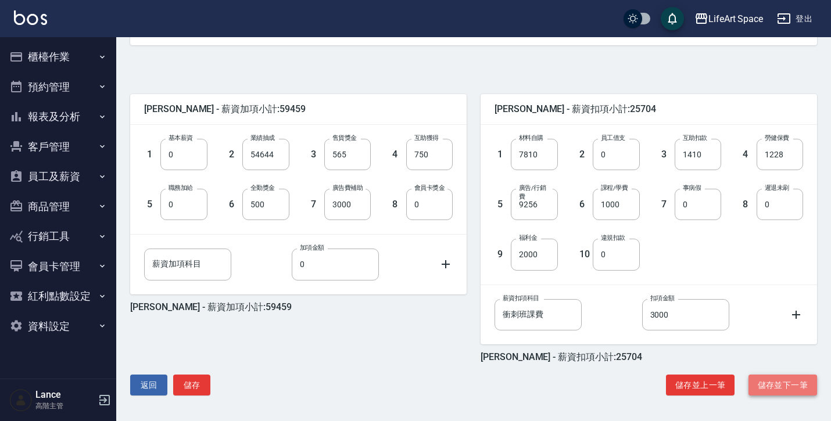
click at [790, 385] on button "儲存並下一筆" at bounding box center [783, 386] width 69 height 22
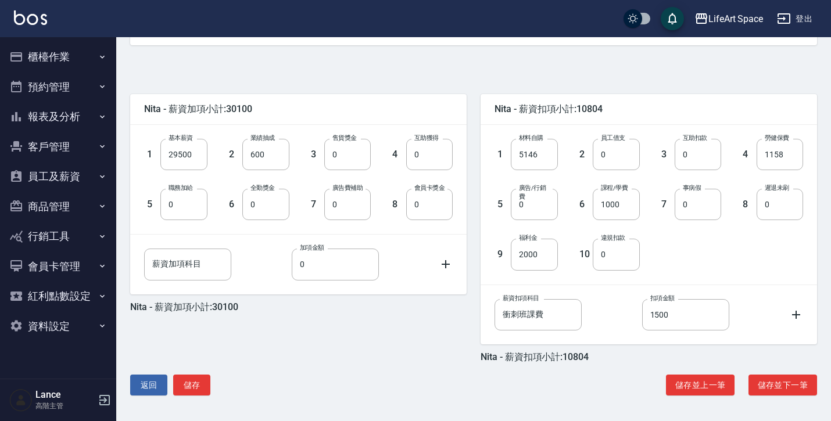
scroll to position [235, 0]
click at [776, 386] on button "儲存並下一筆" at bounding box center [783, 386] width 69 height 22
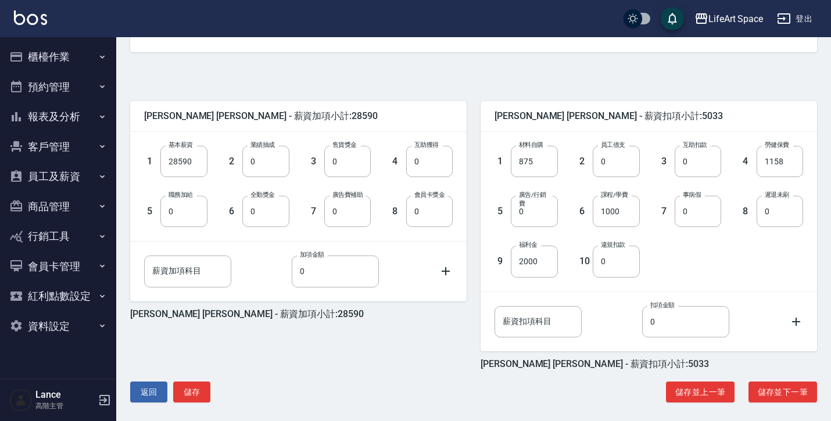
scroll to position [231, 0]
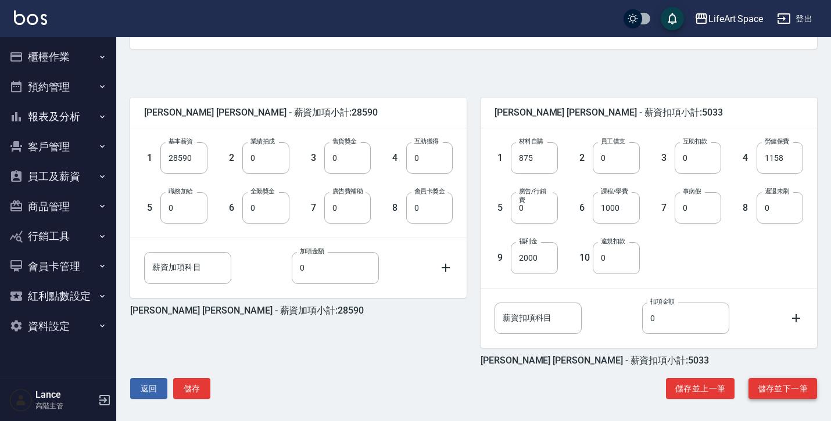
click at [789, 381] on button "儲存並下一筆" at bounding box center [783, 389] width 69 height 22
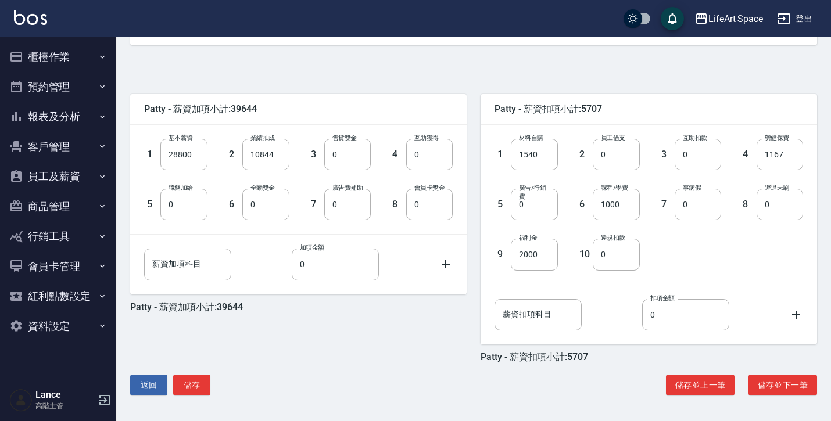
scroll to position [235, 0]
click at [762, 387] on button "儲存並下一筆" at bounding box center [783, 386] width 69 height 22
click at [785, 389] on button "儲存並下一筆" at bounding box center [783, 386] width 69 height 22
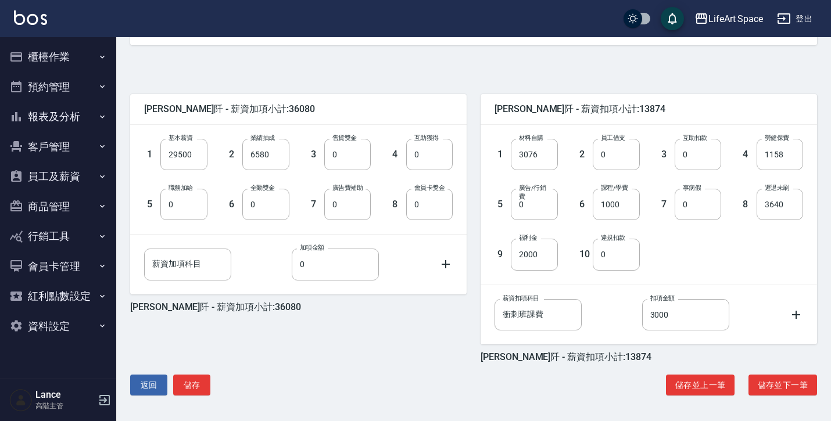
scroll to position [235, 0]
click at [778, 384] on button "儲存並下一筆" at bounding box center [783, 386] width 69 height 22
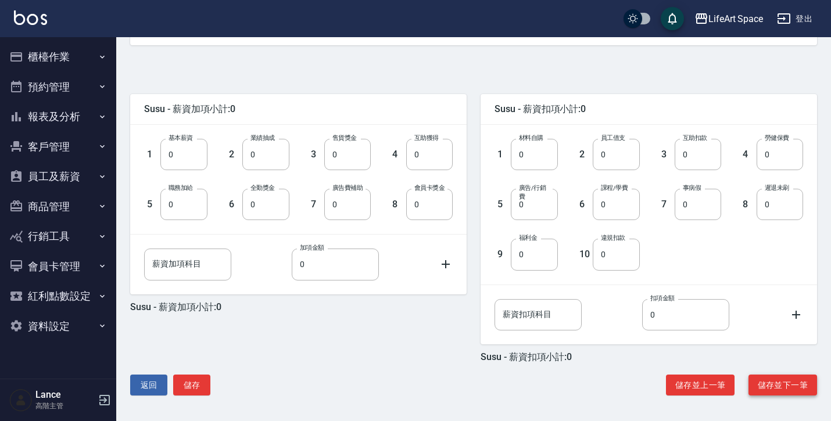
scroll to position [235, 0]
click at [789, 384] on button "儲存並下一筆" at bounding box center [783, 386] width 69 height 22
click at [206, 381] on button "儲存" at bounding box center [191, 386] width 37 height 22
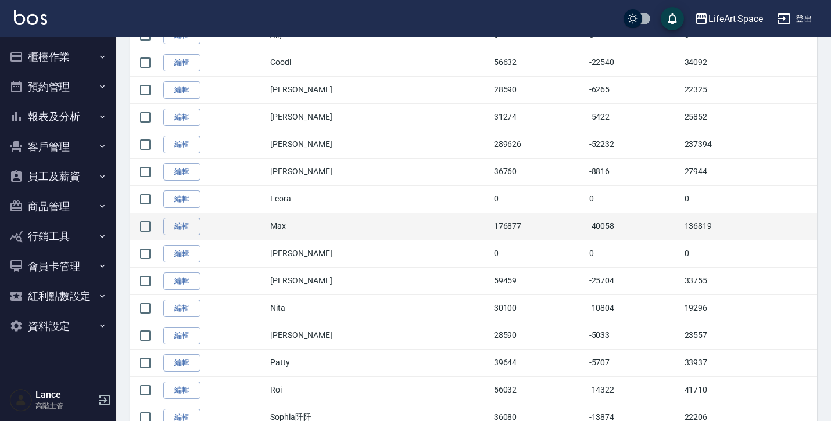
scroll to position [521, 0]
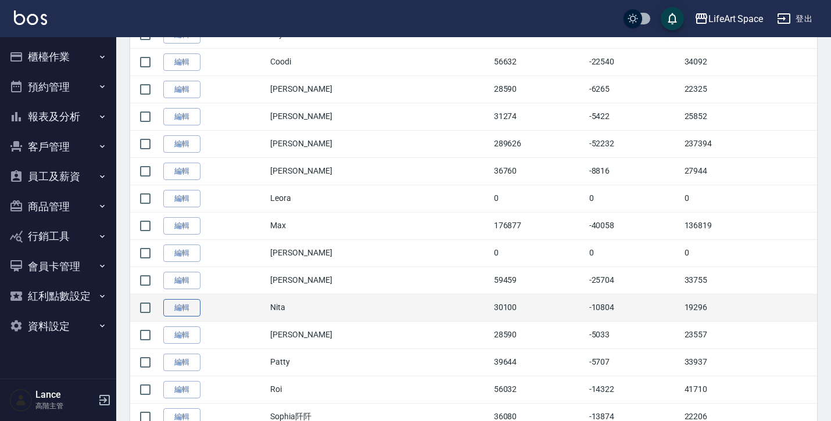
click at [176, 304] on link "編輯" at bounding box center [181, 308] width 37 height 18
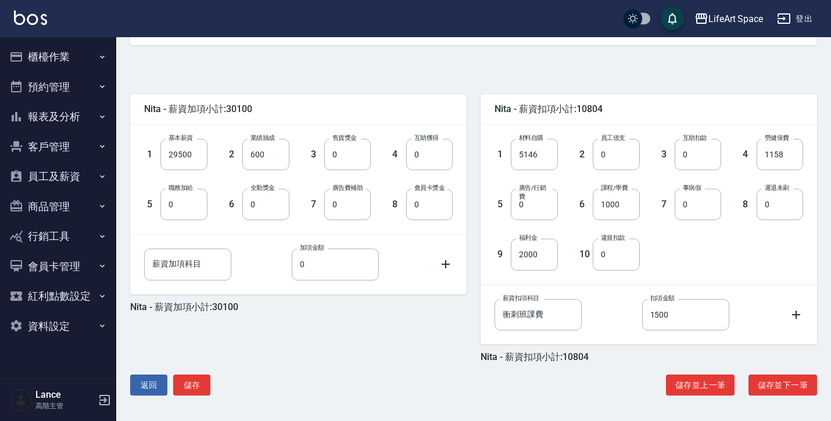
scroll to position [235, 0]
click at [692, 325] on input "1500" at bounding box center [685, 314] width 87 height 31
type input "1000"
click at [198, 386] on button "儲存" at bounding box center [191, 386] width 37 height 22
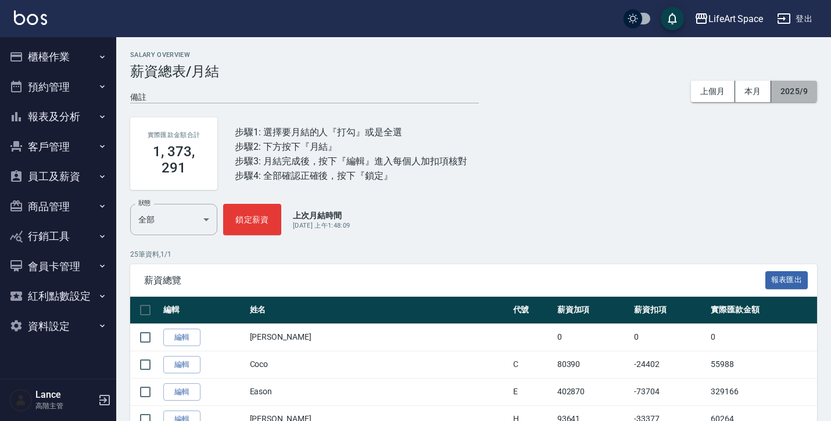
click at [783, 95] on button "2025/9" at bounding box center [794, 92] width 46 height 22
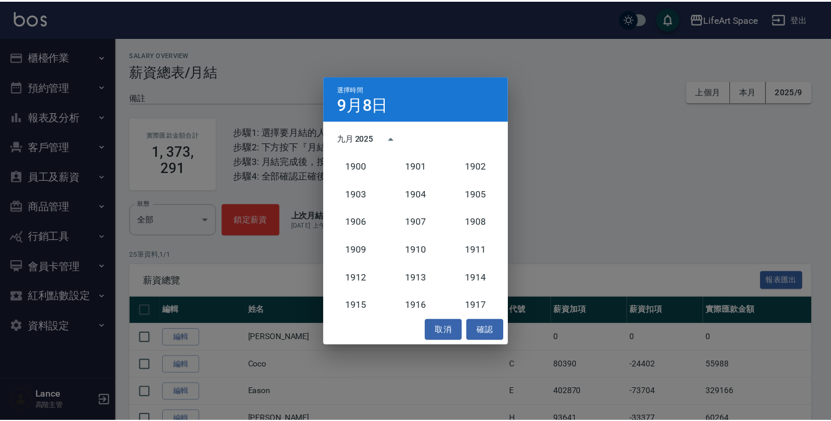
scroll to position [1077, 0]
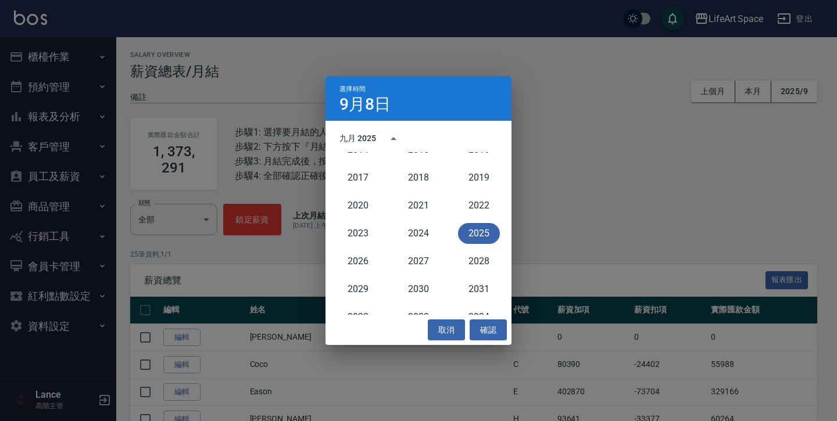
click at [369, 144] on div "九月 2025" at bounding box center [357, 139] width 37 height 12
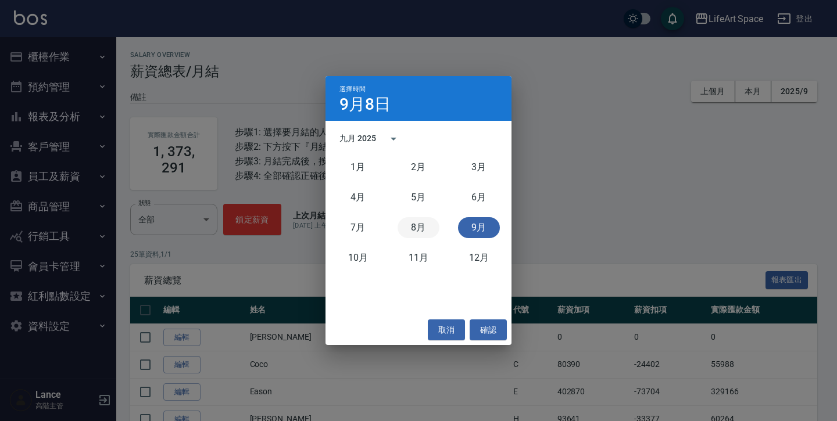
click at [413, 223] on button "8月" at bounding box center [419, 227] width 42 height 21
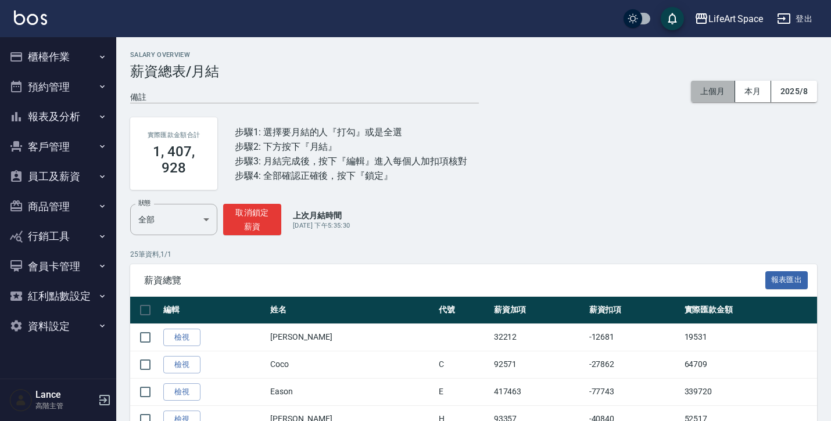
click at [713, 98] on button "上個月" at bounding box center [713, 92] width 44 height 22
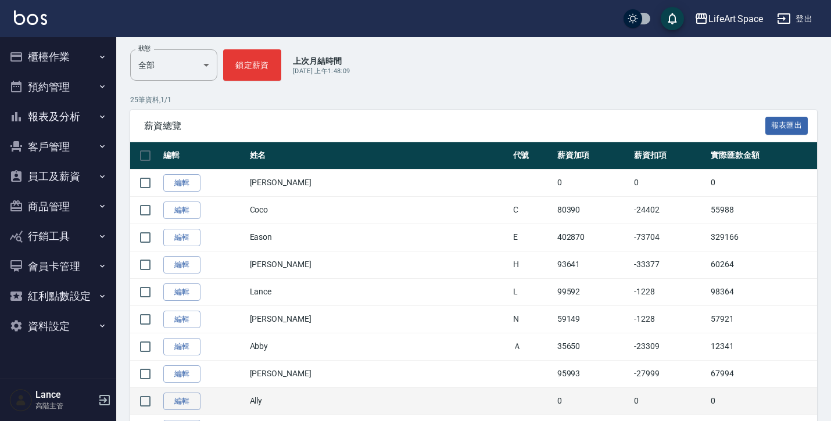
scroll to position [153, 0]
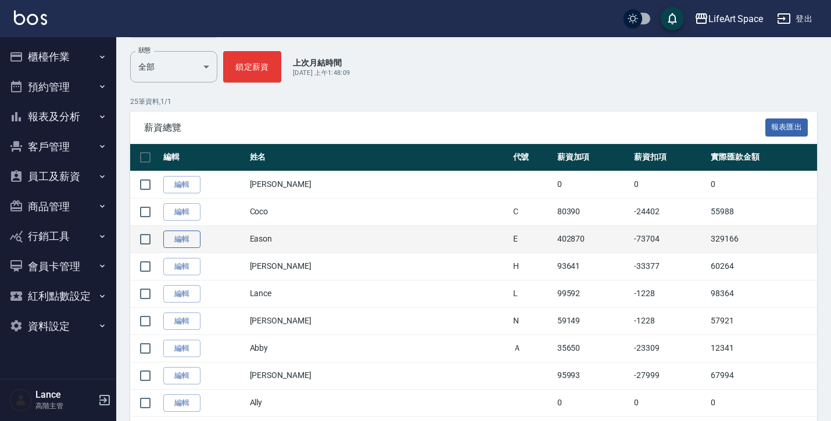
click at [190, 241] on link "編輯" at bounding box center [181, 240] width 37 height 18
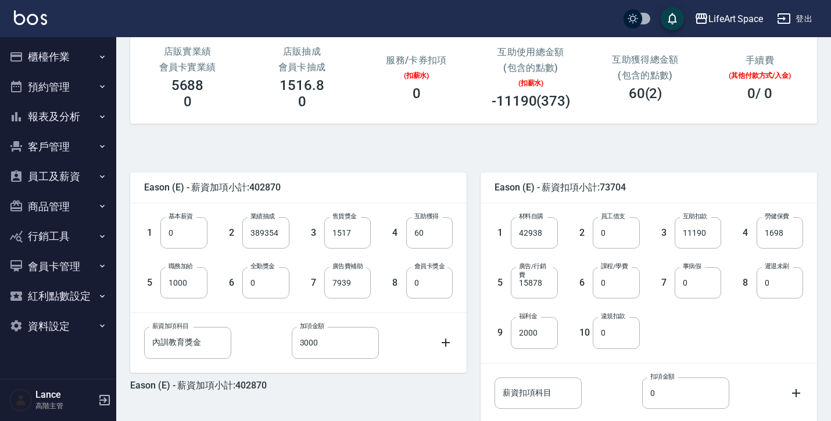
scroll to position [158, 0]
click at [692, 235] on input "11190" at bounding box center [698, 231] width 47 height 31
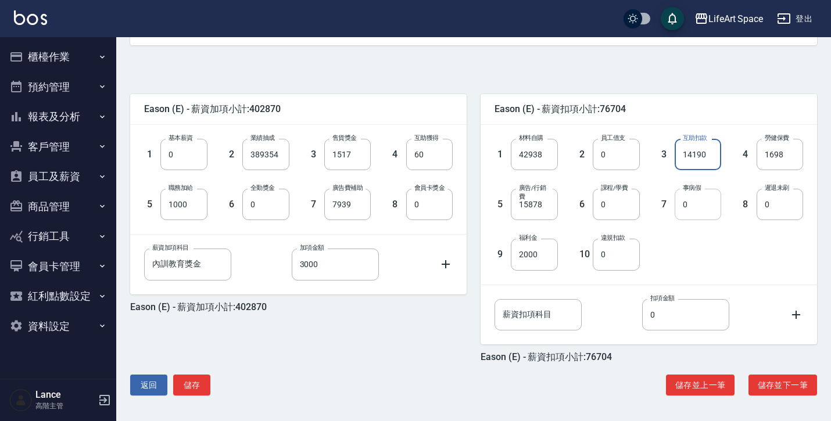
scroll to position [235, 0]
type input "14190"
click at [203, 389] on button "儲存" at bounding box center [191, 386] width 37 height 22
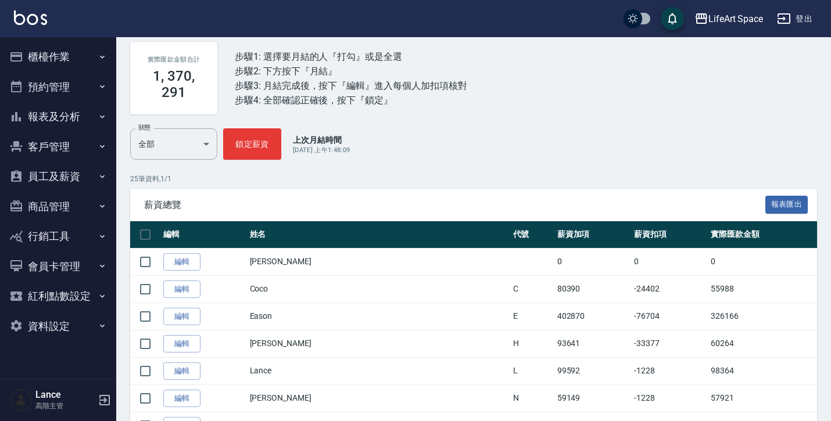
scroll to position [78, 0]
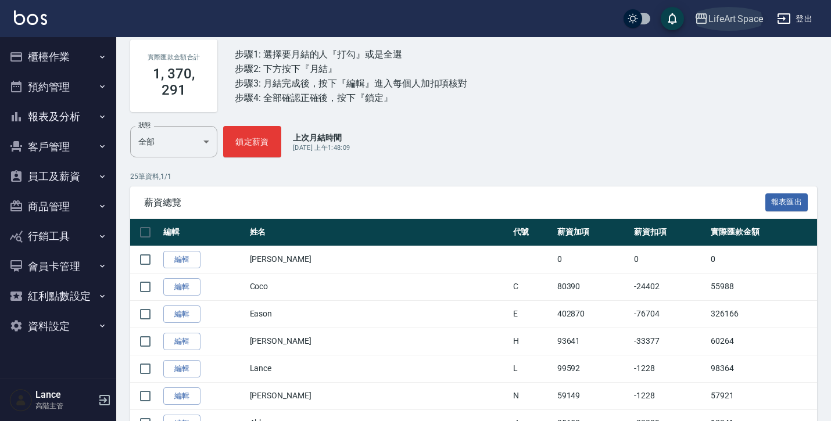
click at [752, 19] on div "LifeArt Space" at bounding box center [736, 19] width 55 height 15
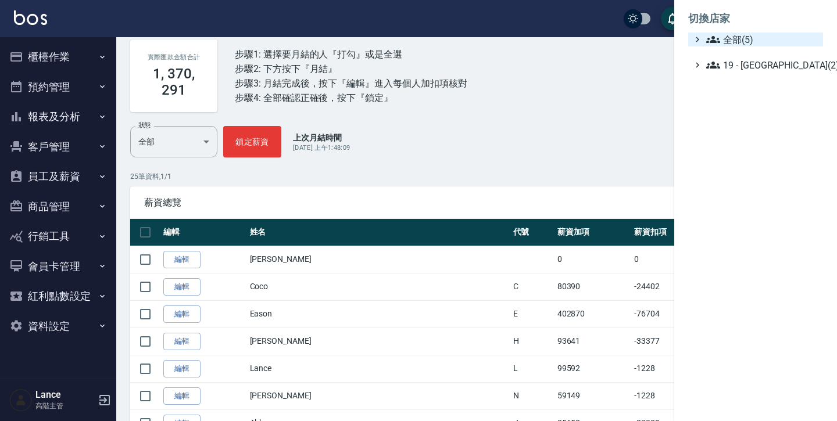
click at [727, 42] on span "全部(5)" at bounding box center [762, 40] width 112 height 14
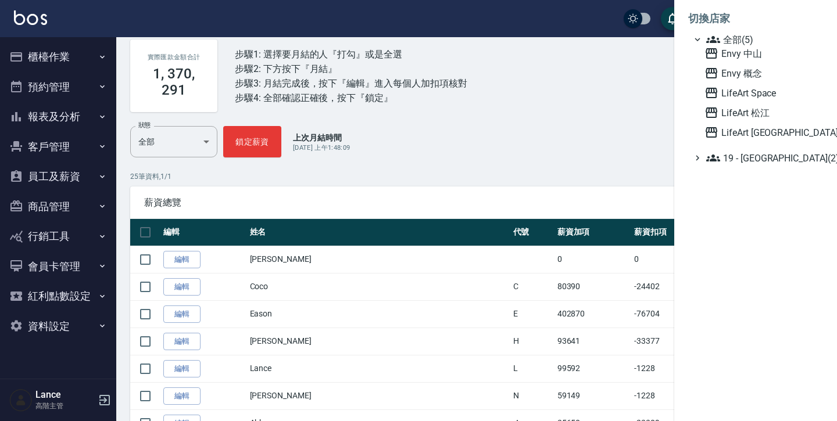
click at [577, 138] on div at bounding box center [418, 210] width 837 height 421
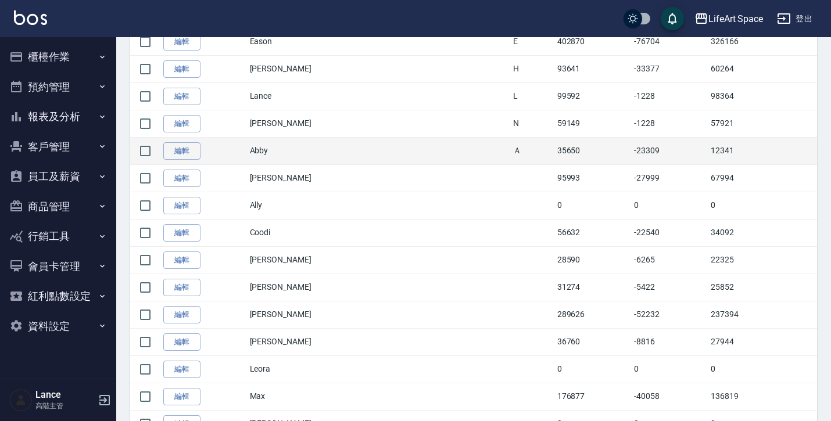
scroll to position [357, 0]
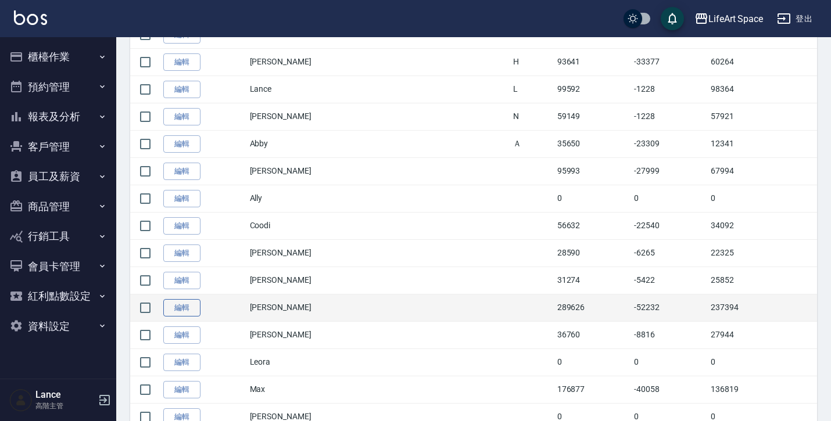
click at [190, 313] on link "編輯" at bounding box center [181, 308] width 37 height 18
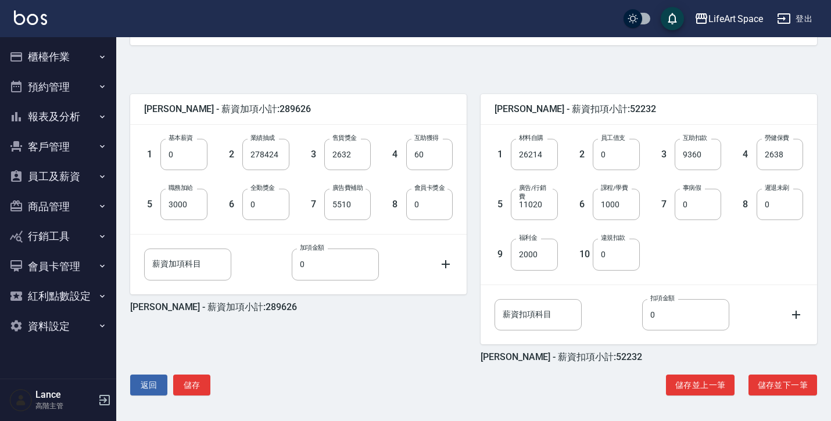
scroll to position [235, 0]
click at [688, 154] on input "9360" at bounding box center [698, 154] width 47 height 31
type input "10360"
click at [198, 387] on button "儲存" at bounding box center [191, 386] width 37 height 22
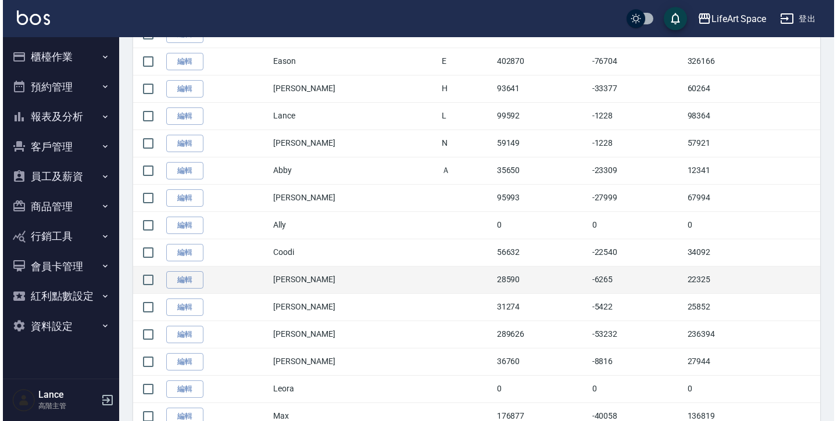
scroll to position [336, 0]
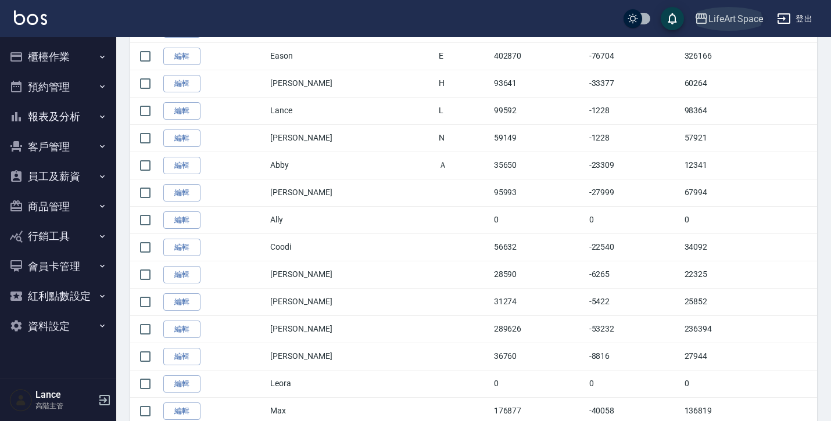
click at [706, 20] on icon "button" at bounding box center [702, 19] width 14 height 14
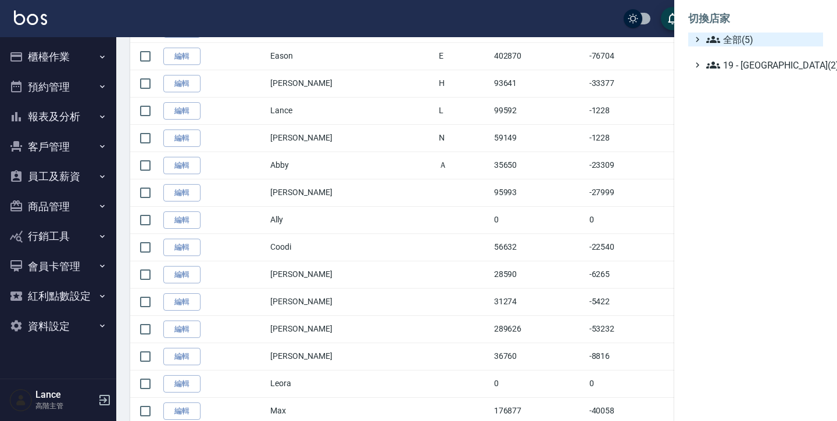
click at [718, 46] on icon at bounding box center [713, 40] width 14 height 14
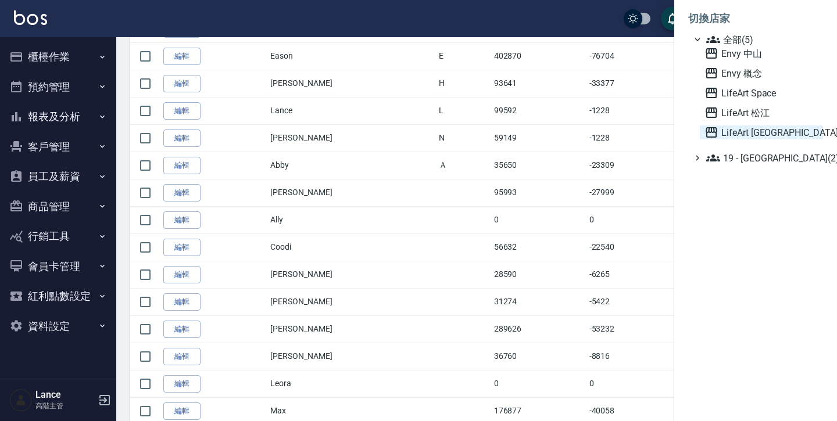
click at [732, 134] on span "LifeArt [GEOGRAPHIC_DATA]" at bounding box center [762, 133] width 114 height 14
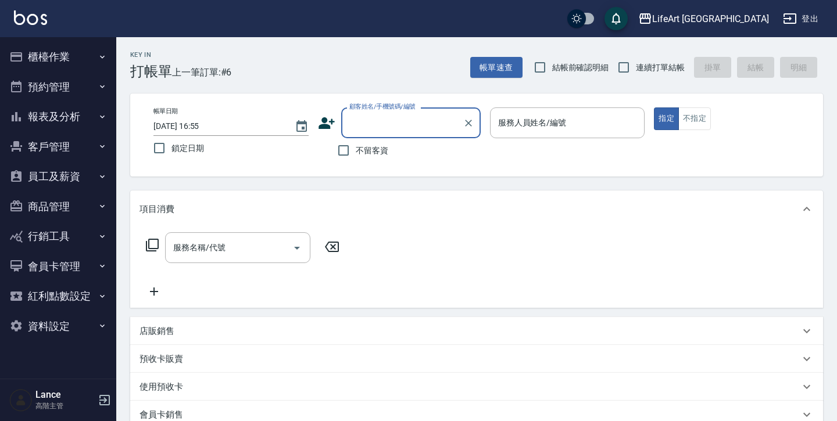
click at [65, 171] on button "員工及薪資" at bounding box center [58, 177] width 107 height 30
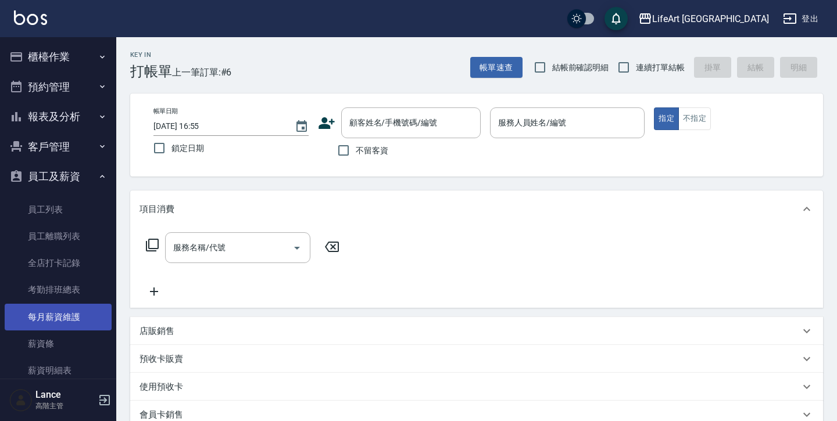
click at [70, 309] on link "每月薪資維護" at bounding box center [58, 317] width 107 height 27
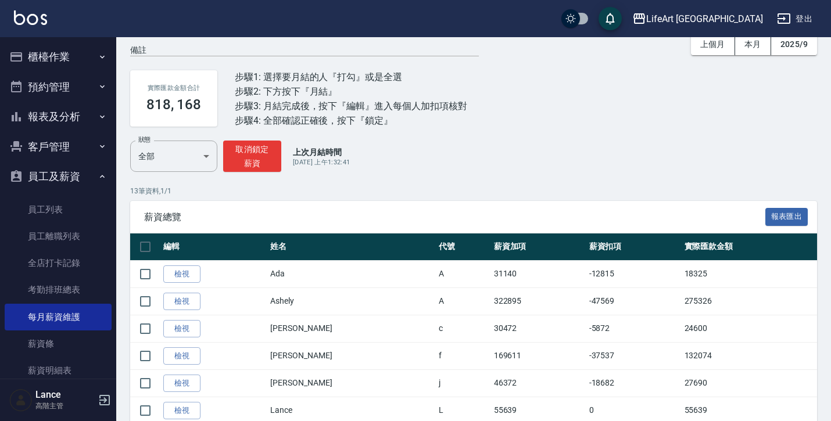
scroll to position [77, 0]
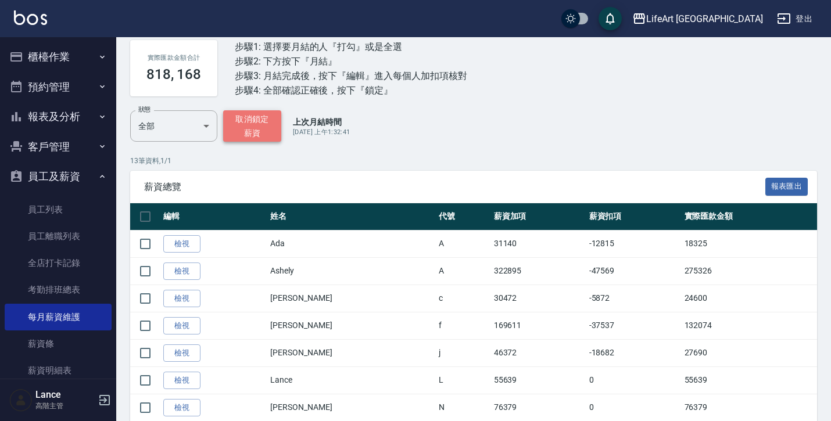
click at [258, 138] on button "取消鎖定薪資" at bounding box center [252, 125] width 58 height 31
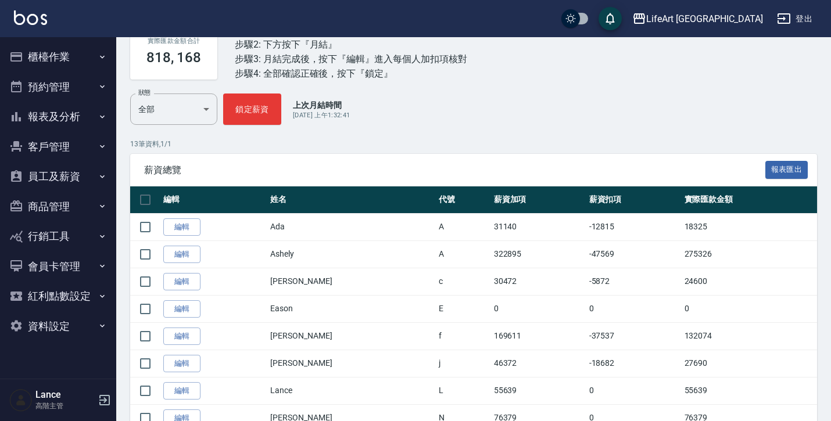
scroll to position [95, 0]
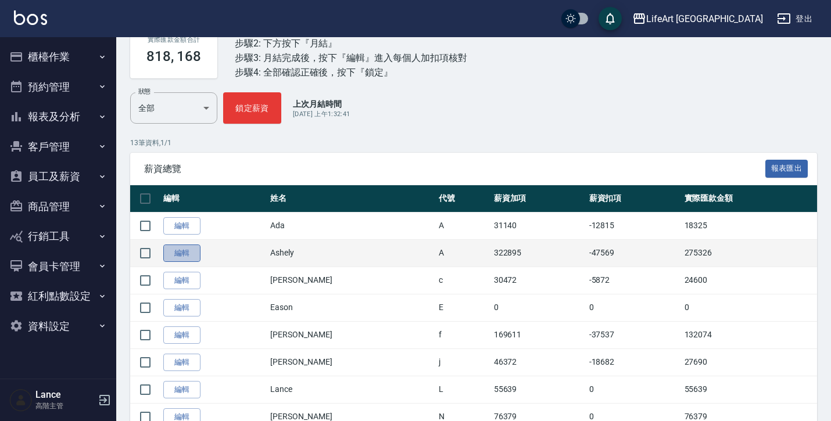
click at [188, 256] on link "編輯" at bounding box center [181, 254] width 37 height 18
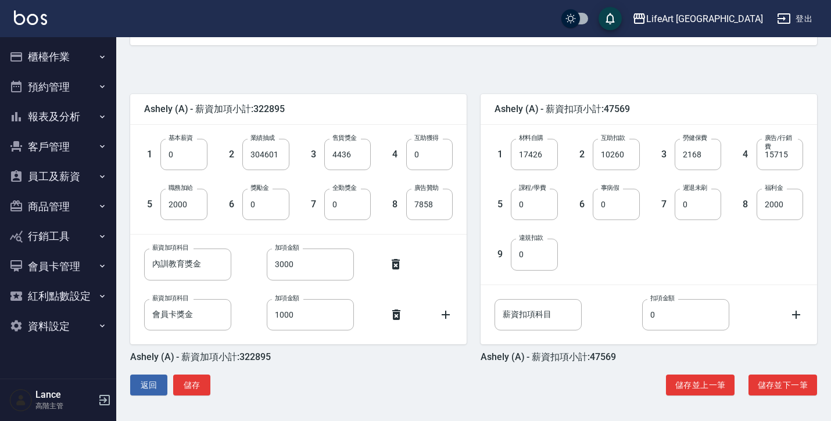
scroll to position [235, 0]
click at [610, 156] on input "10260" at bounding box center [616, 154] width 47 height 31
type input "11260"
click at [191, 387] on button "儲存" at bounding box center [191, 386] width 37 height 22
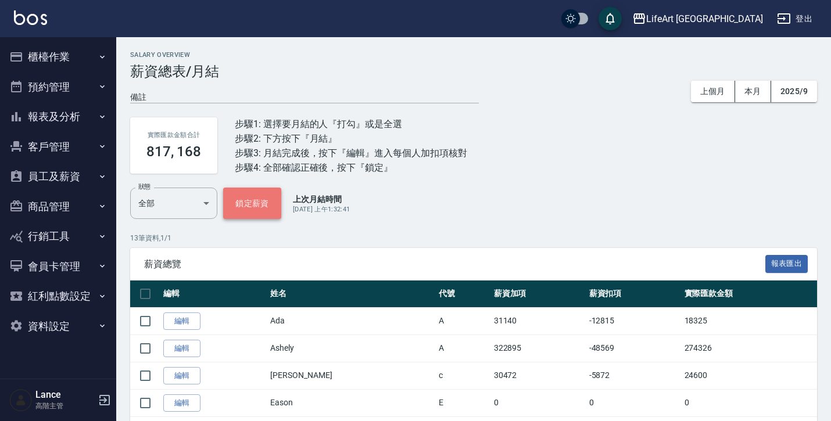
click at [252, 199] on button "鎖定薪資" at bounding box center [252, 203] width 58 height 31
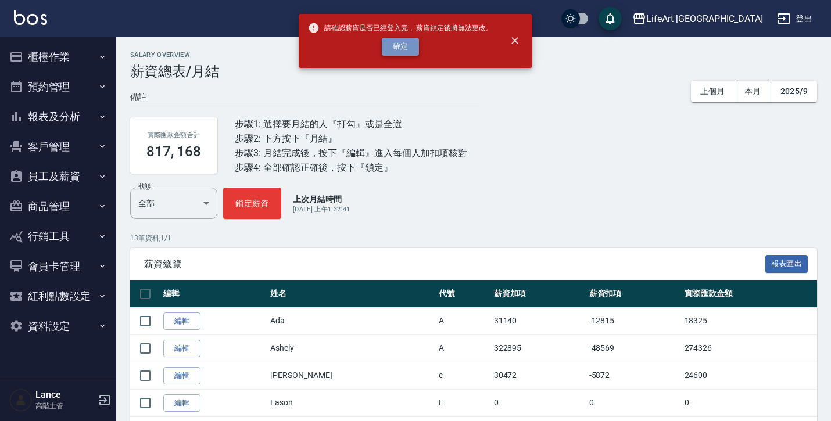
click at [403, 44] on button "確定" at bounding box center [400, 47] width 37 height 18
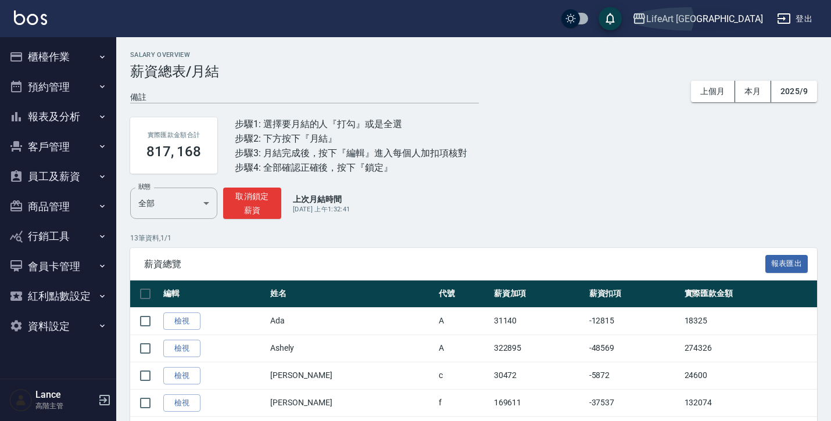
click at [726, 17] on div "LifeArt [GEOGRAPHIC_DATA]" at bounding box center [704, 19] width 117 height 15
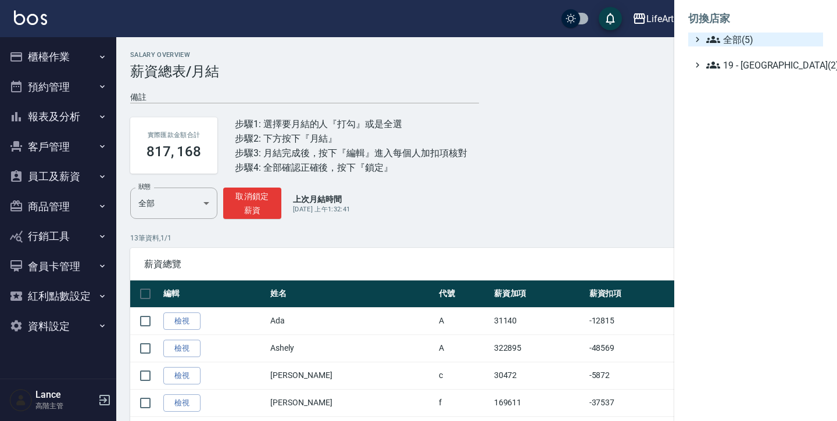
click at [722, 38] on span "全部(5)" at bounding box center [762, 40] width 112 height 14
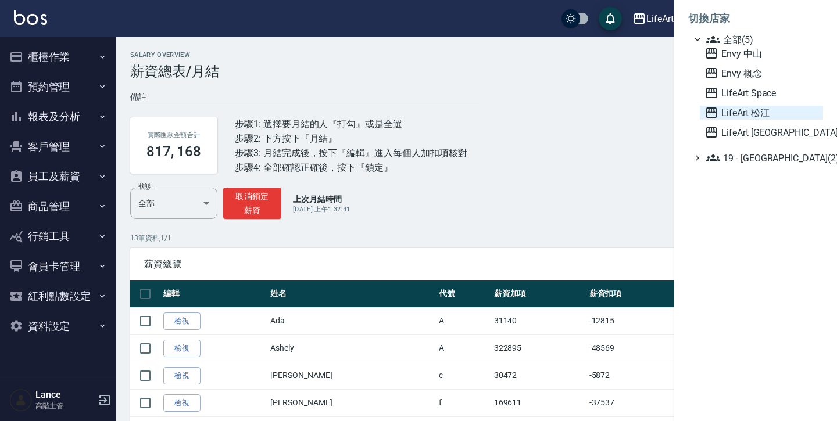
click at [722, 112] on span "LifeArt 松江" at bounding box center [762, 113] width 114 height 14
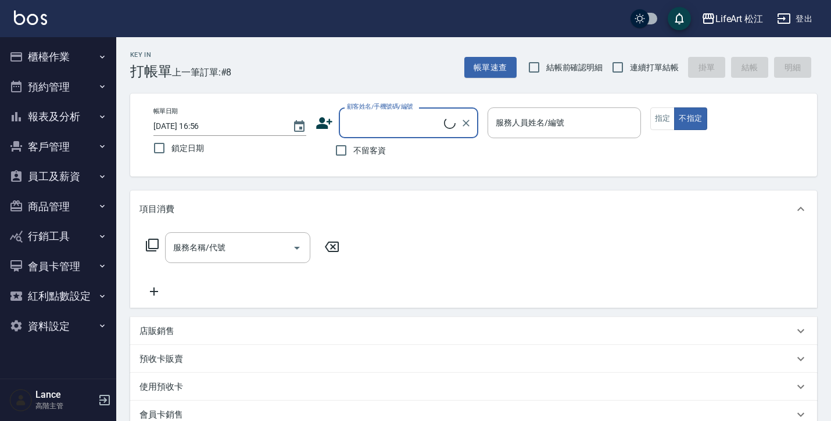
click at [91, 177] on button "員工及薪資" at bounding box center [58, 177] width 107 height 30
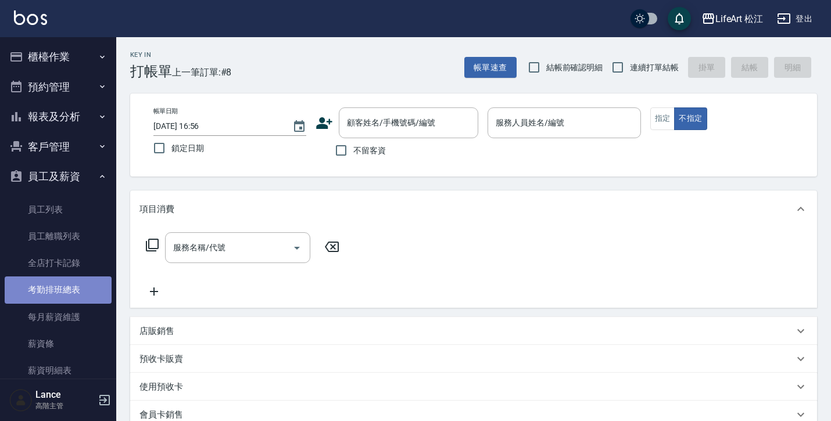
click at [71, 293] on link "考勤排班總表" at bounding box center [58, 290] width 107 height 27
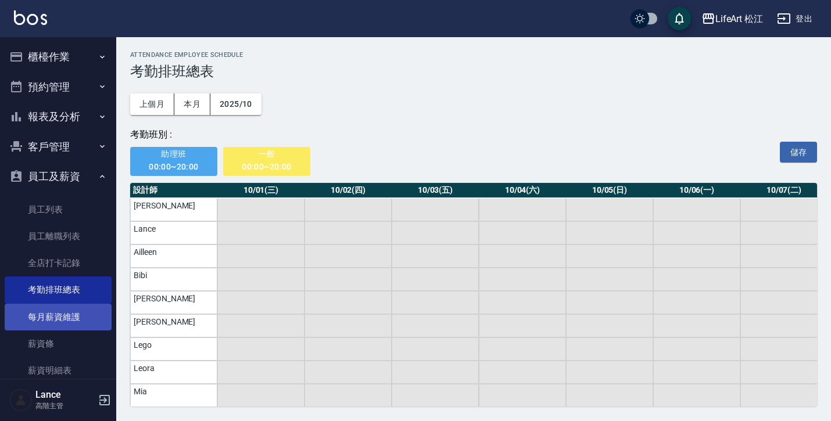
click at [73, 317] on link "每月薪資維護" at bounding box center [58, 317] width 107 height 27
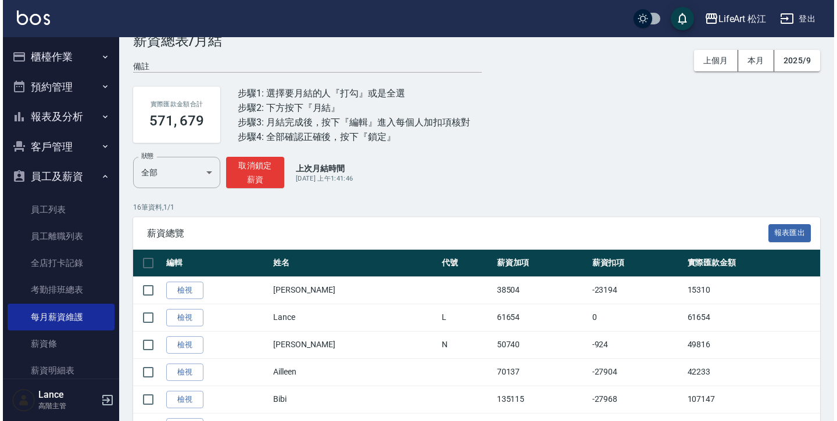
scroll to position [30, 0]
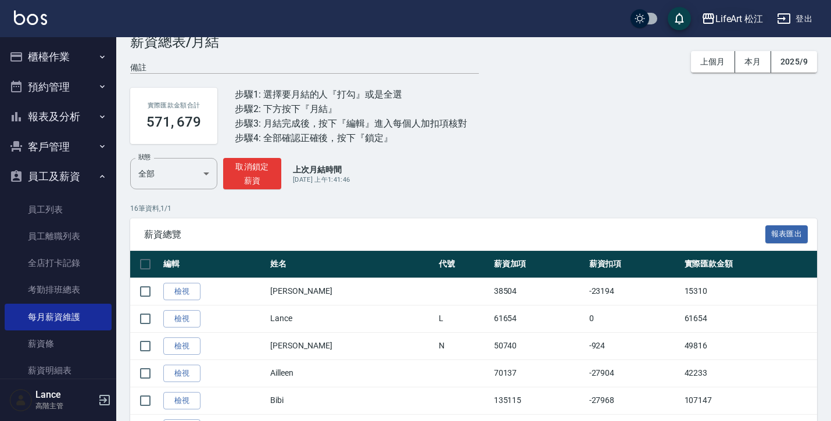
click at [728, 20] on div "LifeArt 松江" at bounding box center [740, 19] width 48 height 15
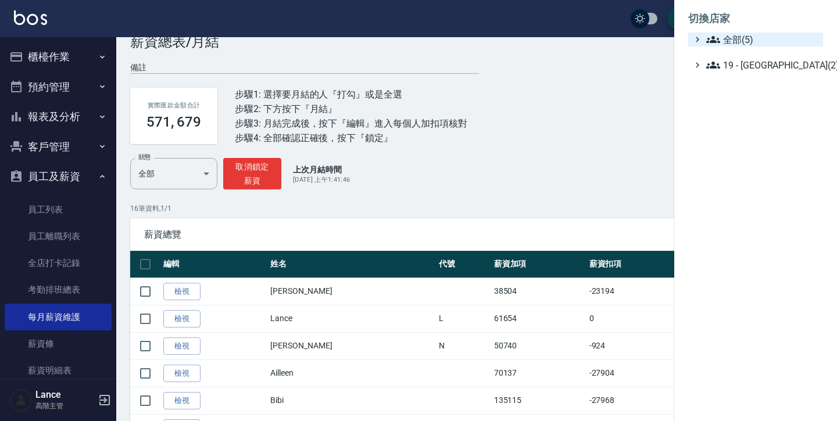
click at [727, 38] on span "全部(5)" at bounding box center [762, 40] width 112 height 14
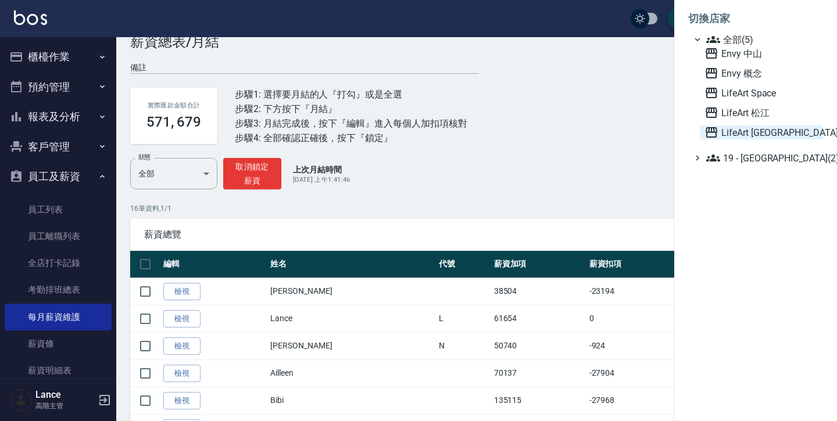
click at [729, 139] on span "LifeArt 蘆洲" at bounding box center [762, 133] width 114 height 14
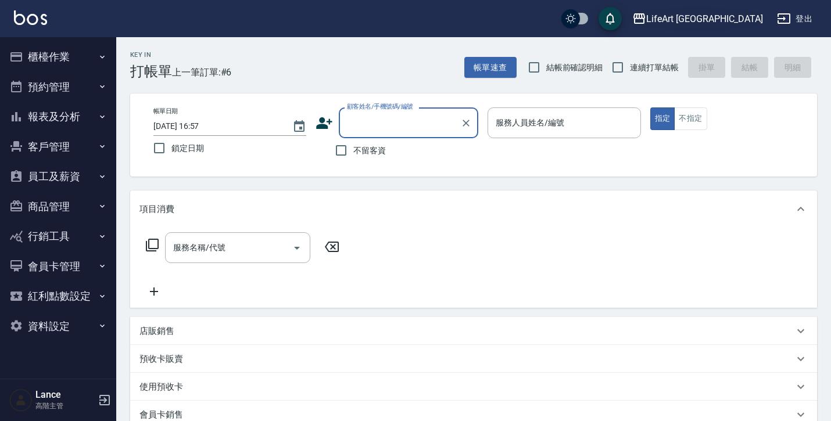
click at [738, 23] on div "LifeArt 蘆洲" at bounding box center [704, 19] width 117 height 15
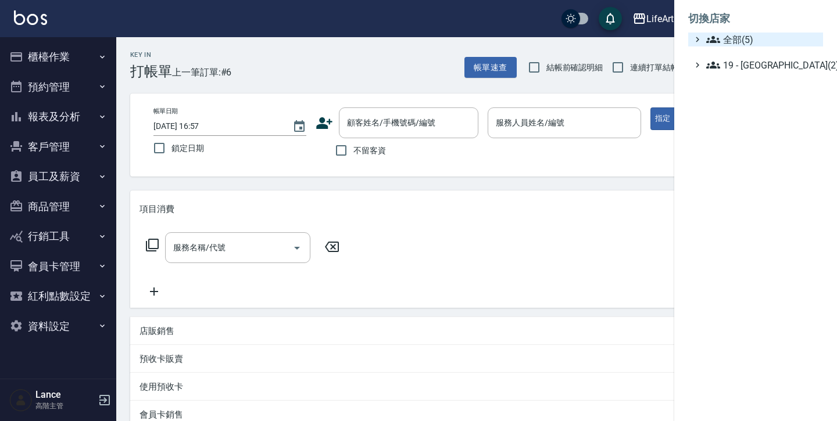
click at [728, 46] on span "全部(5)" at bounding box center [762, 40] width 112 height 14
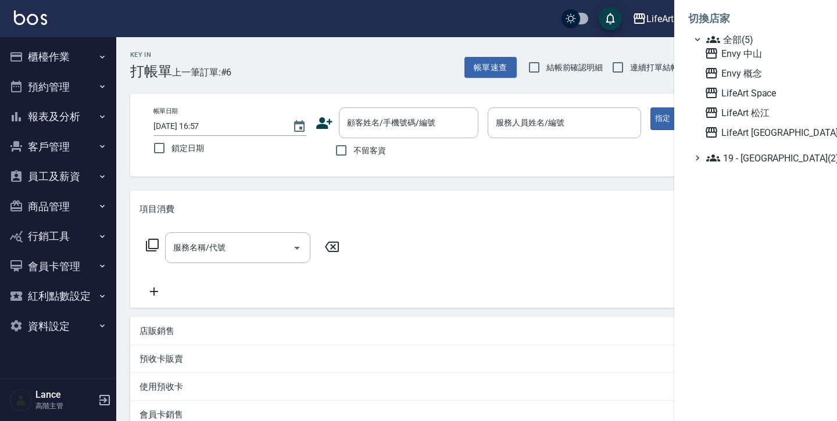
click at [724, 100] on div "Envy 中山 Envy 概念 LifeArt Space LifeArt 松江 LifeArt 蘆洲" at bounding box center [761, 93] width 123 height 93
click at [735, 92] on span "LifeArt Space" at bounding box center [762, 93] width 114 height 14
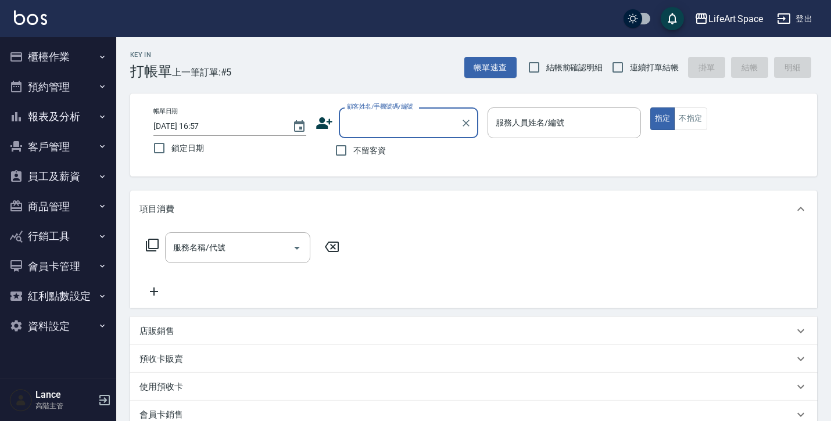
click at [100, 183] on button "員工及薪資" at bounding box center [58, 177] width 107 height 30
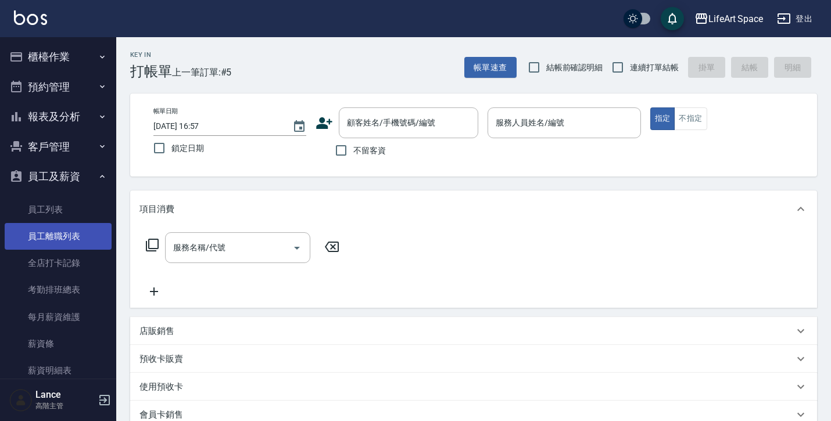
scroll to position [21, 0]
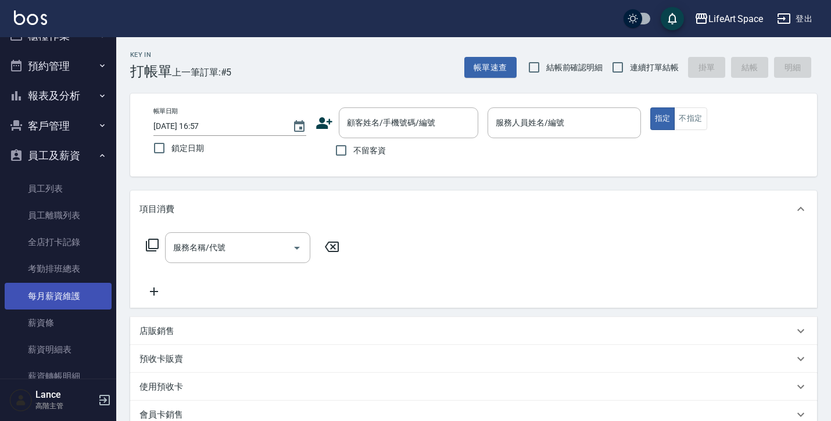
click at [81, 290] on link "每月薪資維護" at bounding box center [58, 296] width 107 height 27
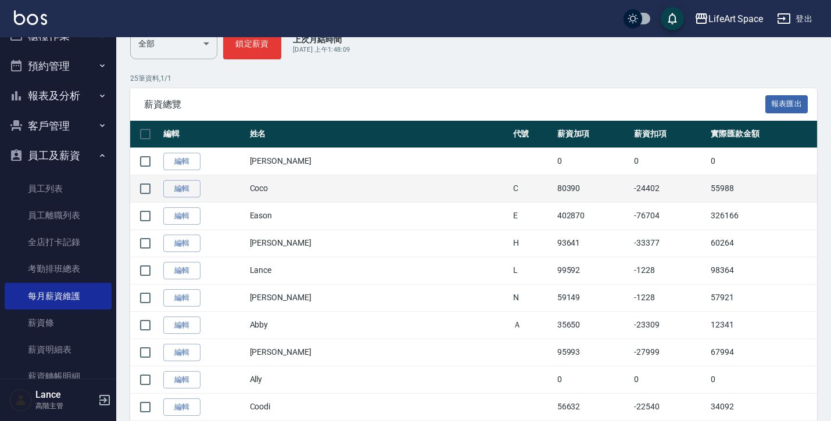
scroll to position [177, 0]
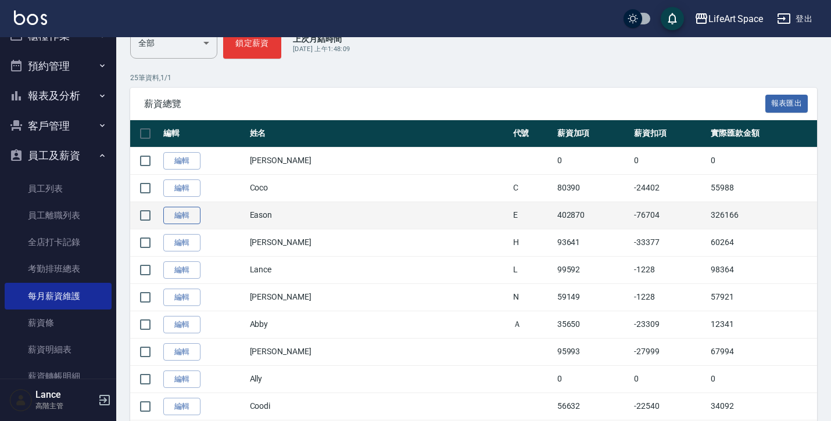
click at [187, 217] on link "編輯" at bounding box center [181, 216] width 37 height 18
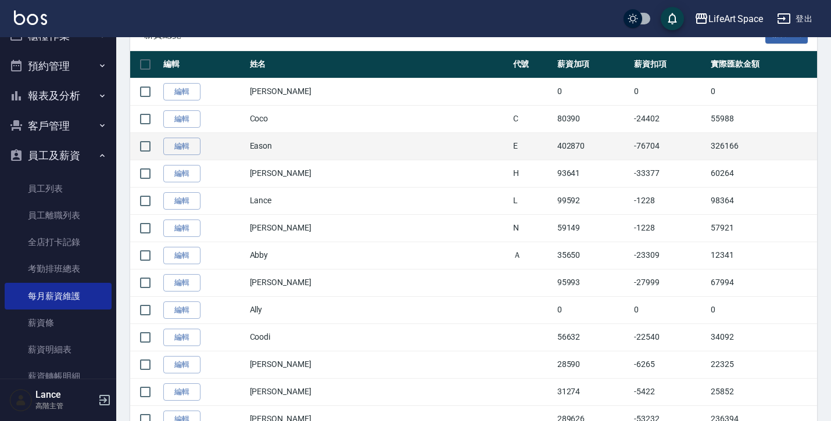
scroll to position [248, 0]
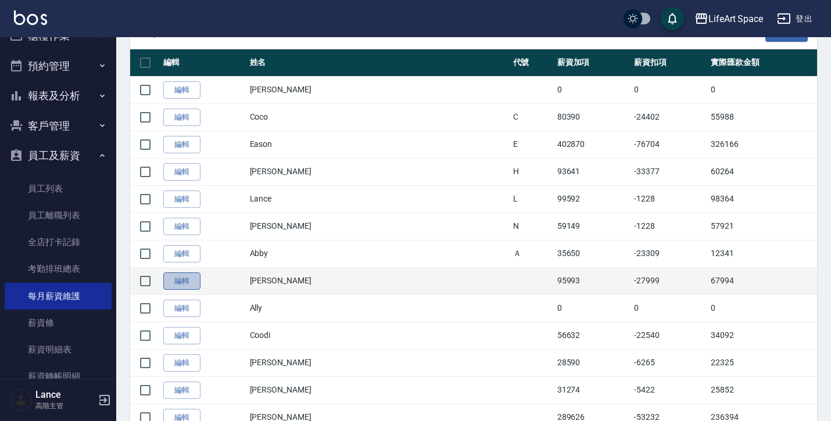
click at [192, 285] on link "編輯" at bounding box center [181, 282] width 37 height 18
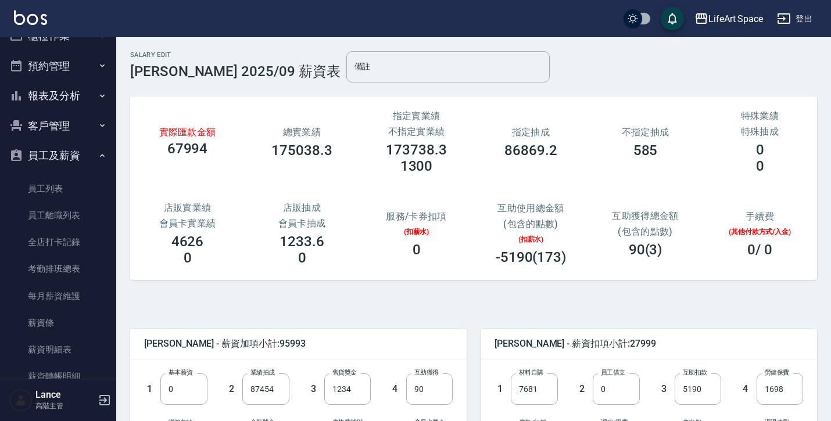
click at [742, 19] on div "LifeArt Space" at bounding box center [736, 19] width 55 height 15
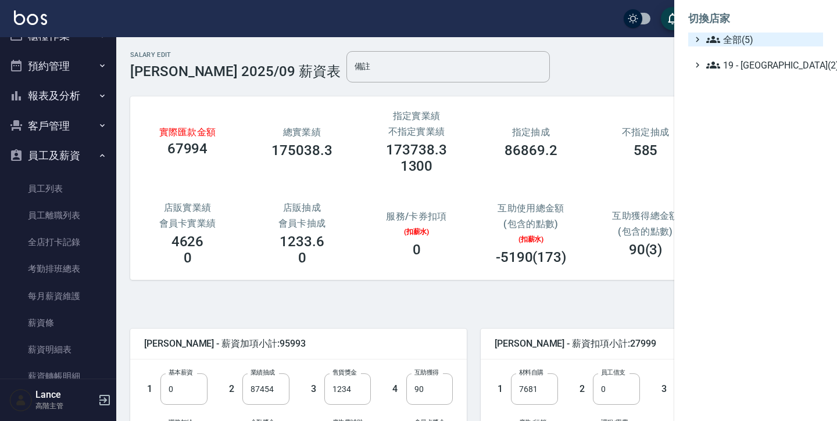
click at [736, 37] on span "全部(5)" at bounding box center [762, 40] width 112 height 14
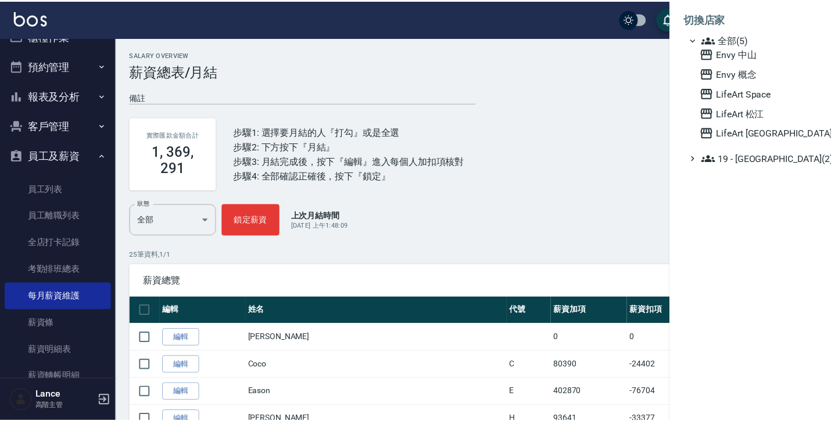
scroll to position [248, 0]
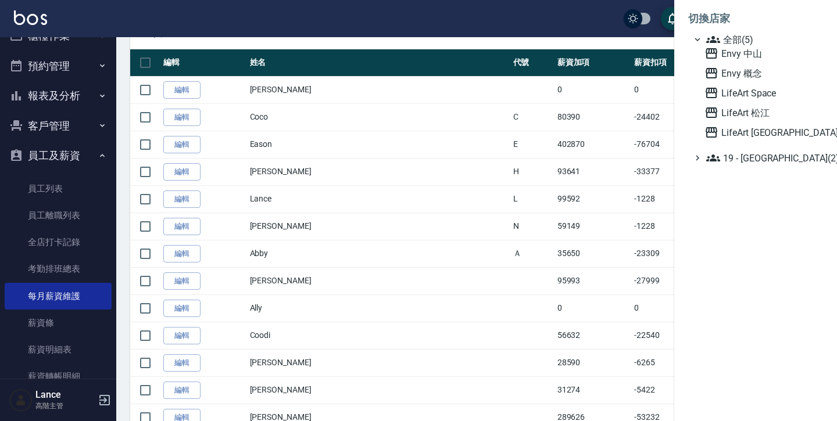
click at [194, 171] on div at bounding box center [418, 210] width 837 height 421
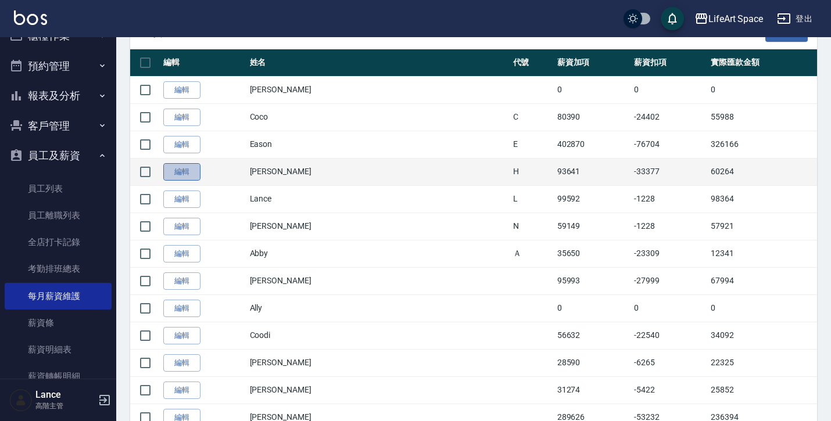
click at [177, 174] on link "編輯" at bounding box center [181, 172] width 37 height 18
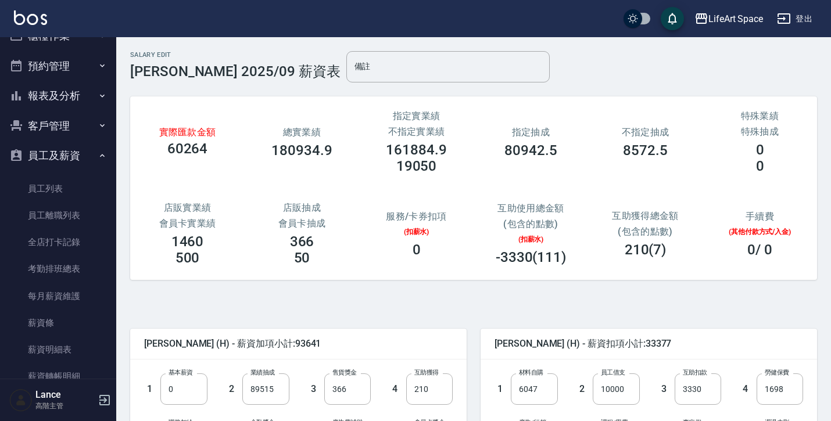
scroll to position [1, 0]
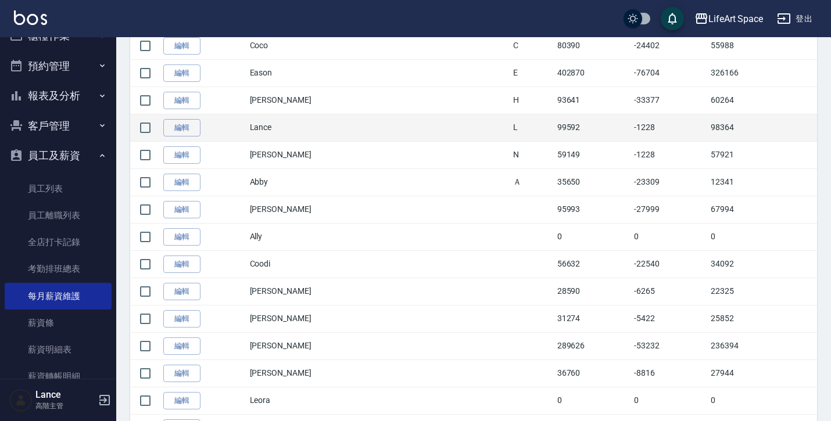
scroll to position [326, 0]
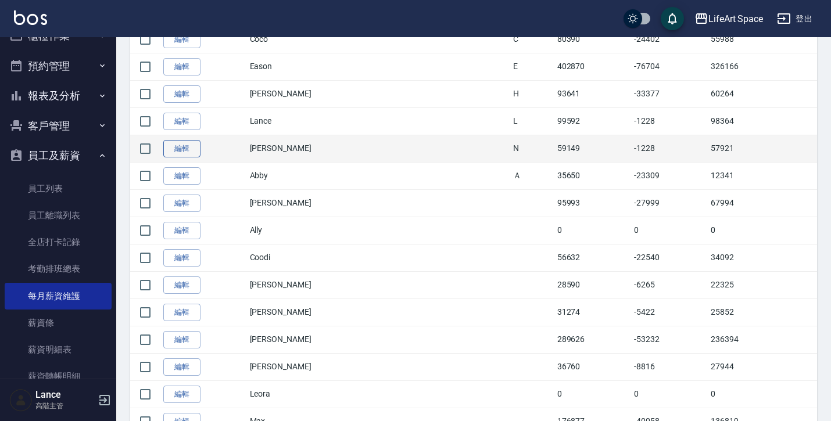
click at [167, 148] on link "編輯" at bounding box center [181, 149] width 37 height 18
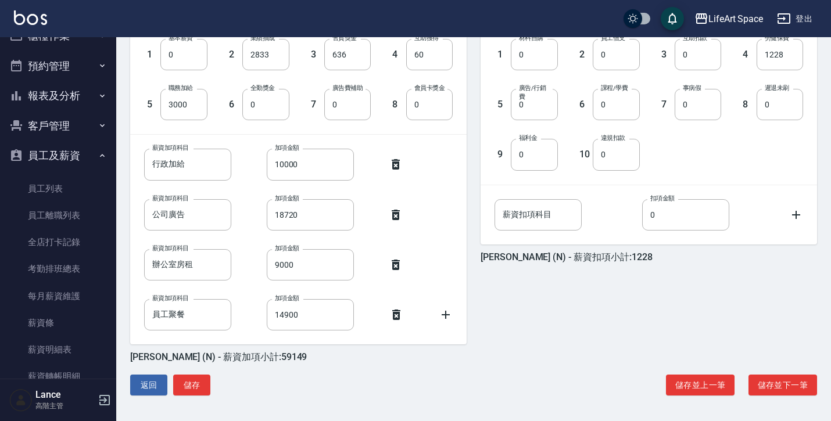
scroll to position [335, 0]
click at [201, 391] on button "儲存" at bounding box center [191, 386] width 37 height 22
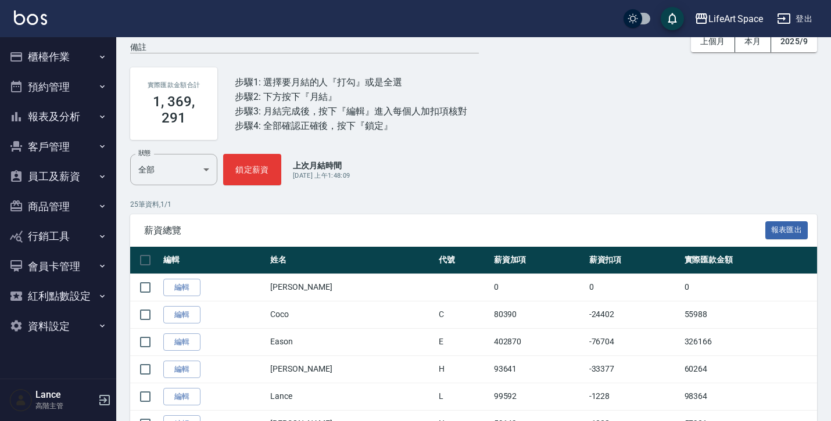
scroll to position [42, 0]
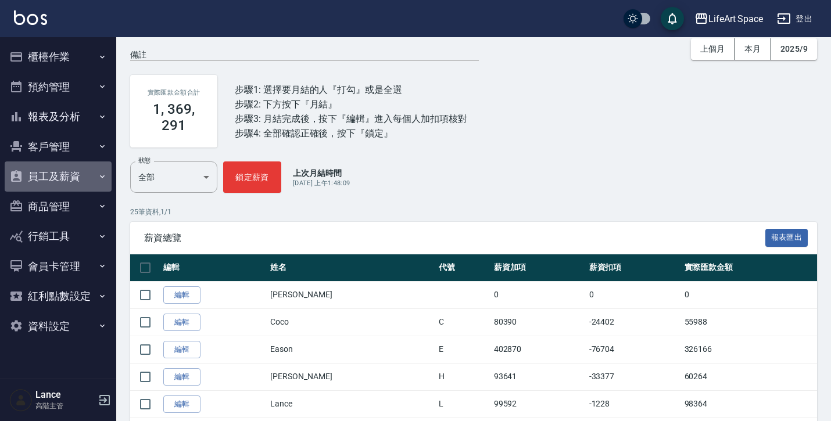
click at [81, 184] on button "員工及薪資" at bounding box center [58, 177] width 107 height 30
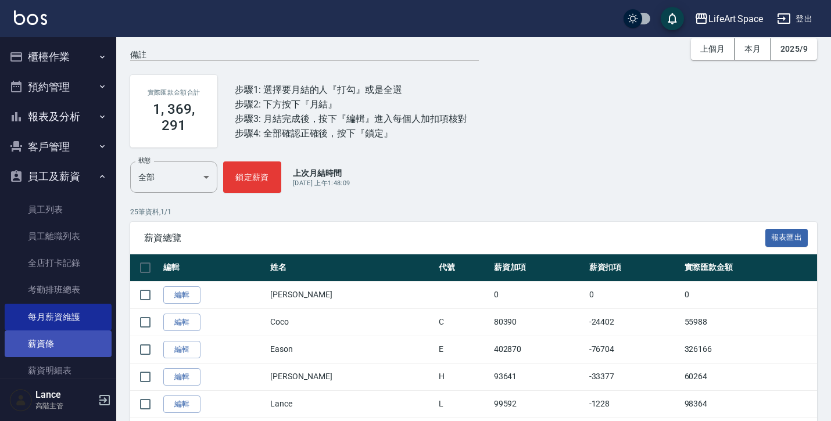
click at [49, 351] on link "薪資條" at bounding box center [58, 344] width 107 height 27
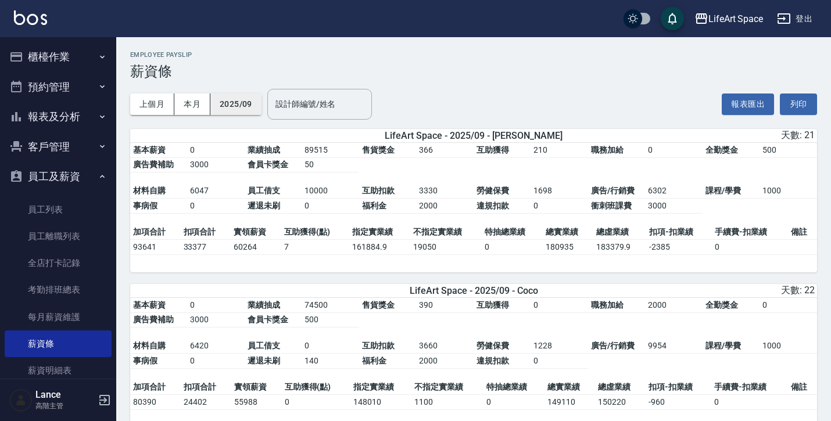
click at [216, 102] on button "2025/09" at bounding box center [235, 105] width 51 height 22
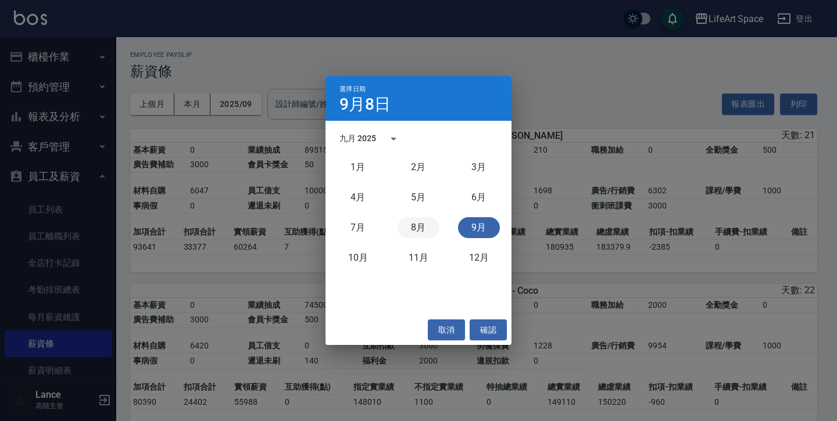
click at [417, 226] on button "8月" at bounding box center [419, 227] width 42 height 21
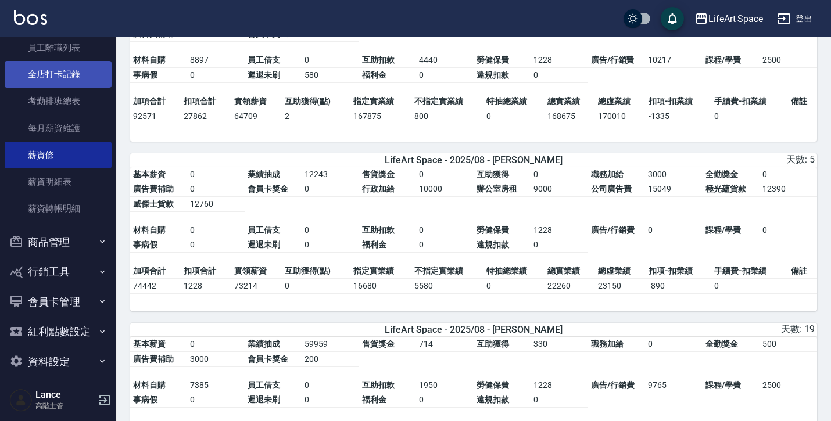
scroll to position [191, 0]
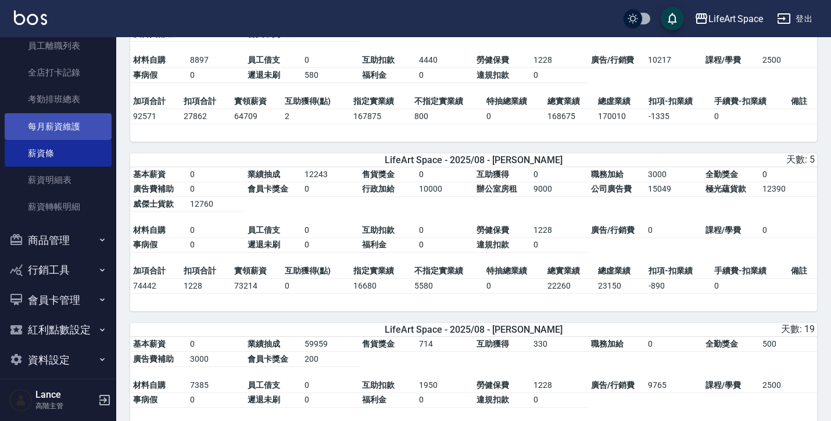
click at [69, 127] on link "每月薪資維護" at bounding box center [58, 126] width 107 height 27
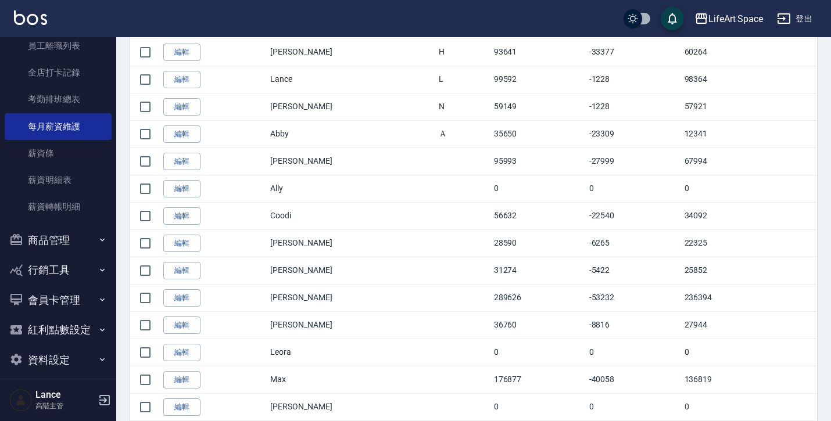
scroll to position [371, 0]
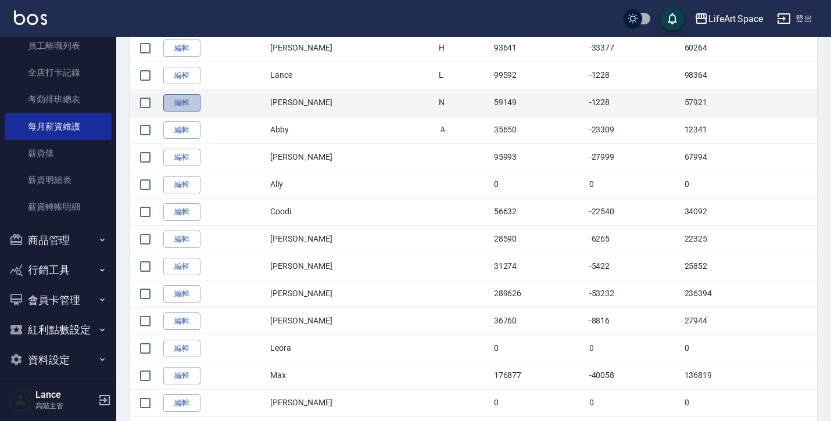
click at [192, 107] on link "編輯" at bounding box center [181, 103] width 37 height 18
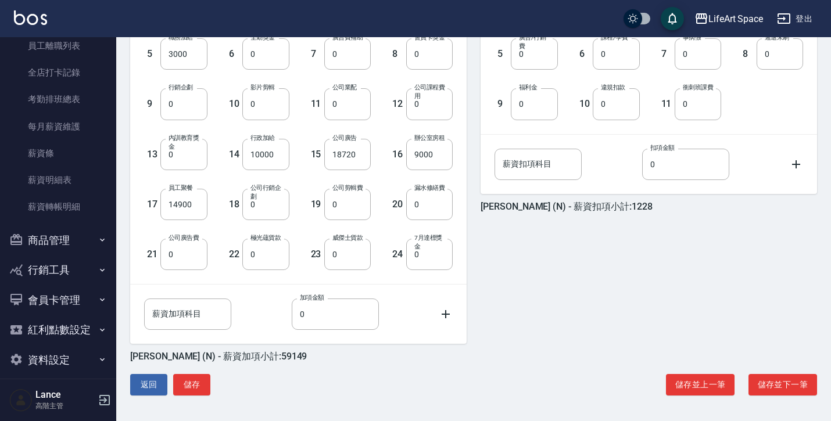
scroll to position [385, 0]
click at [201, 386] on button "儲存" at bounding box center [191, 386] width 37 height 22
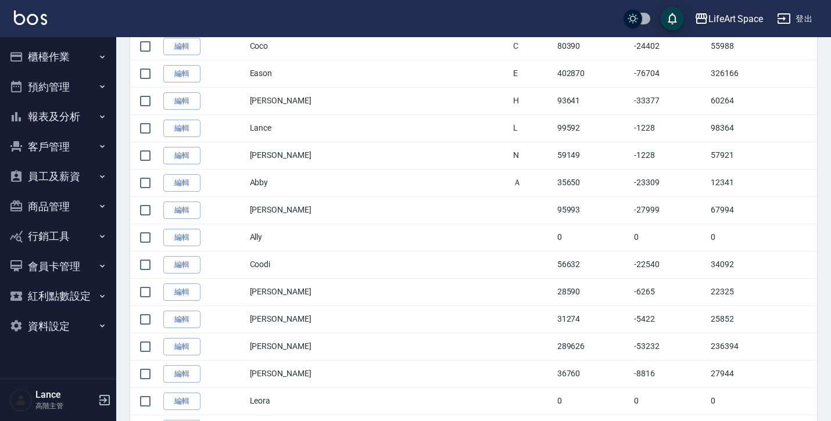
scroll to position [321, 0]
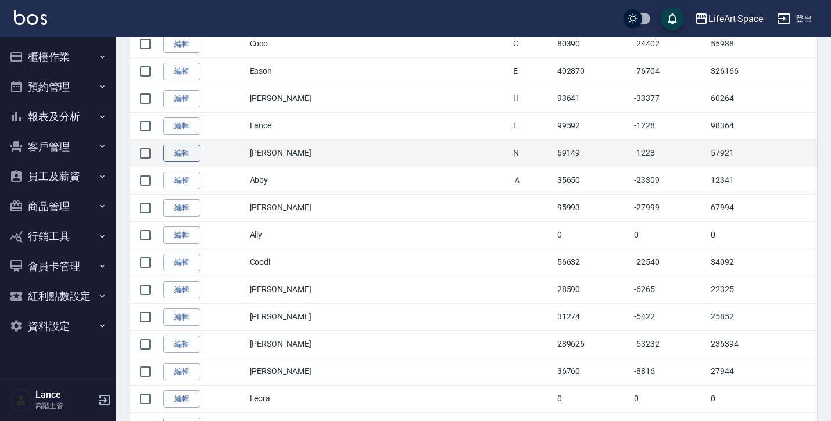
click at [187, 156] on link "編輯" at bounding box center [181, 154] width 37 height 18
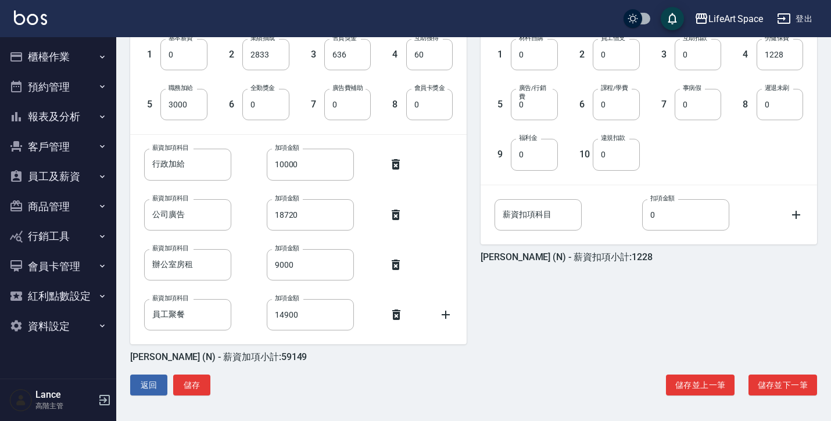
scroll to position [335, 0]
click at [203, 383] on button "儲存" at bounding box center [191, 386] width 37 height 22
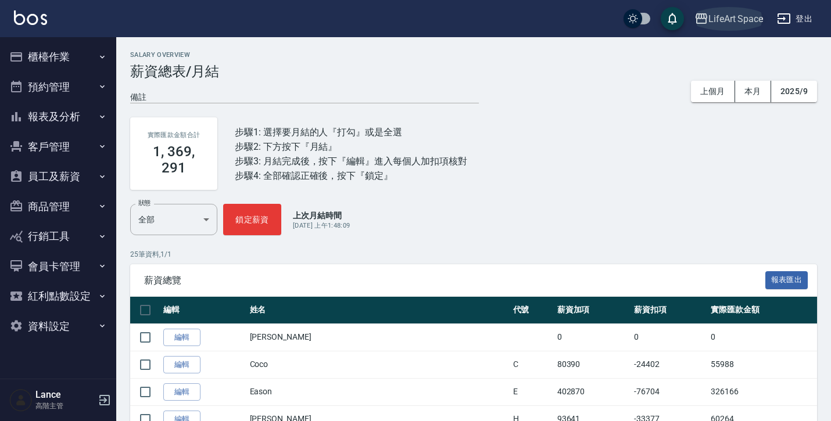
click at [728, 23] on div "LifeArt Space" at bounding box center [736, 19] width 55 height 15
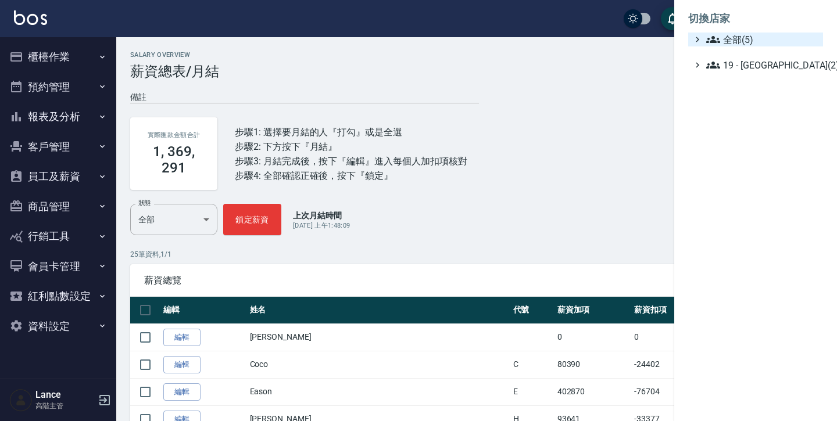
click at [721, 42] on span "全部(5)" at bounding box center [762, 40] width 112 height 14
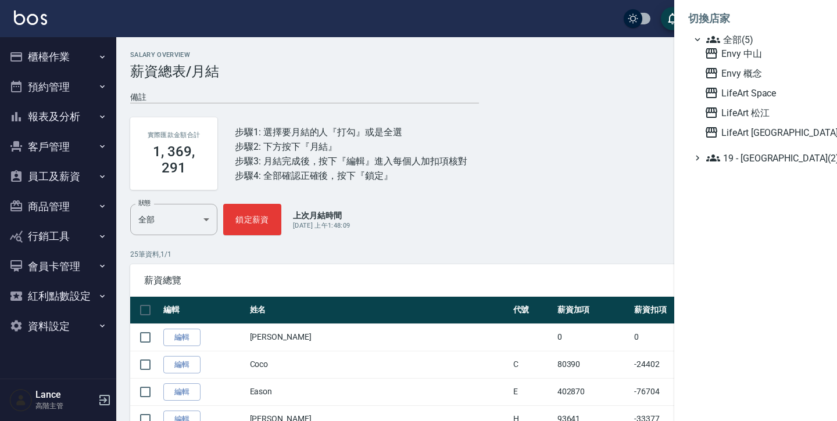
click at [732, 123] on div "Envy 中山 Envy 概念 LifeArt Space LifeArt 松江 LifeArt 蘆洲" at bounding box center [761, 93] width 123 height 93
click at [734, 134] on span "LifeArt 蘆洲" at bounding box center [762, 133] width 114 height 14
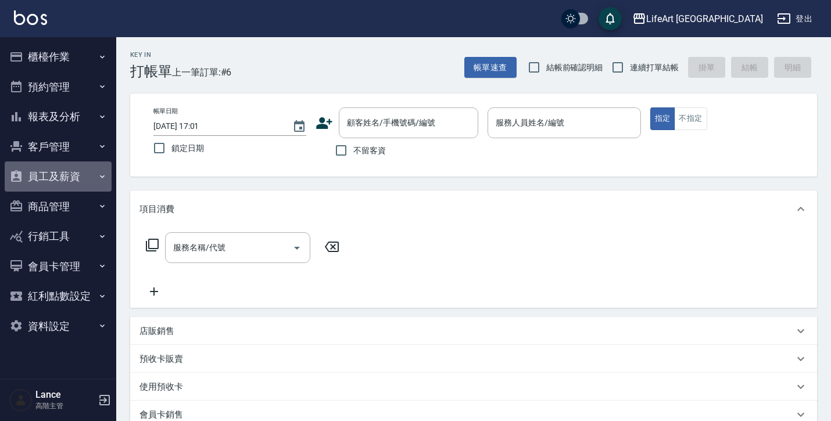
click at [83, 174] on button "員工及薪資" at bounding box center [58, 177] width 107 height 30
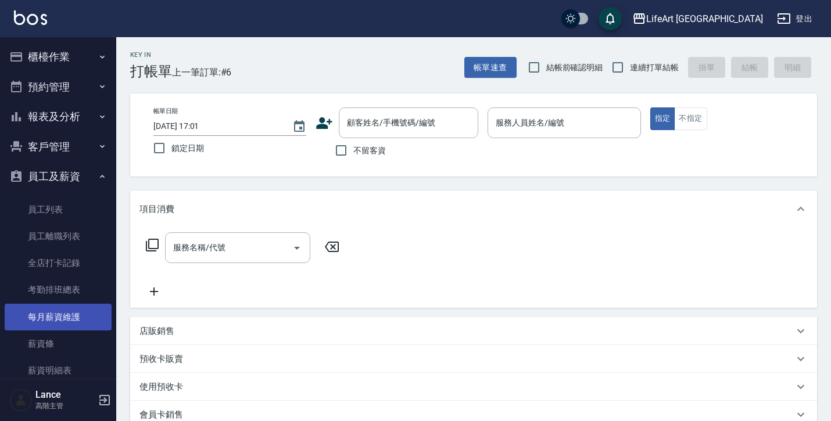
click at [68, 319] on link "每月薪資維護" at bounding box center [58, 317] width 107 height 27
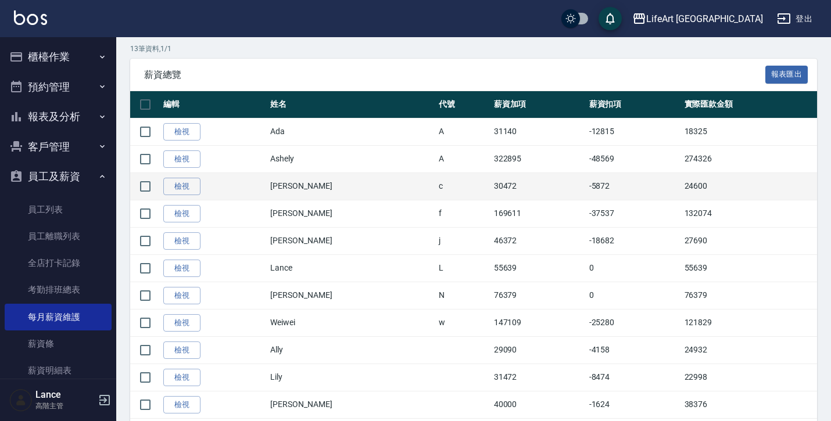
scroll to position [210, 0]
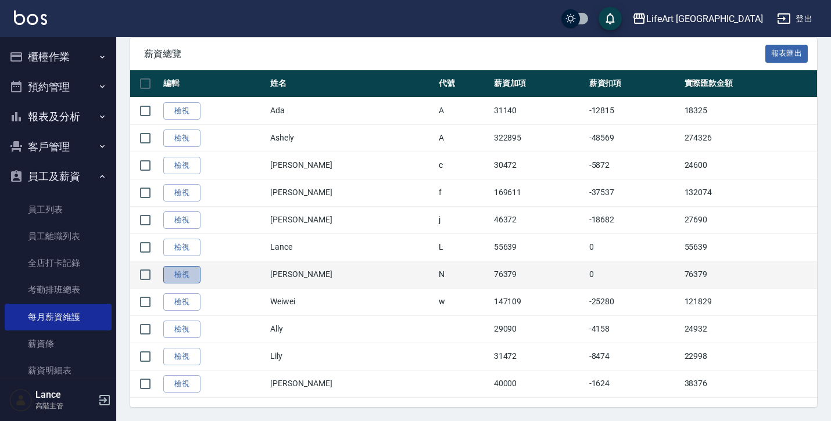
click at [166, 275] on link "檢視" at bounding box center [181, 275] width 37 height 18
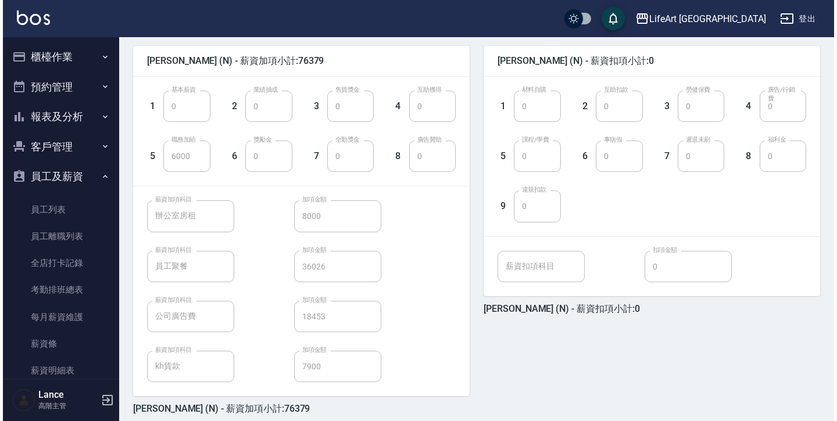
scroll to position [267, 0]
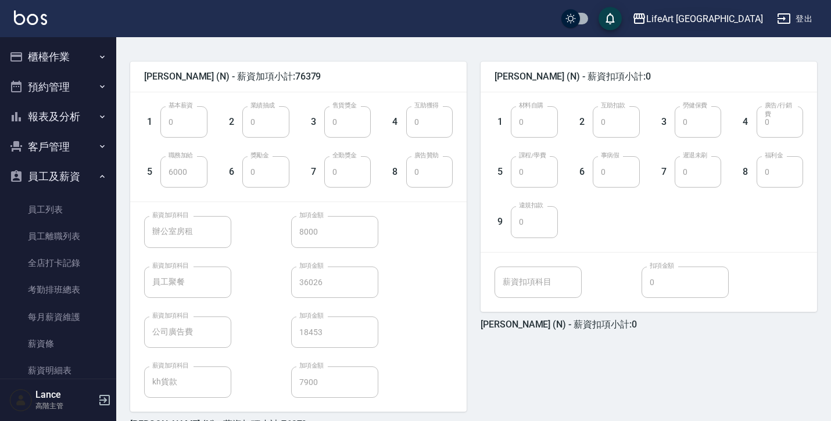
click at [724, 21] on div "LifeArt 蘆洲" at bounding box center [704, 19] width 117 height 15
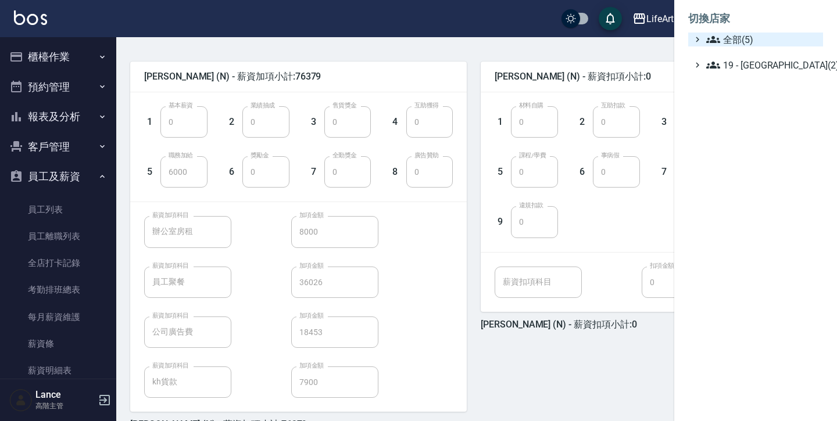
click at [726, 41] on span "全部(5)" at bounding box center [762, 40] width 112 height 14
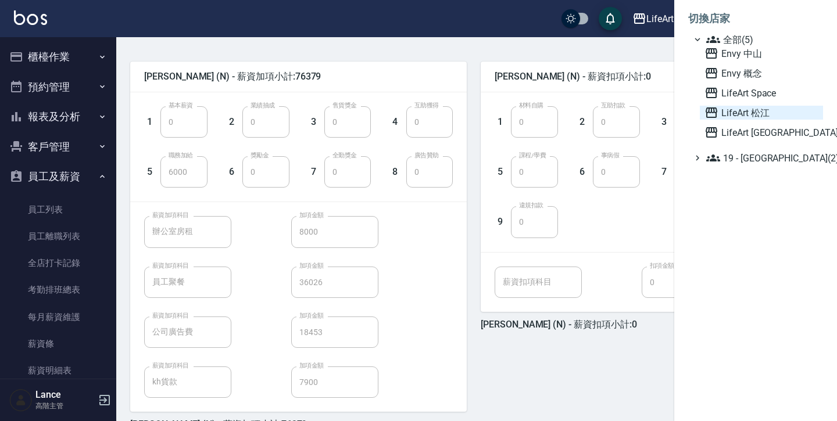
click at [736, 117] on span "LifeArt 松江" at bounding box center [762, 113] width 114 height 14
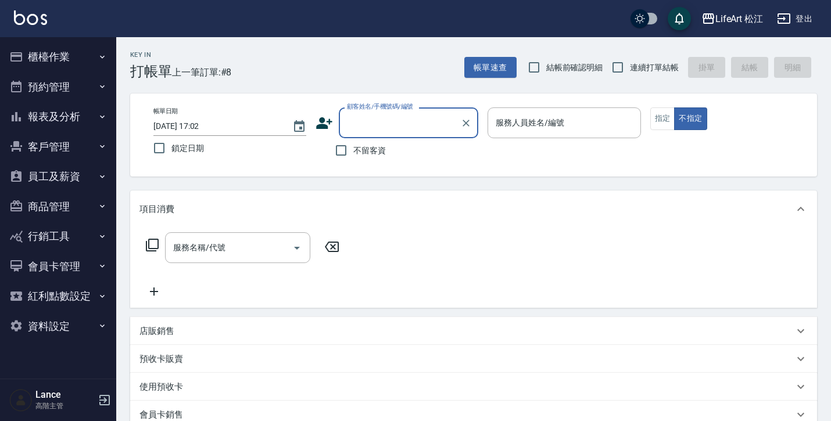
click at [90, 183] on button "員工及薪資" at bounding box center [58, 177] width 107 height 30
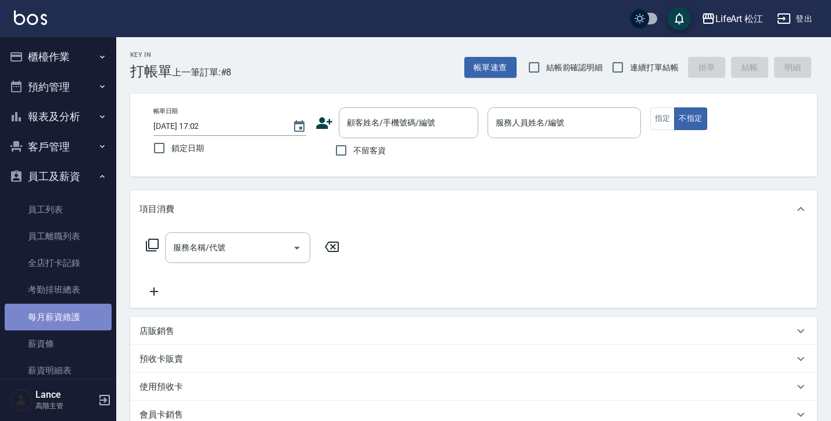
click at [77, 313] on link "每月薪資維護" at bounding box center [58, 317] width 107 height 27
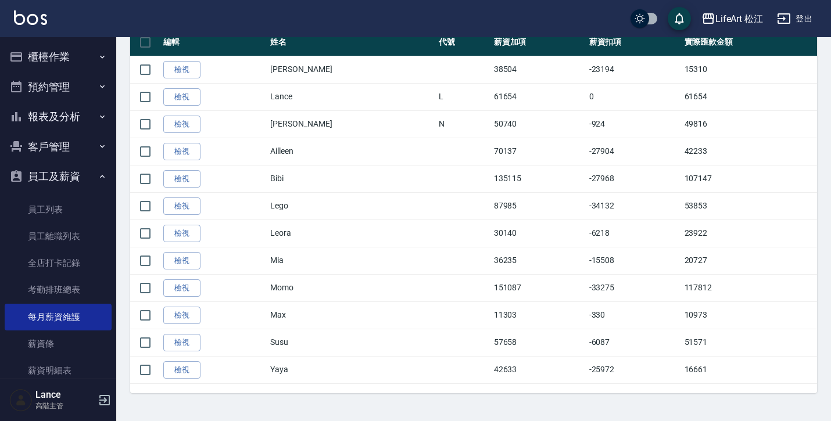
scroll to position [251, 0]
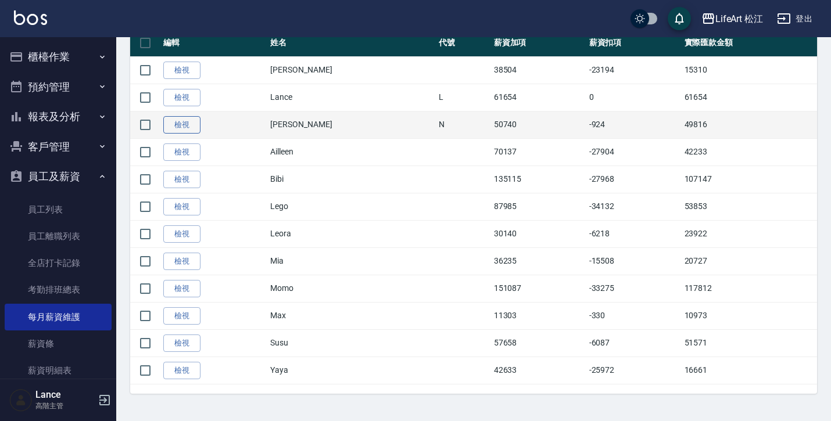
click at [171, 128] on link "檢視" at bounding box center [181, 125] width 37 height 18
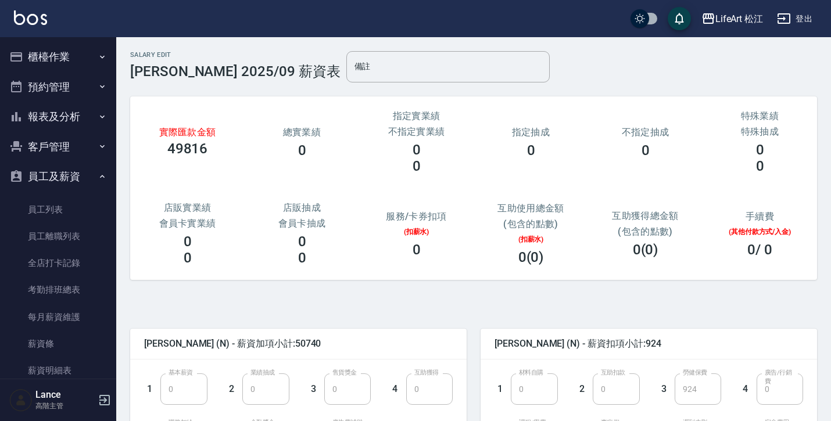
click at [75, 62] on button "櫃檯作業" at bounding box center [58, 57] width 107 height 30
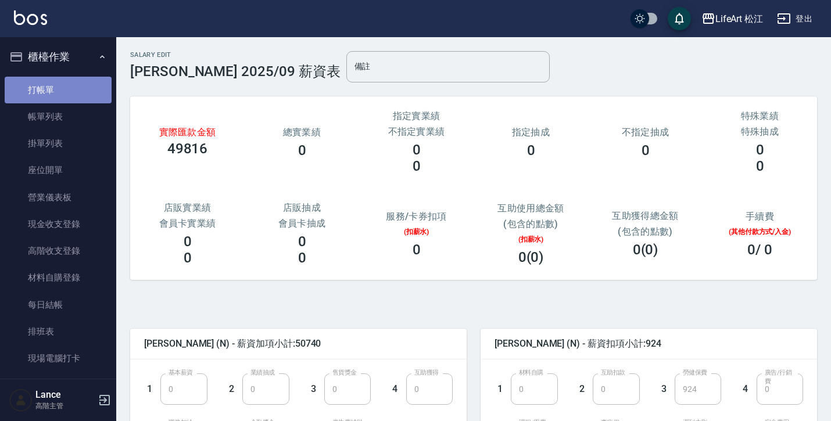
click at [73, 94] on link "打帳單" at bounding box center [58, 90] width 107 height 27
